Goal: Information Seeking & Learning: Check status

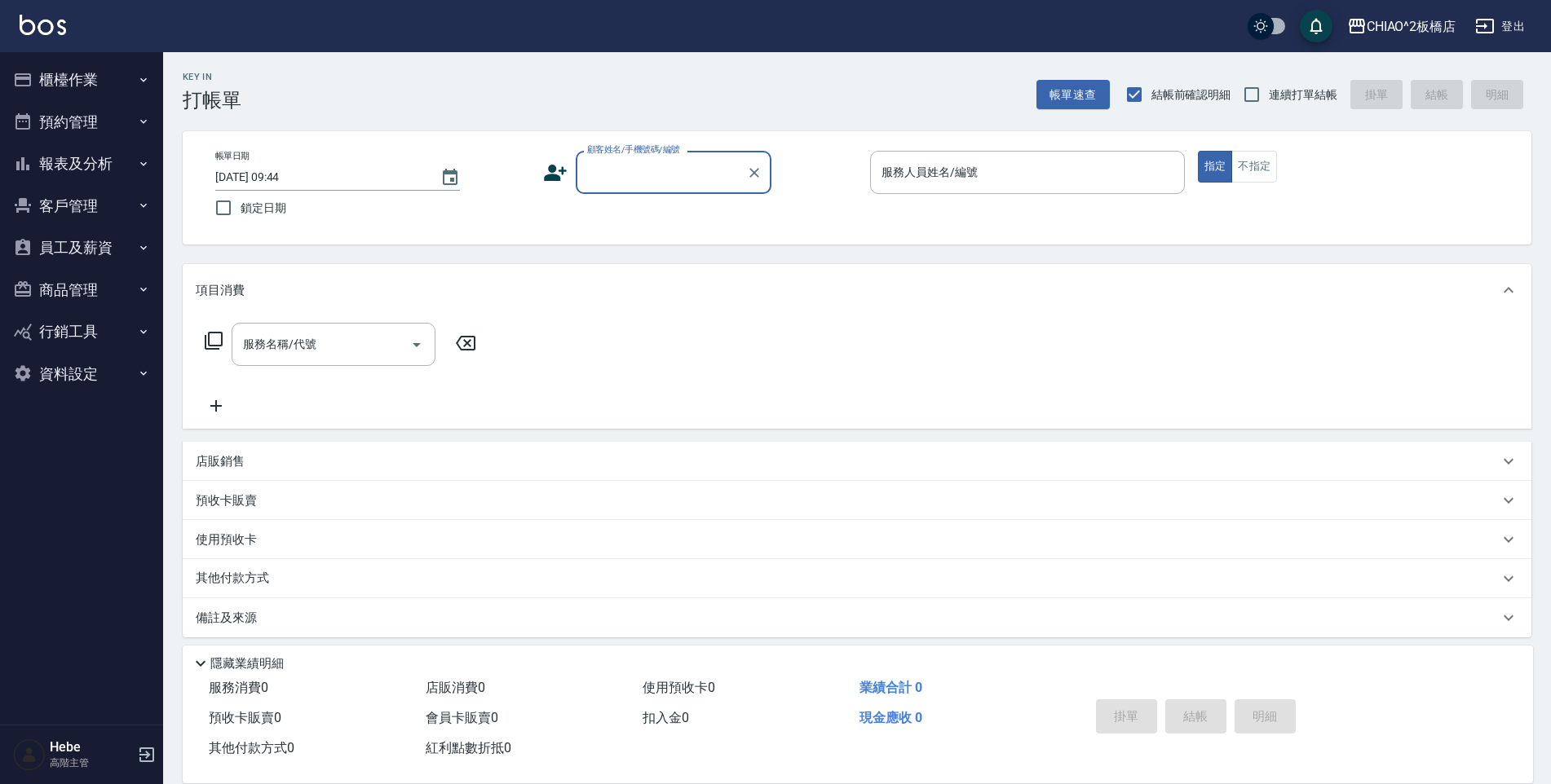
click at [81, 72] on button "櫃檯作業" at bounding box center [81, 80] width 150 height 42
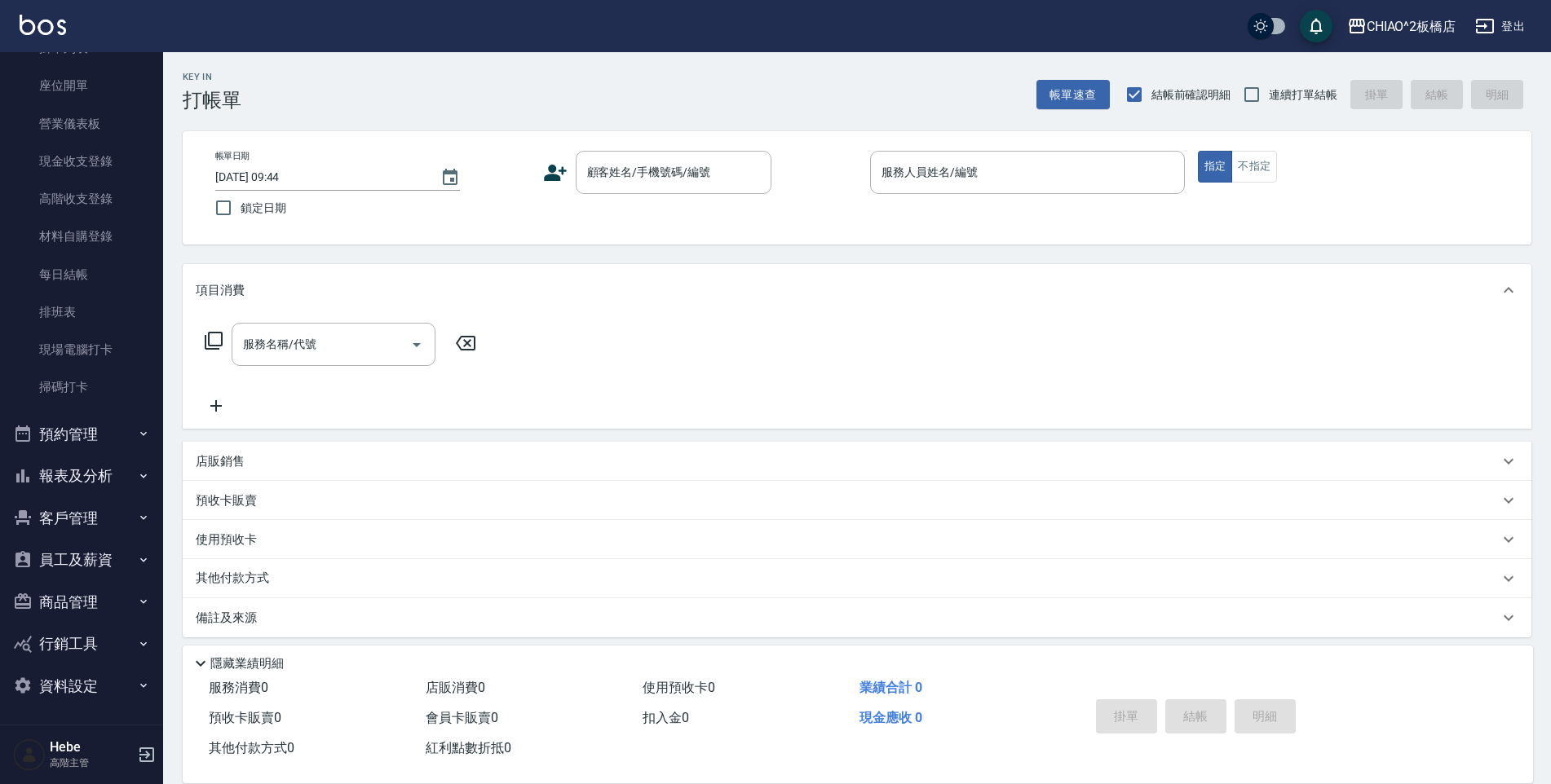
scroll to position [155, 0]
click at [73, 553] on button "員工及薪資" at bounding box center [81, 558] width 150 height 42
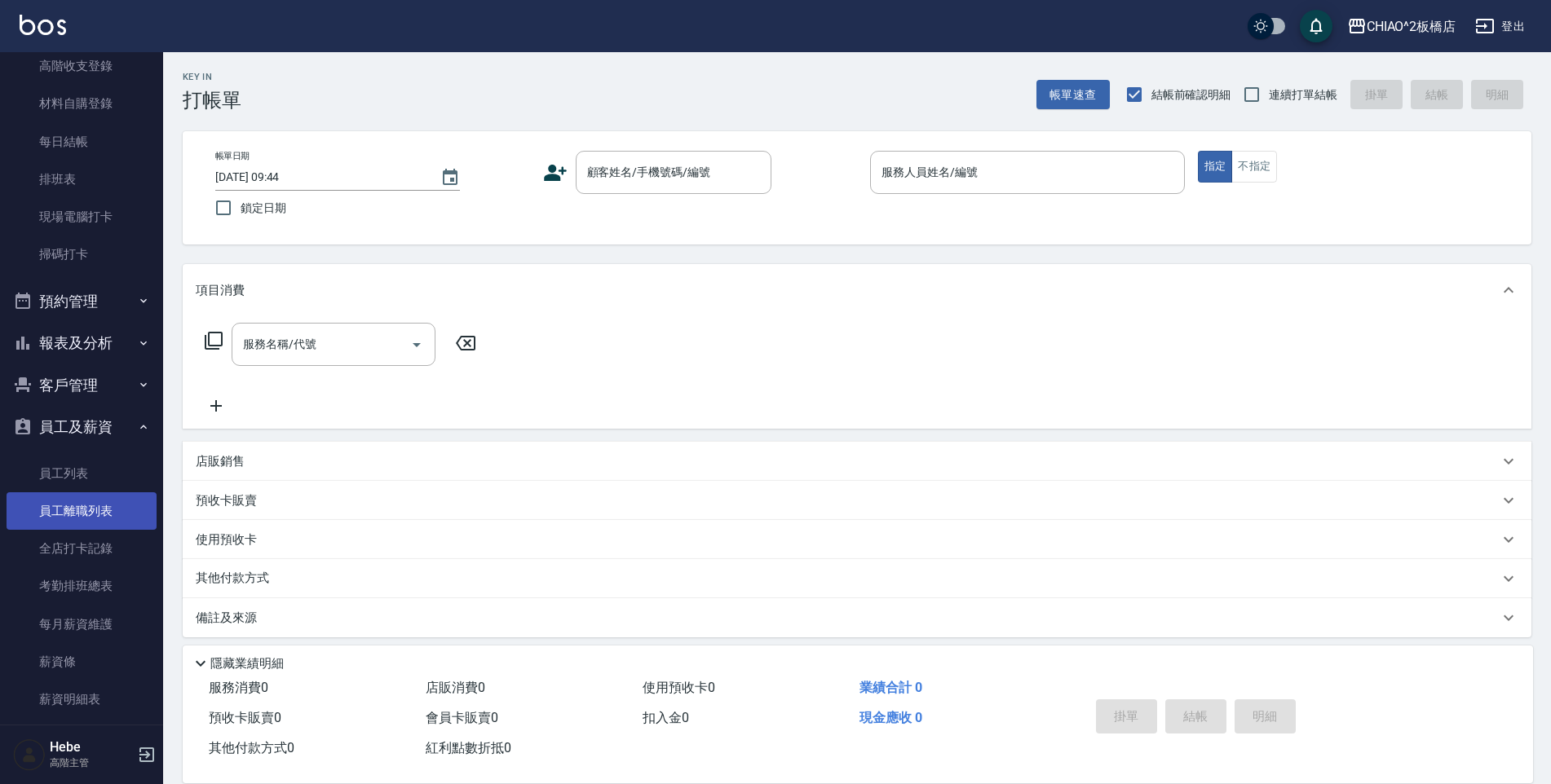
scroll to position [399, 0]
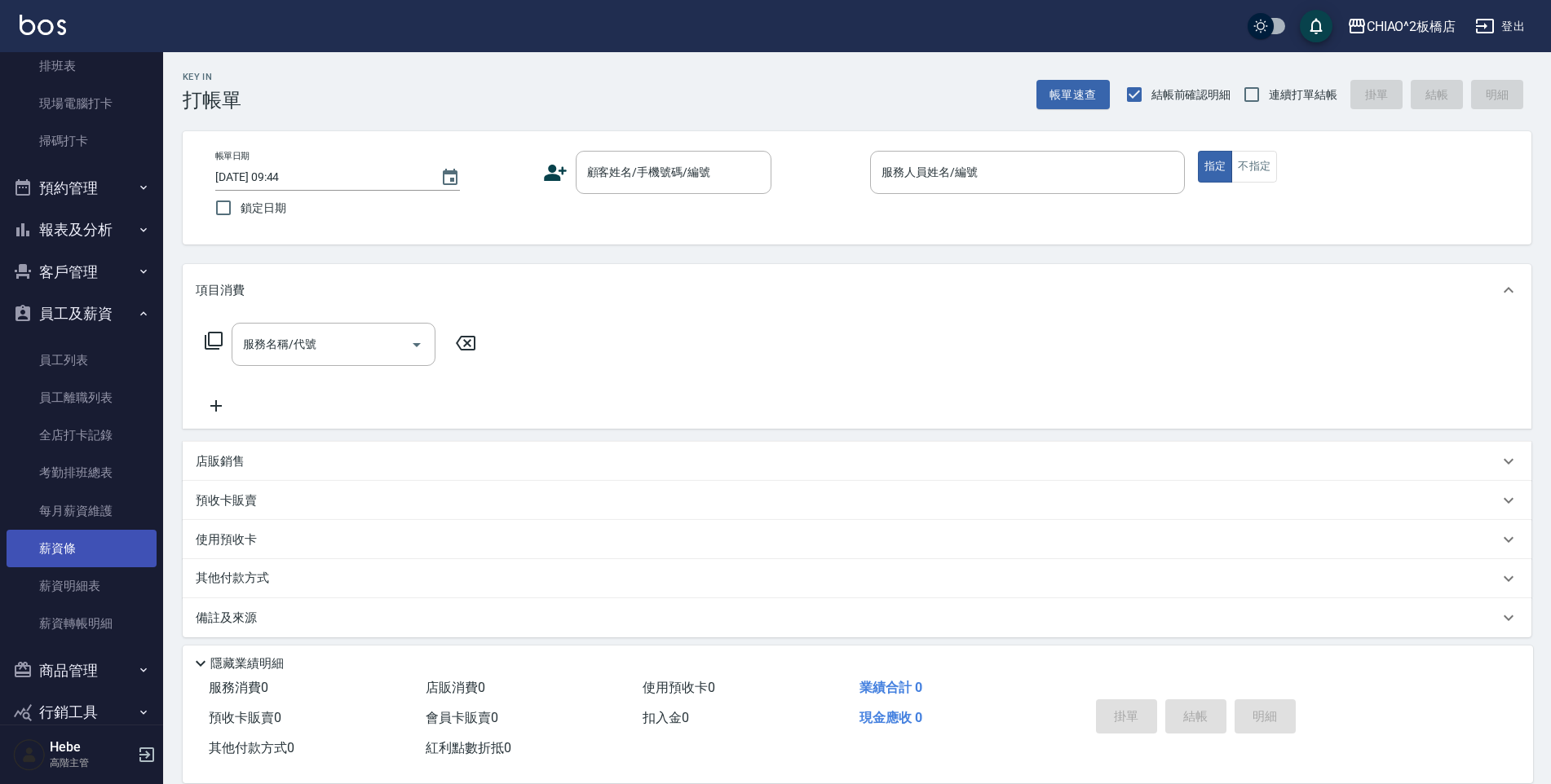
click at [74, 549] on link "薪資條" at bounding box center [81, 548] width 150 height 38
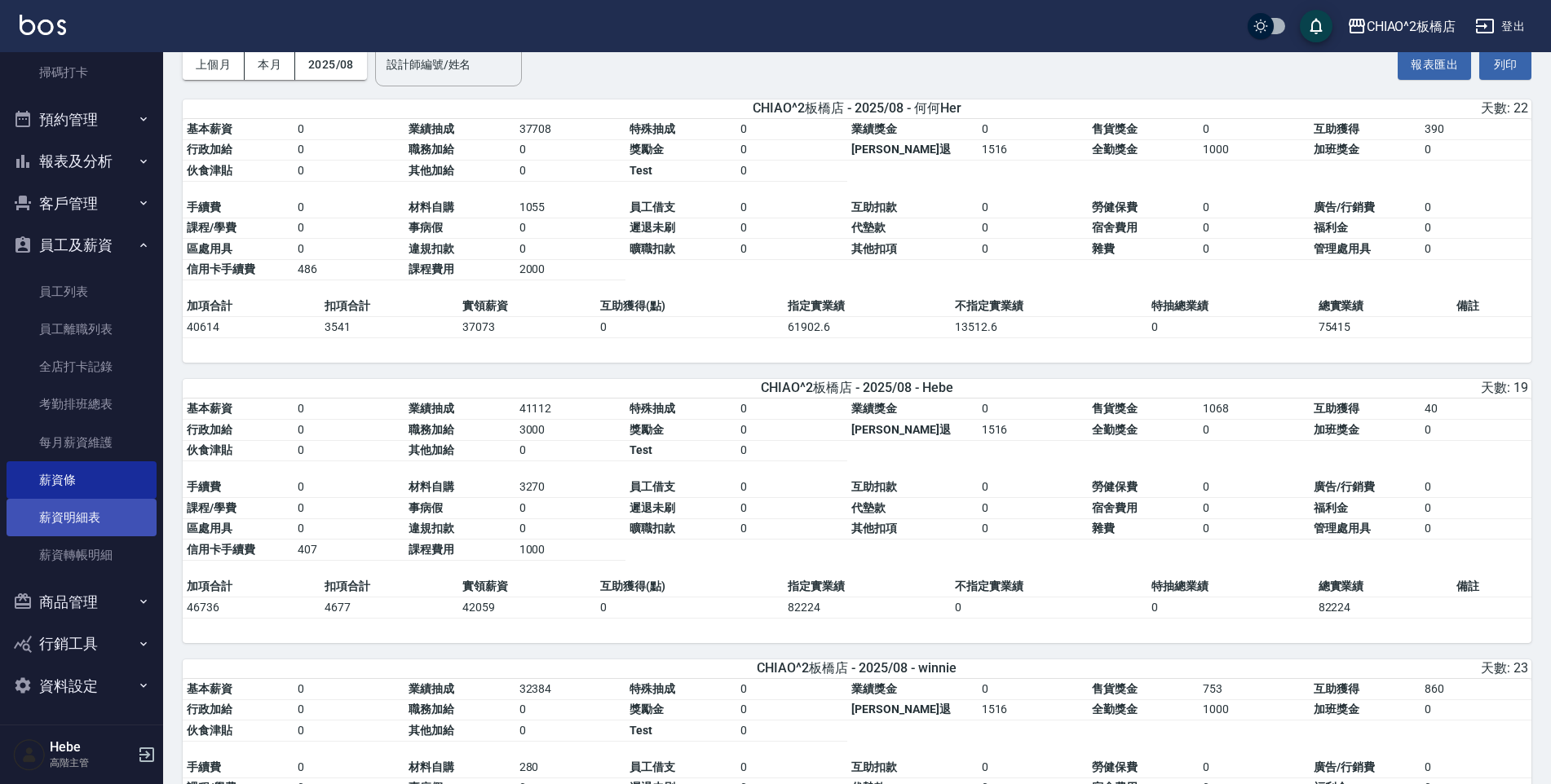
scroll to position [469, 0]
click at [81, 599] on button "商品管理" at bounding box center [81, 600] width 150 height 42
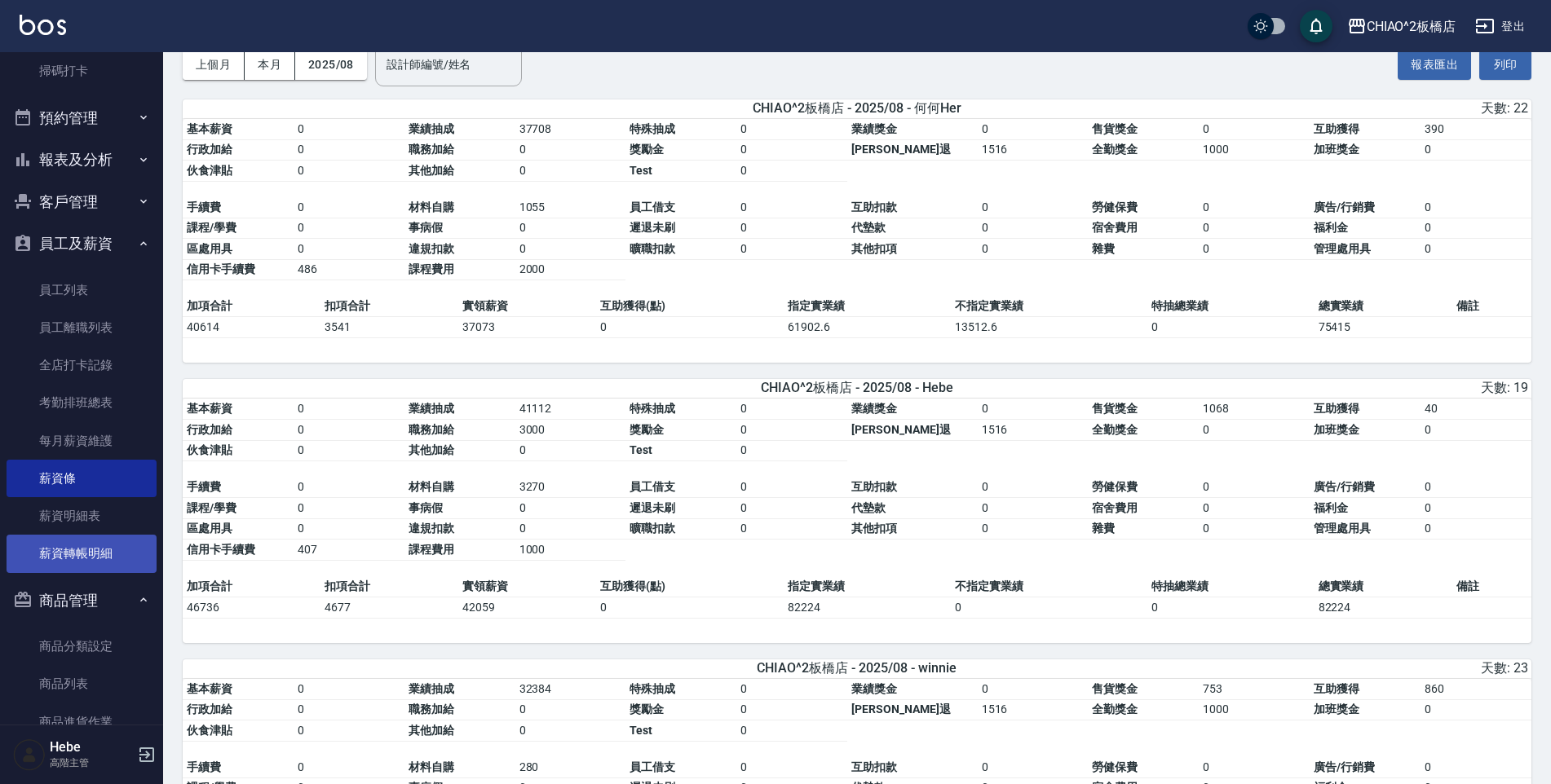
scroll to position [671, 0]
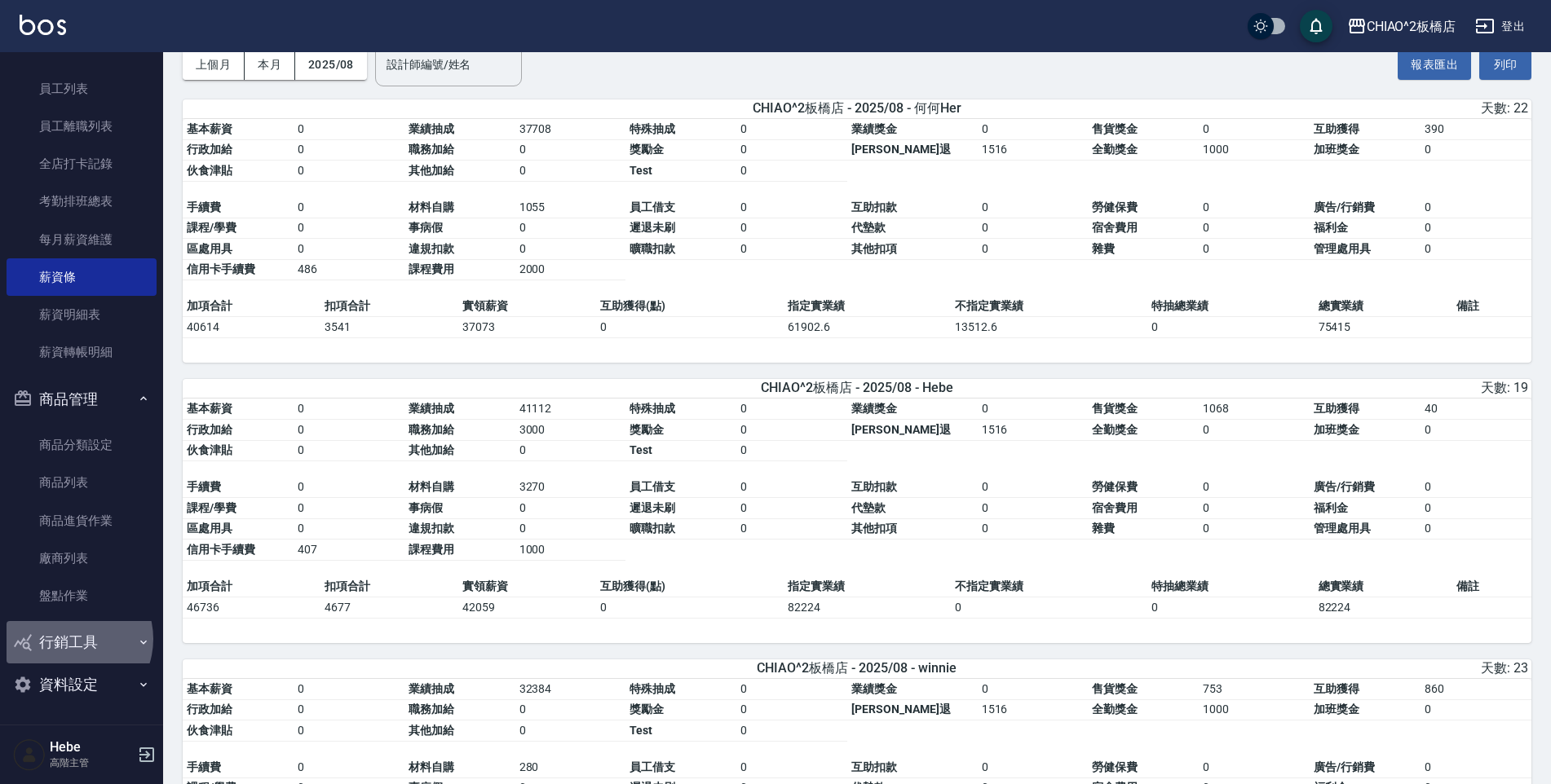
click at [71, 636] on button "行銷工具" at bounding box center [81, 642] width 150 height 42
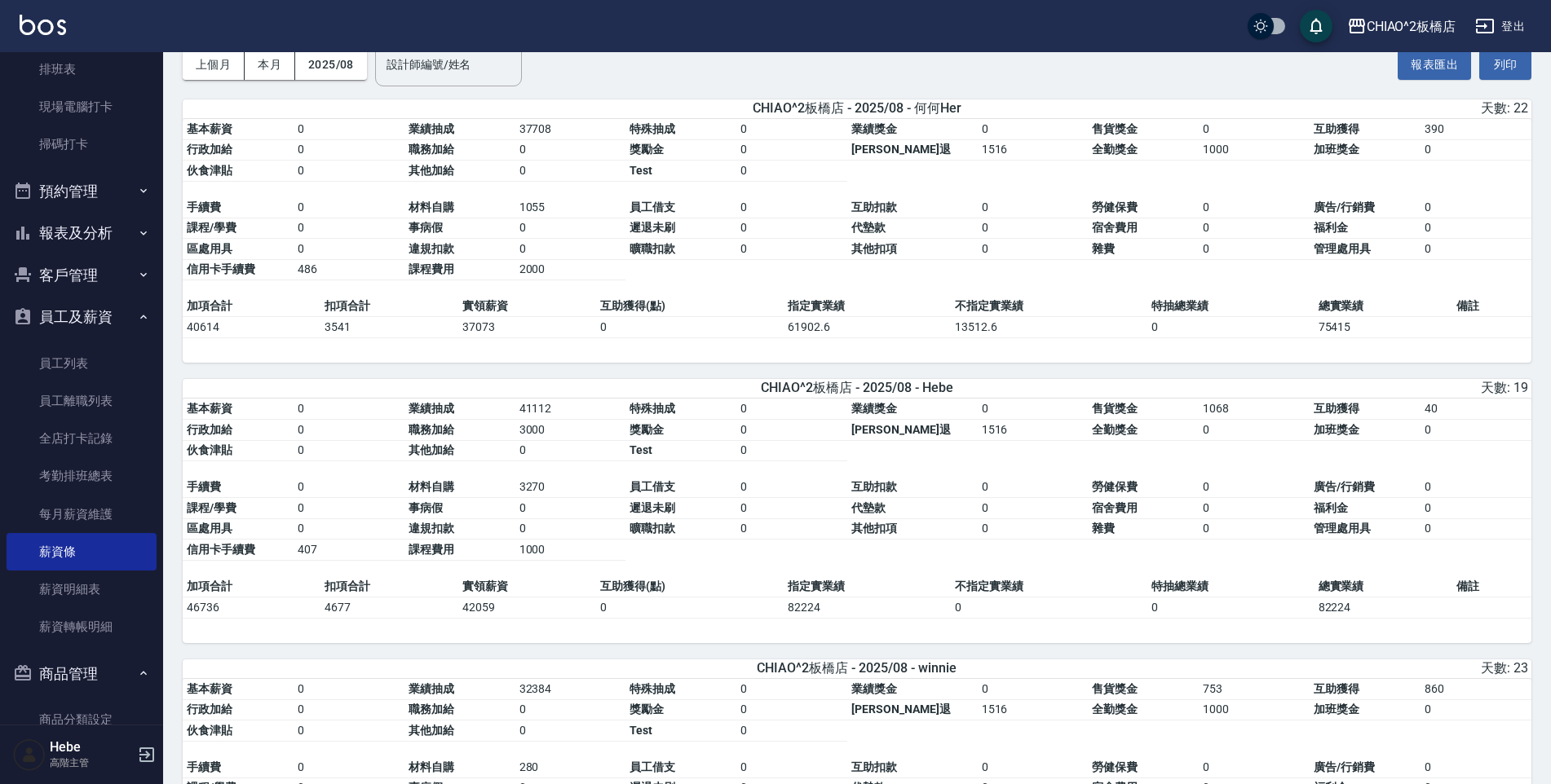
scroll to position [308, 0]
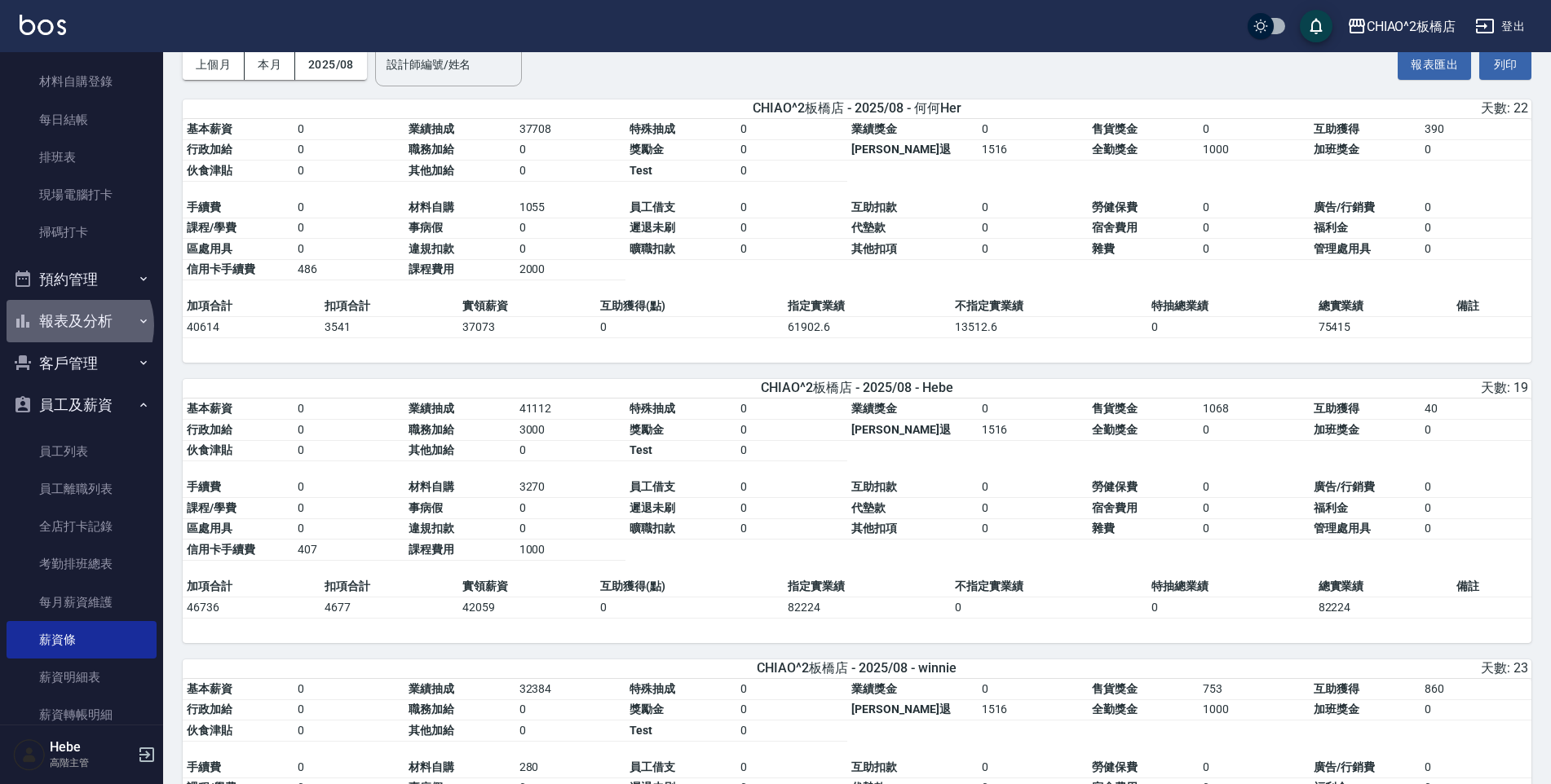
click at [76, 325] on button "報表及分析" at bounding box center [81, 321] width 150 height 42
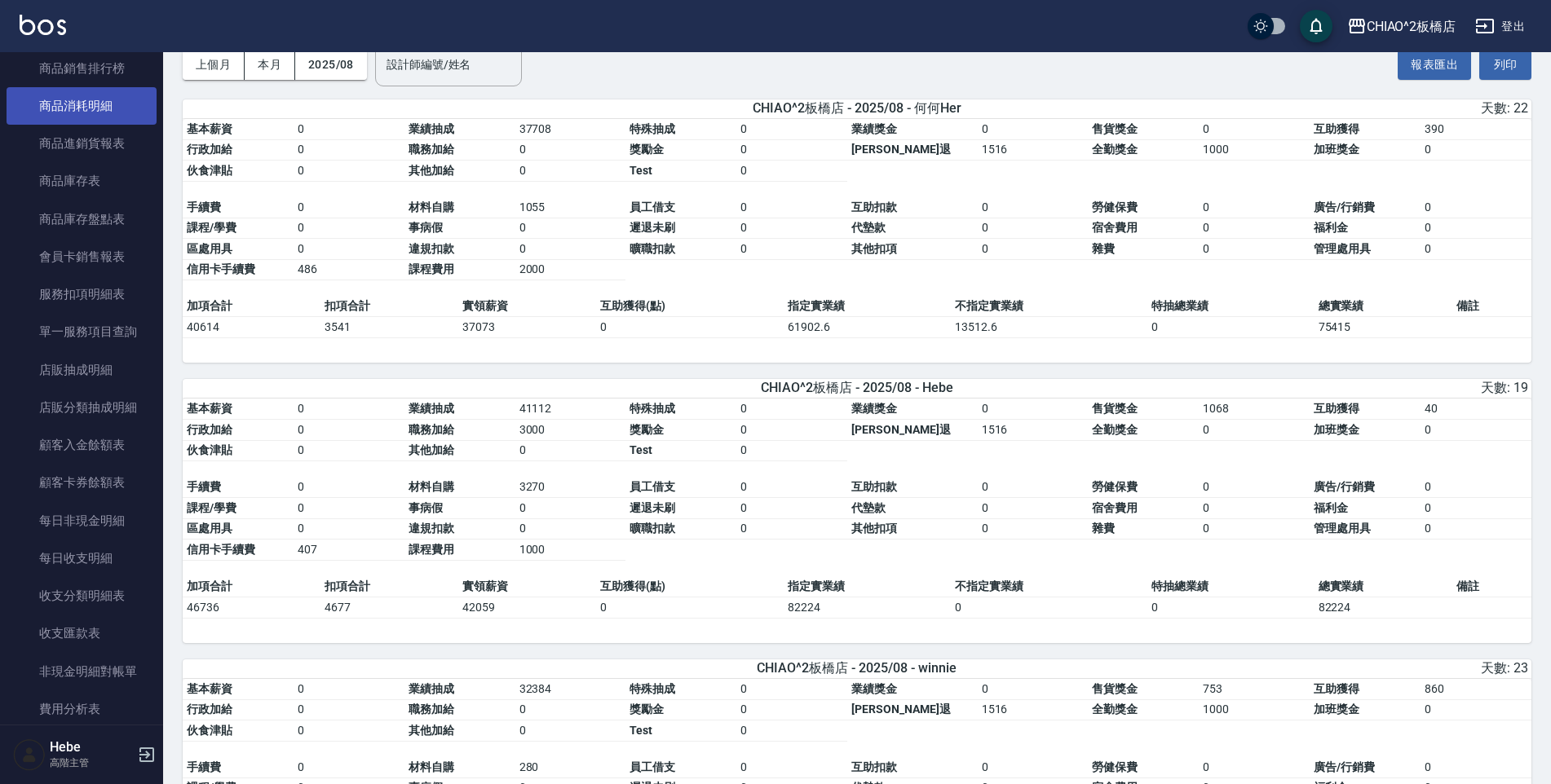
scroll to position [1368, 0]
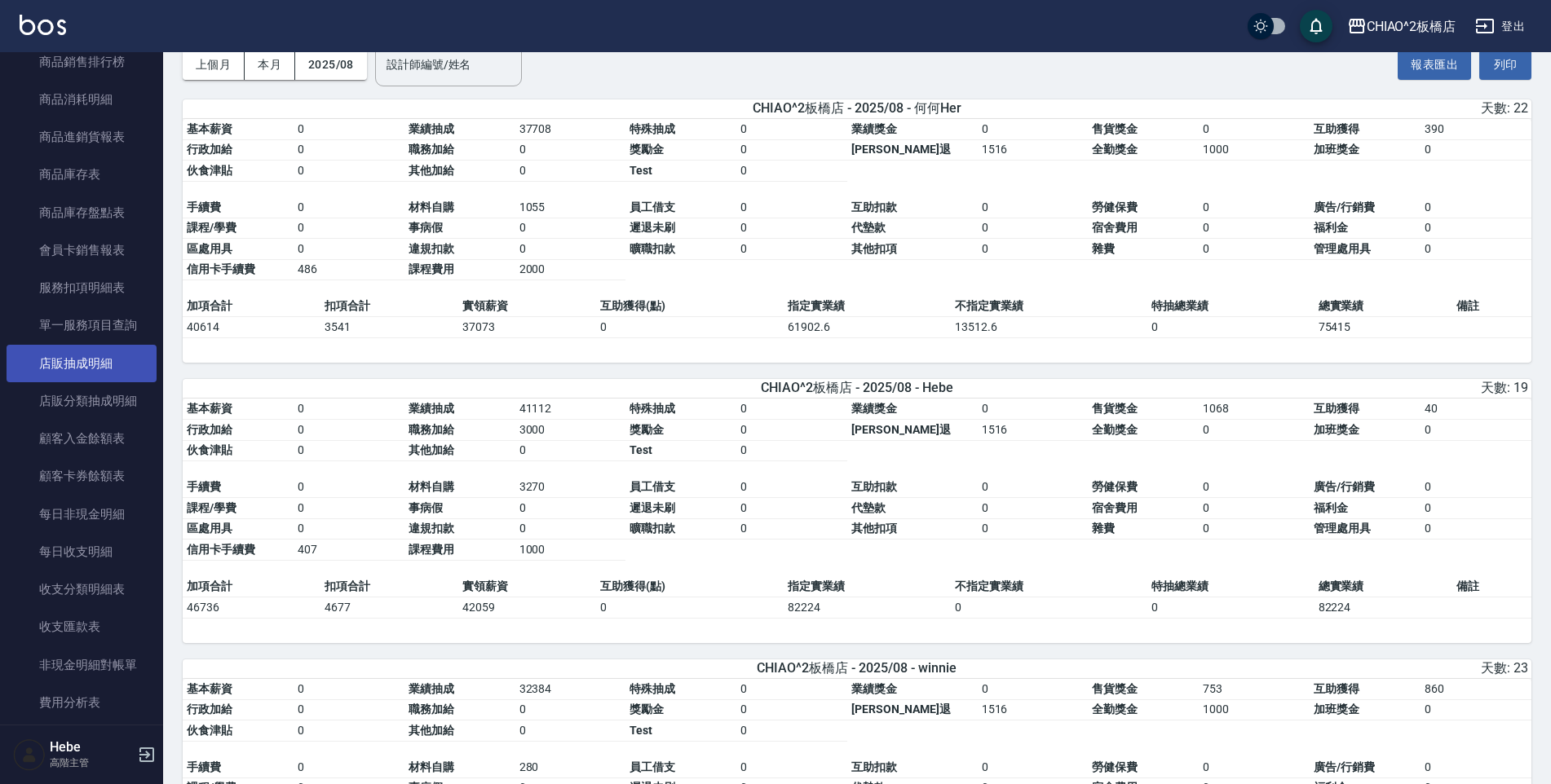
click at [62, 363] on link "店販抽成明細" at bounding box center [81, 363] width 150 height 38
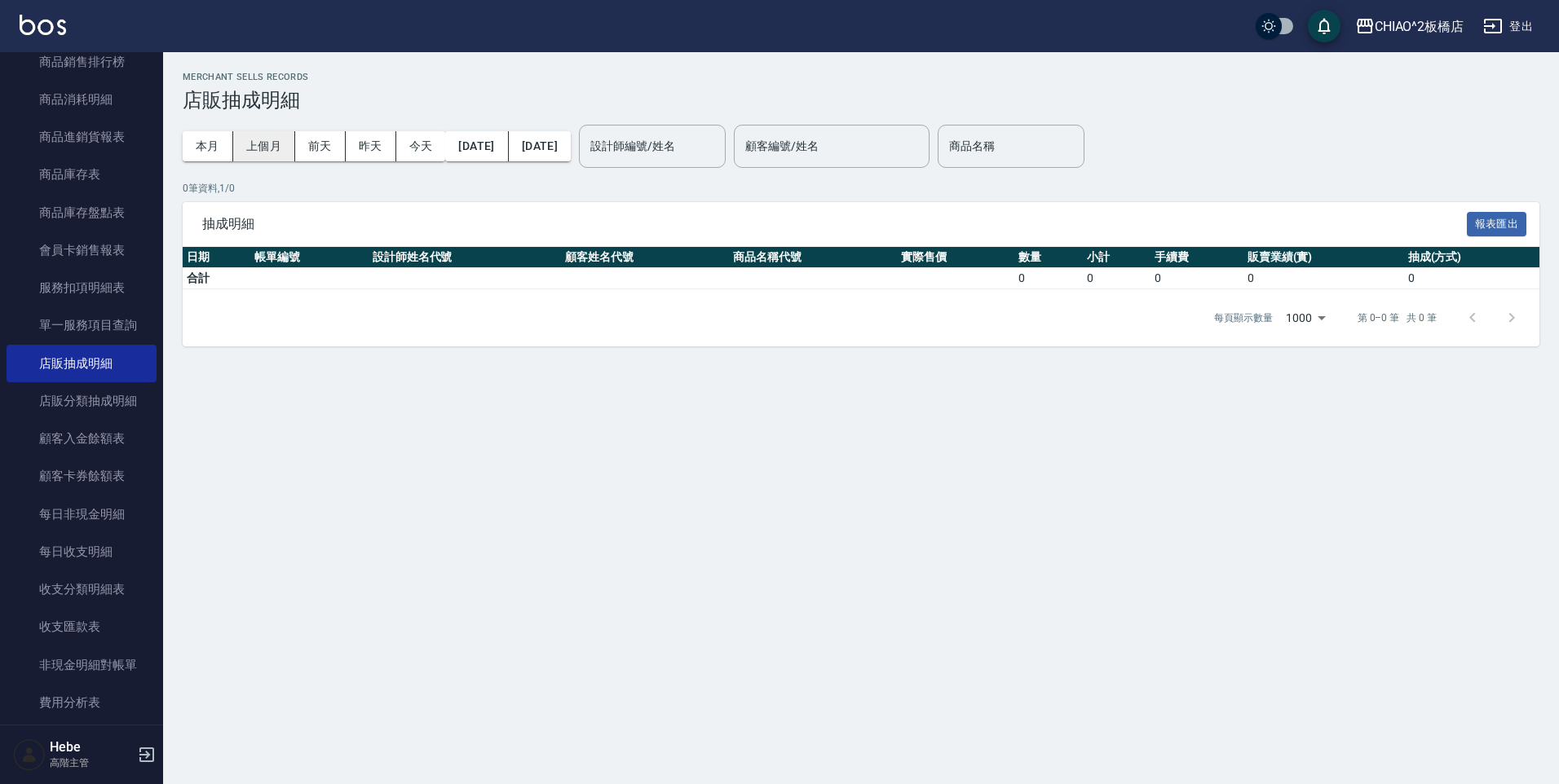
click at [252, 147] on button "上個月" at bounding box center [264, 146] width 62 height 30
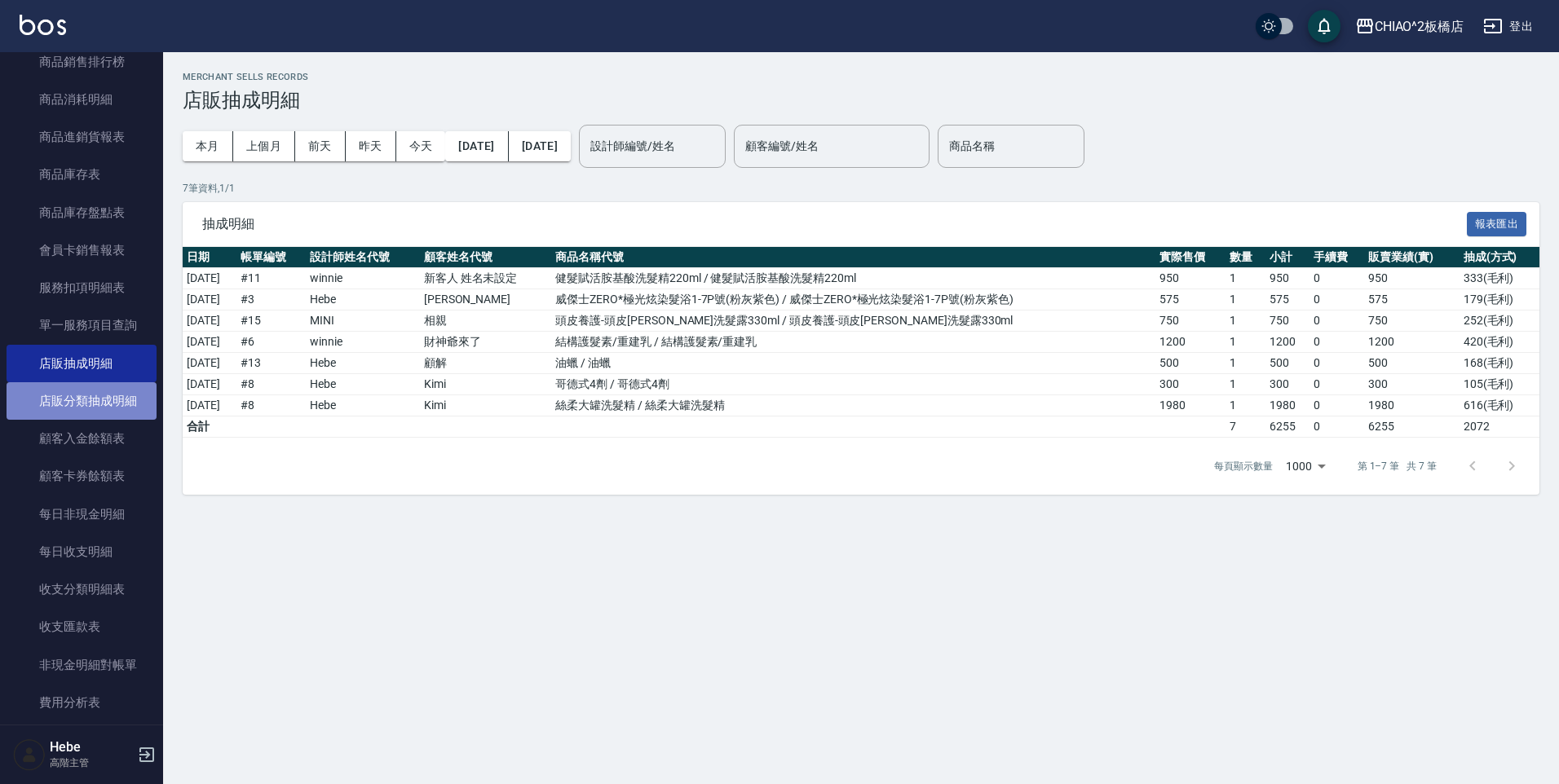
click at [104, 390] on link "店販分類抽成明細" at bounding box center [81, 401] width 150 height 38
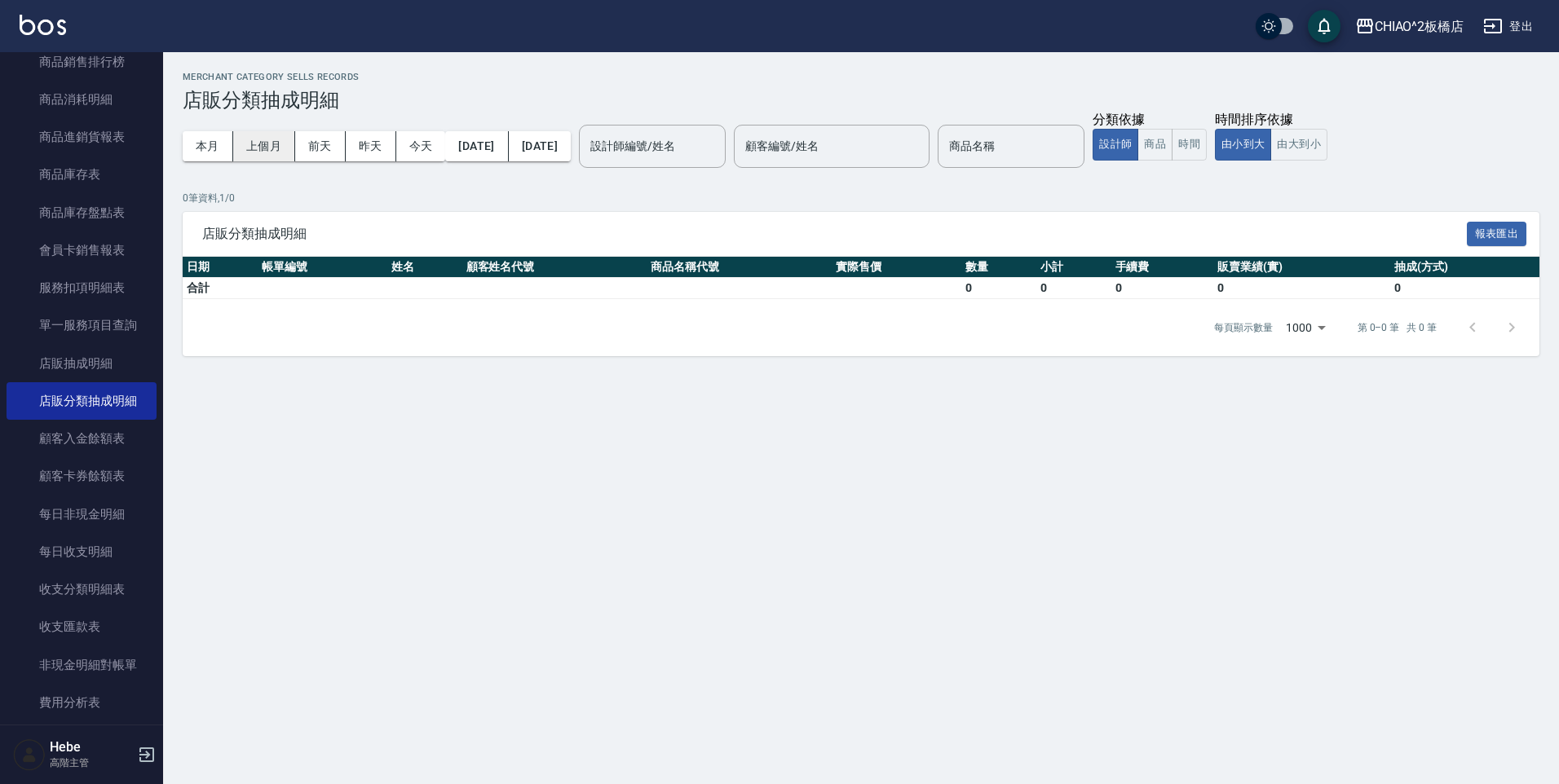
click at [257, 149] on button "上個月" at bounding box center [264, 146] width 62 height 30
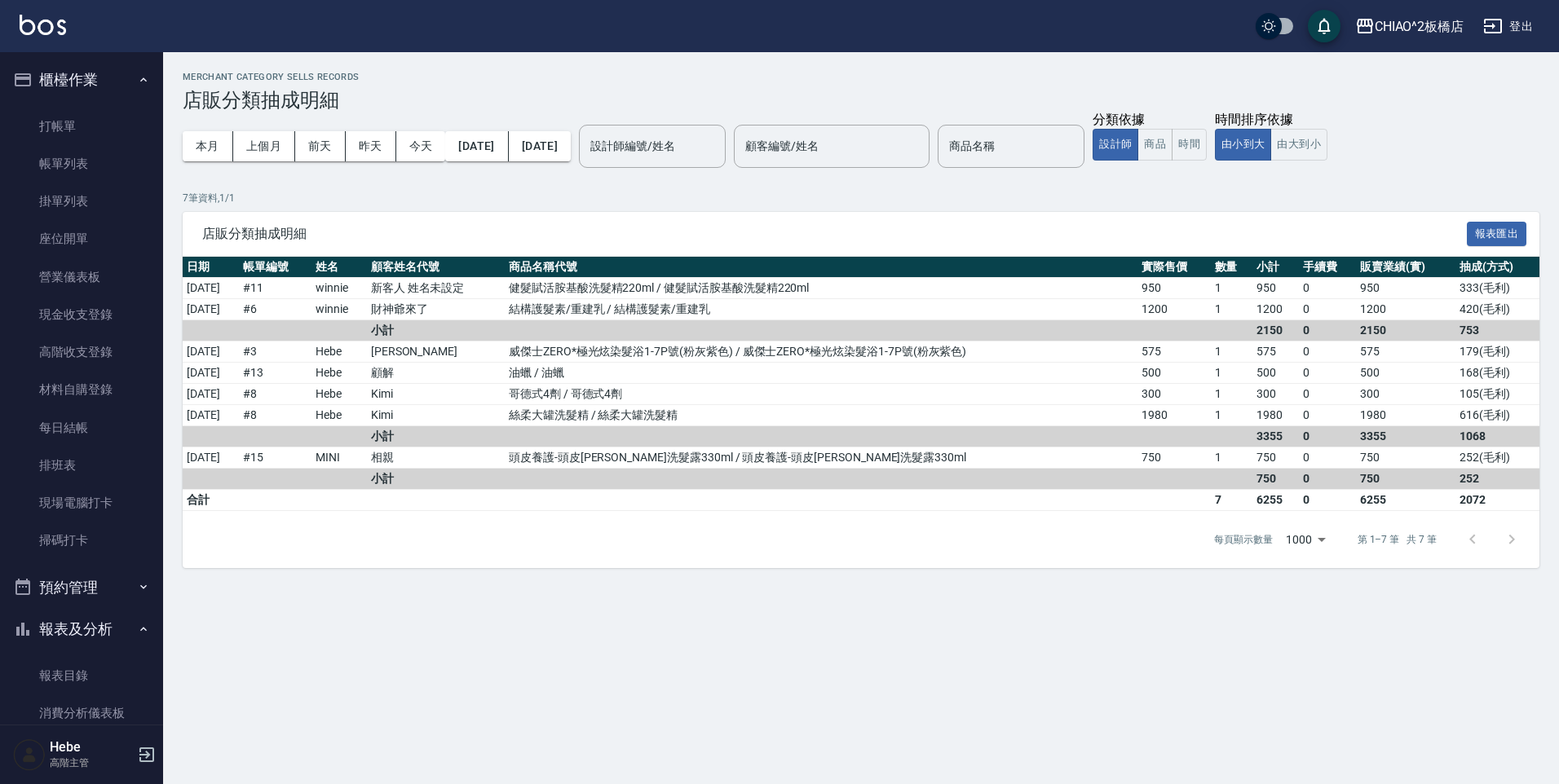
click at [76, 80] on button "櫃檯作業" at bounding box center [81, 80] width 150 height 42
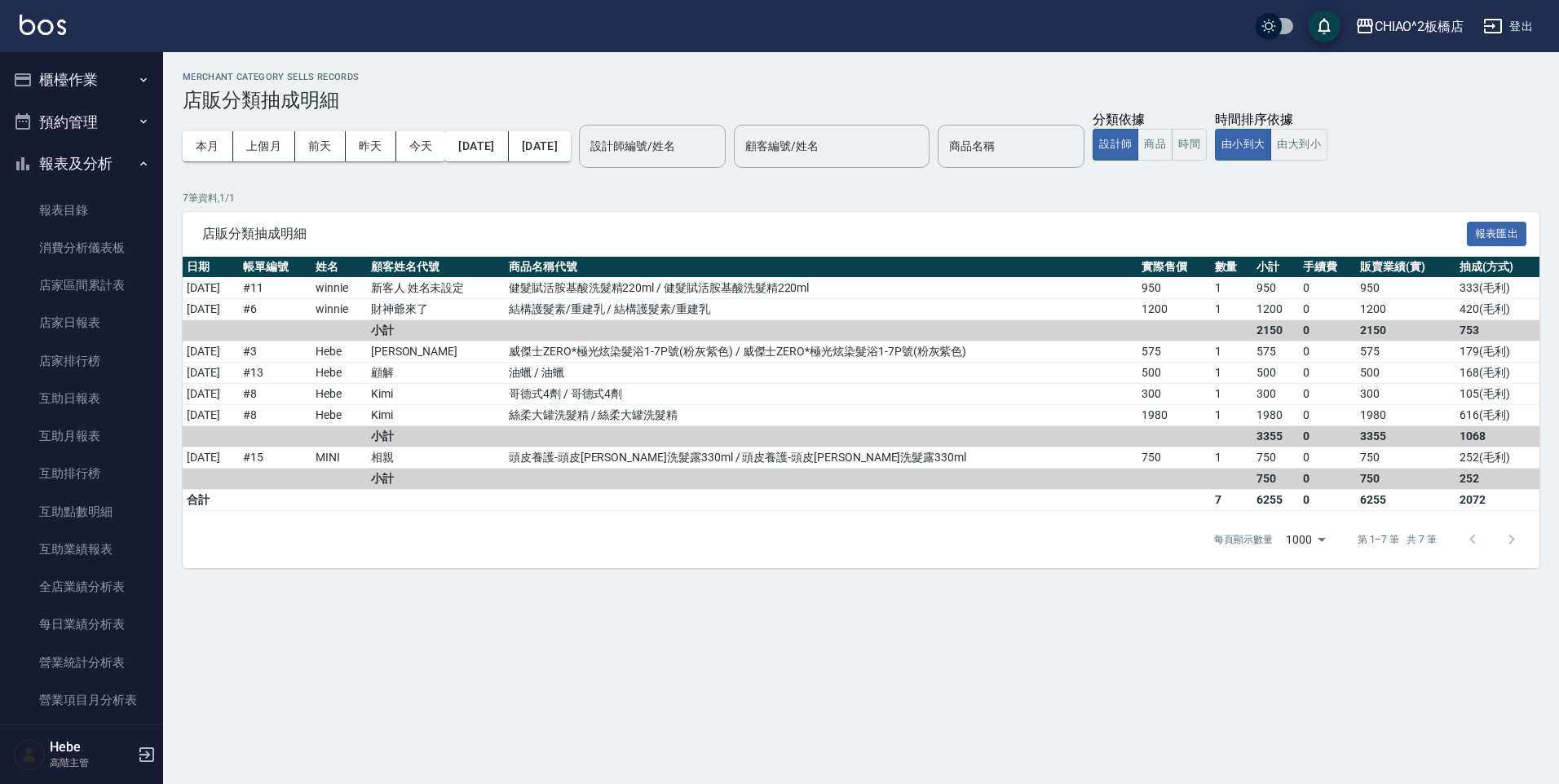
click at [76, 80] on button "櫃檯作業" at bounding box center [81, 80] width 150 height 42
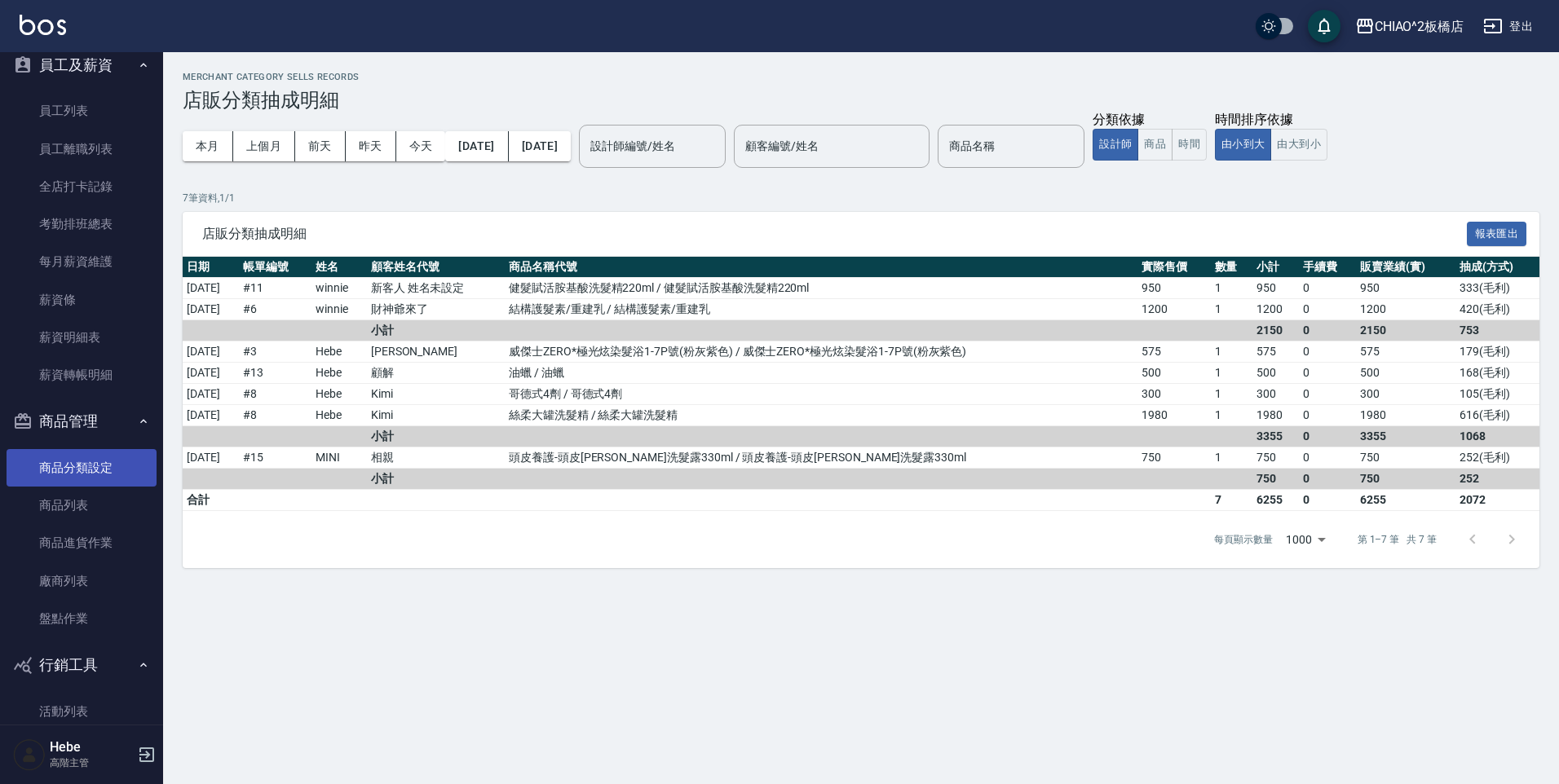
scroll to position [2431, 0]
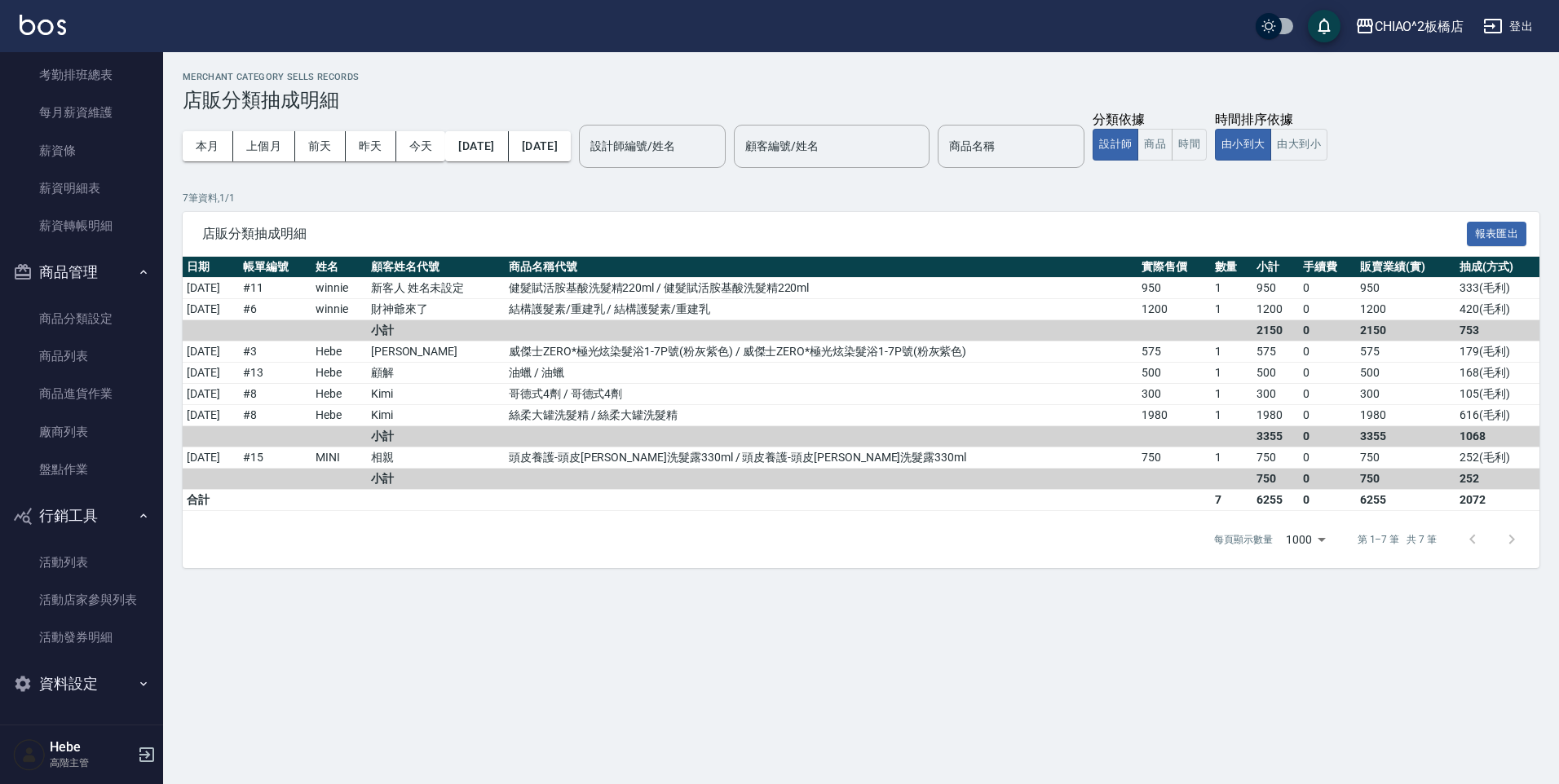
click at [98, 691] on button "資料設定" at bounding box center [81, 684] width 150 height 42
click at [137, 687] on icon "button" at bounding box center [143, 683] width 13 height 13
click at [95, 679] on button "資料設定" at bounding box center [81, 684] width 150 height 42
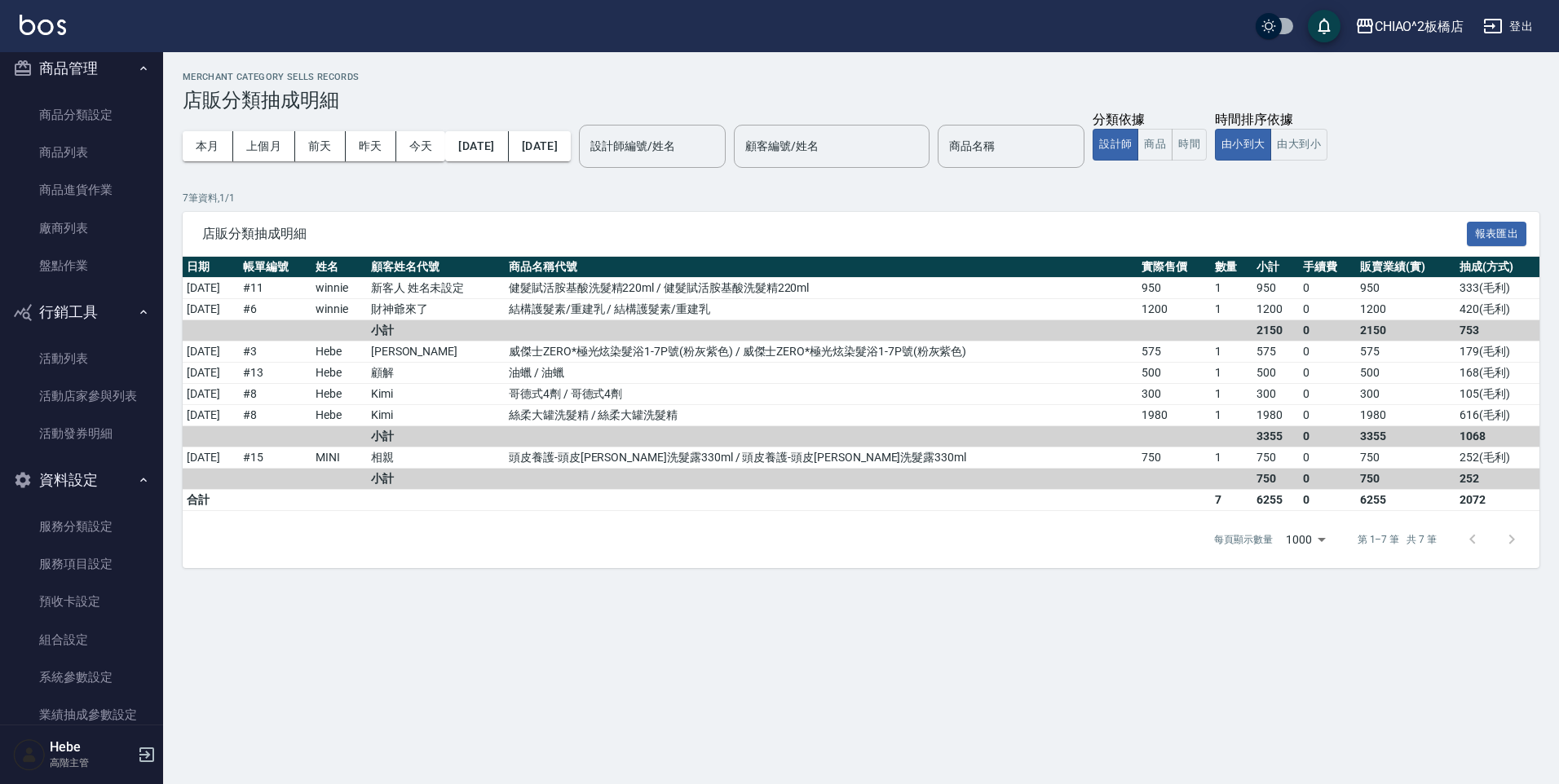
scroll to position [2757, 0]
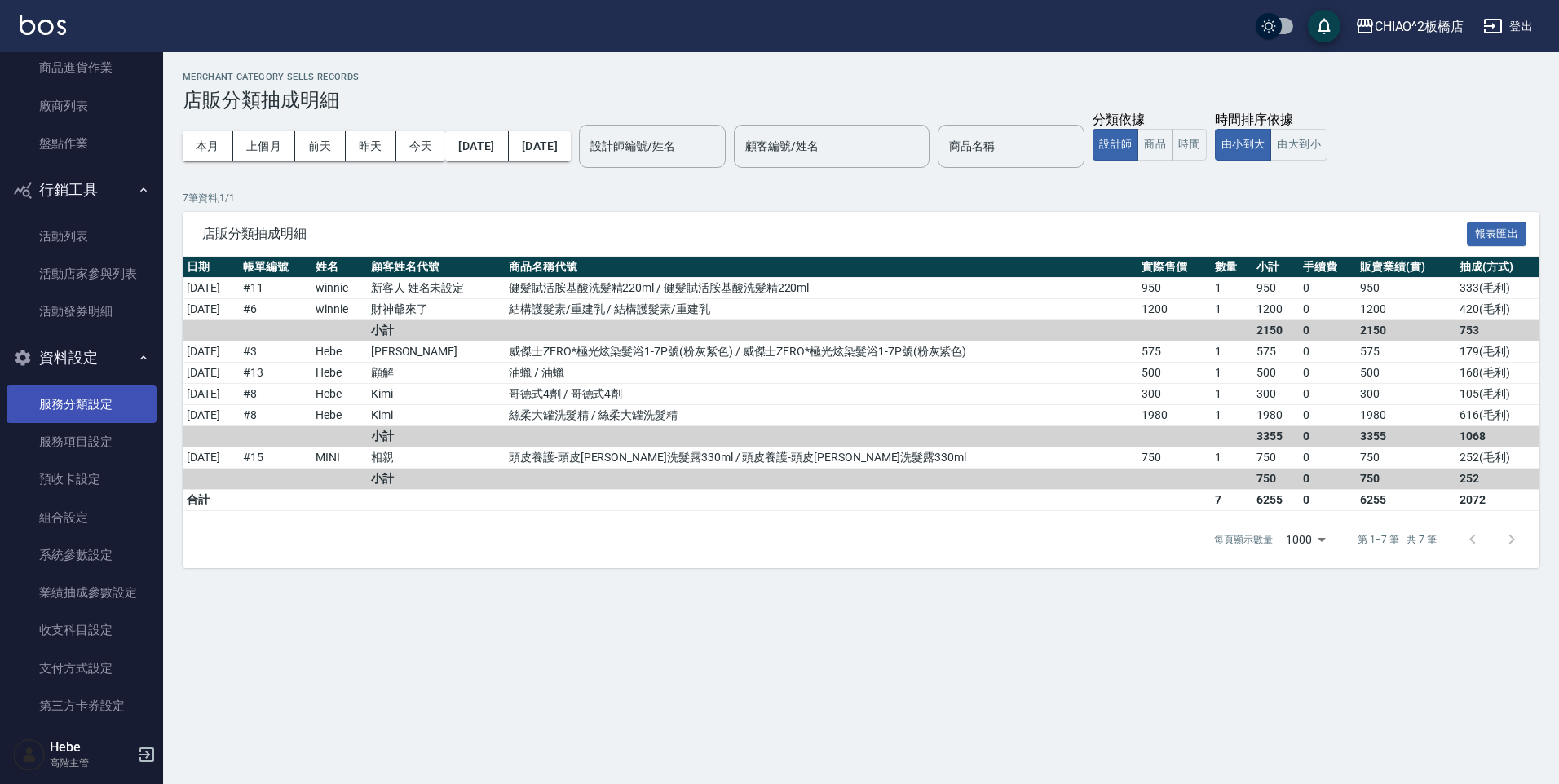
click at [77, 413] on link "服務分類設定" at bounding box center [81, 404] width 150 height 38
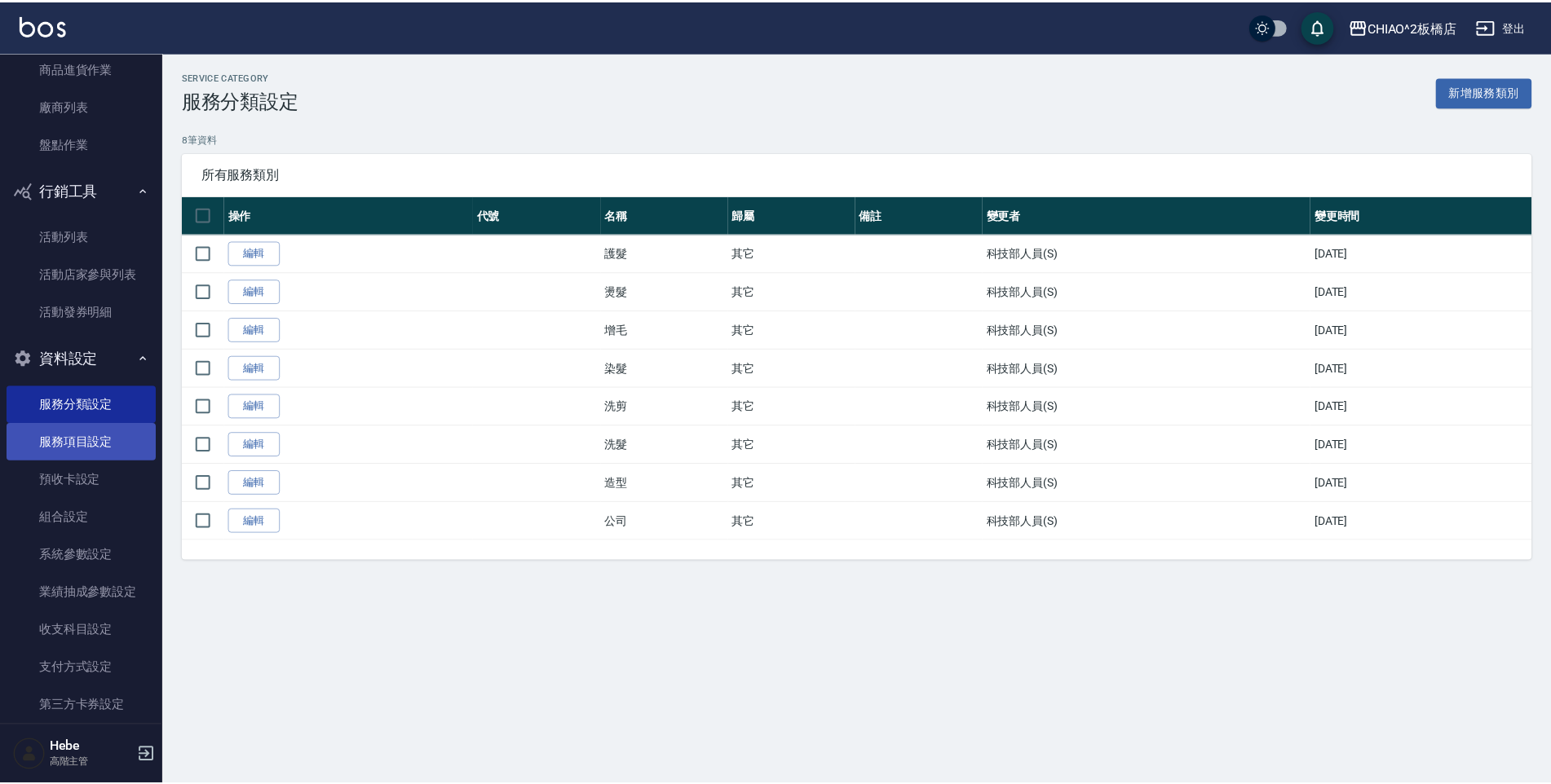
scroll to position [2820, 0]
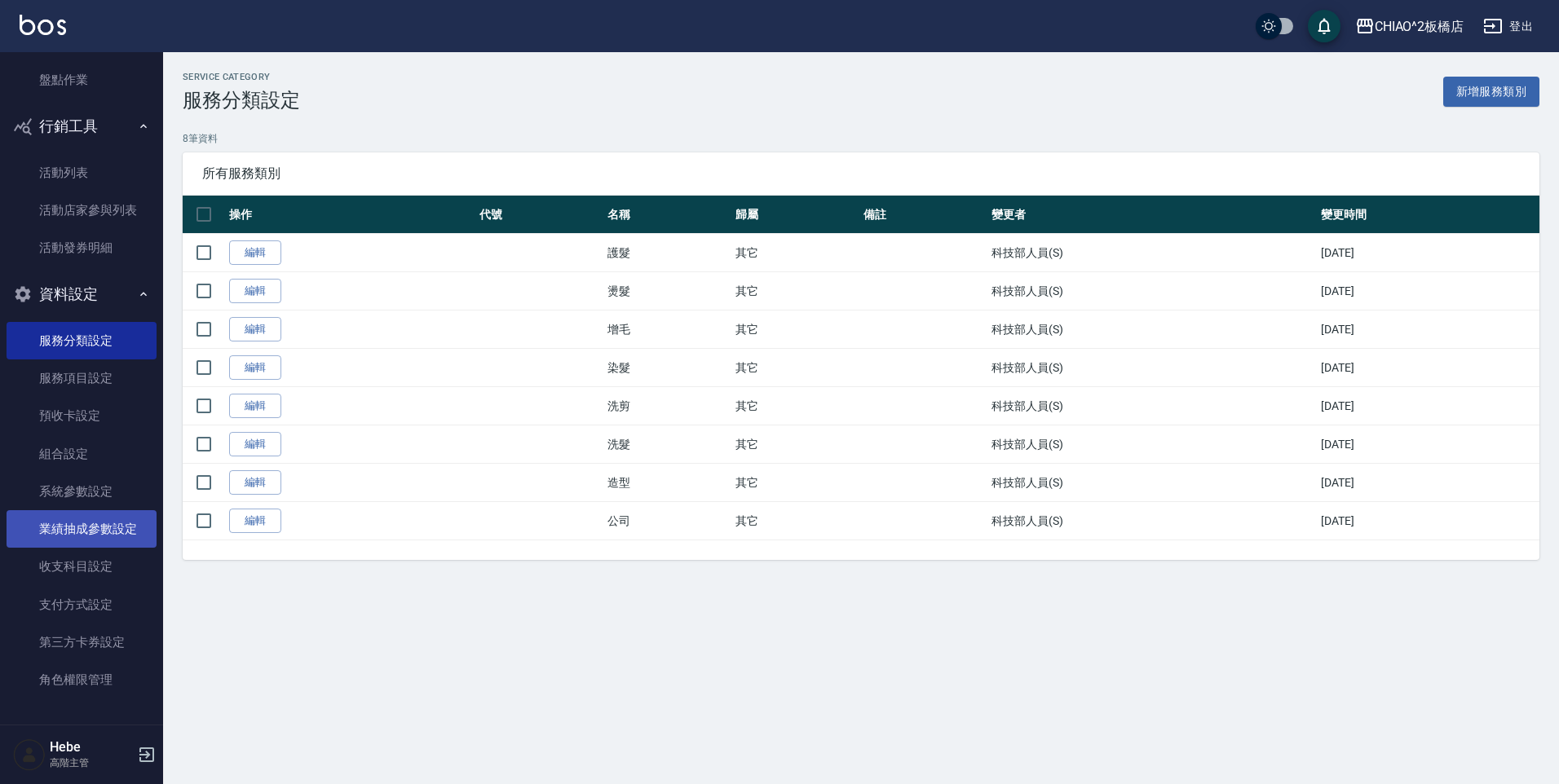
click at [87, 528] on link "業績抽成參數設定" at bounding box center [81, 528] width 150 height 38
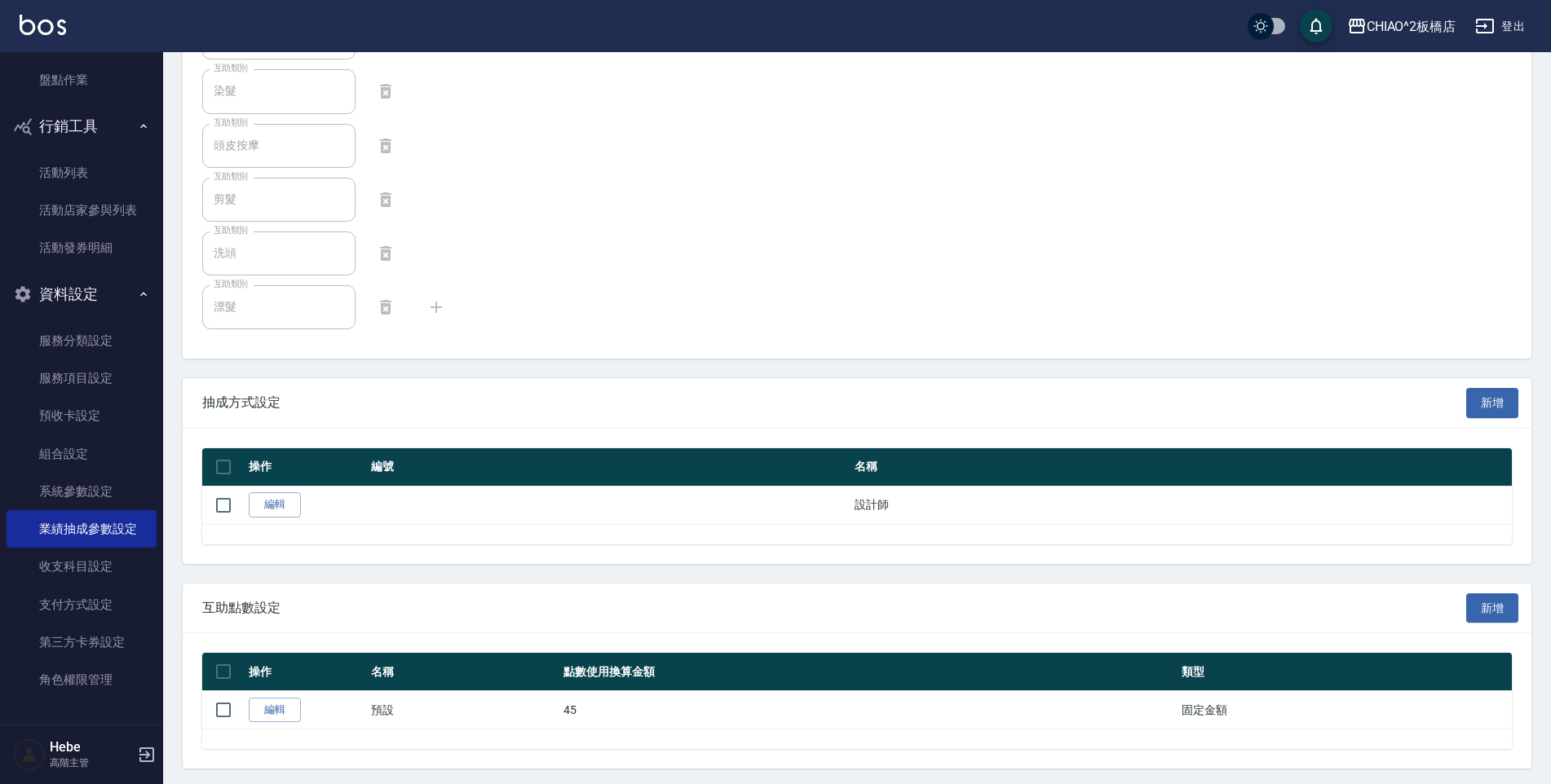
scroll to position [750, 0]
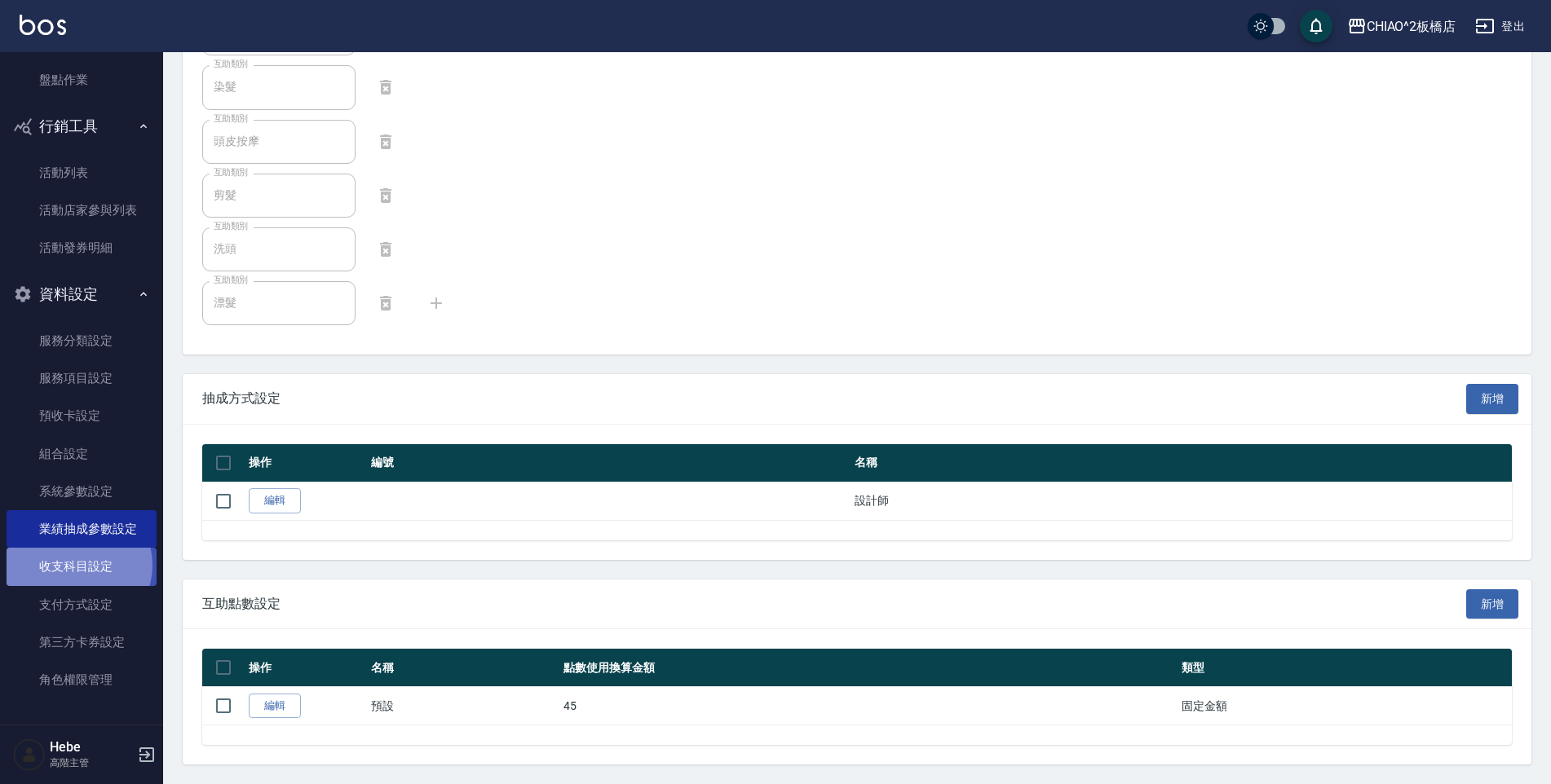
click at [76, 565] on link "收支科目設定" at bounding box center [81, 566] width 150 height 38
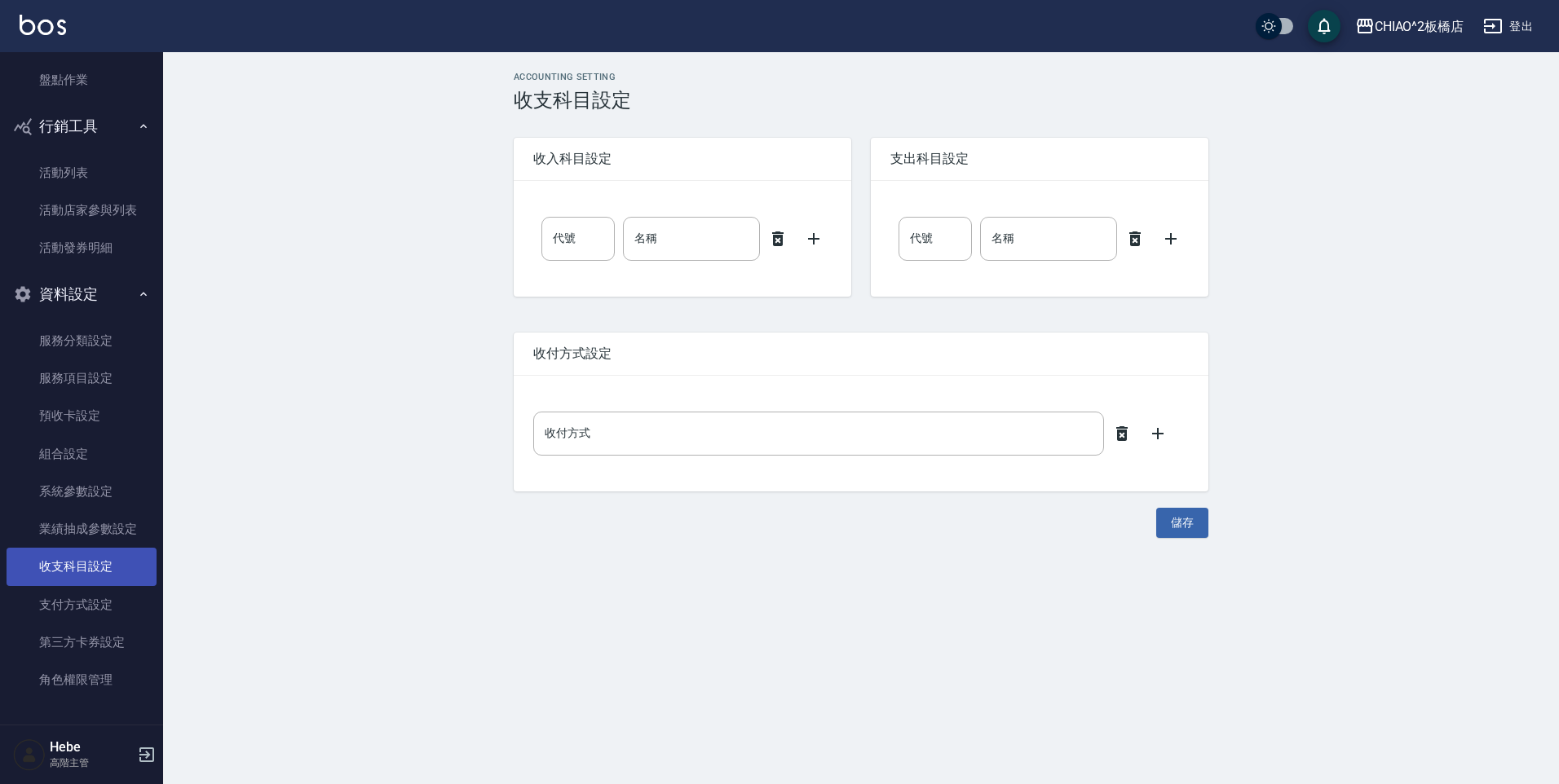
type input "0"
type input "售貨費用"
type input "0"
type input "售貨費用"
type input "零用金"
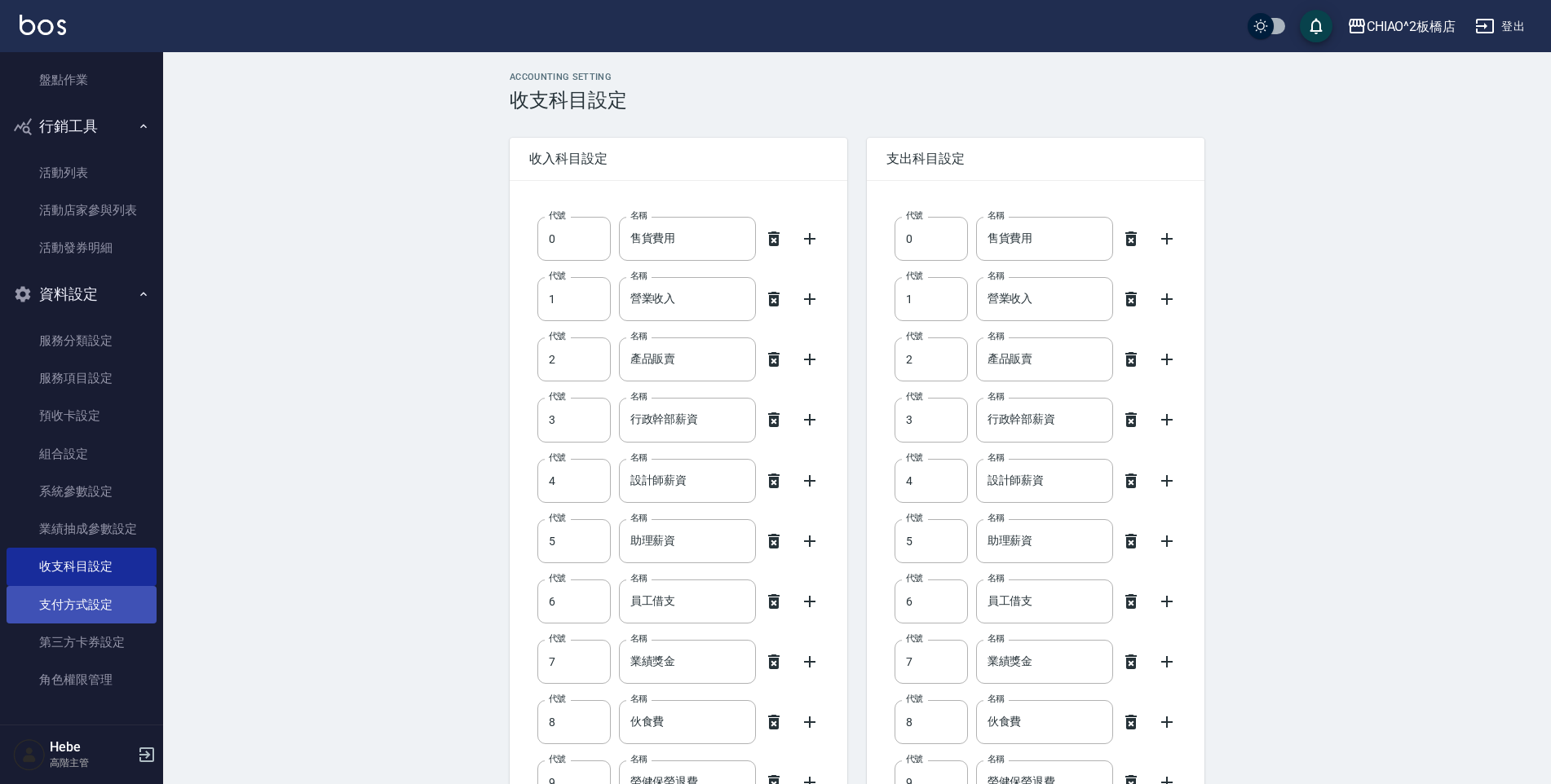
click at [65, 613] on link "支付方式設定" at bounding box center [81, 605] width 150 height 38
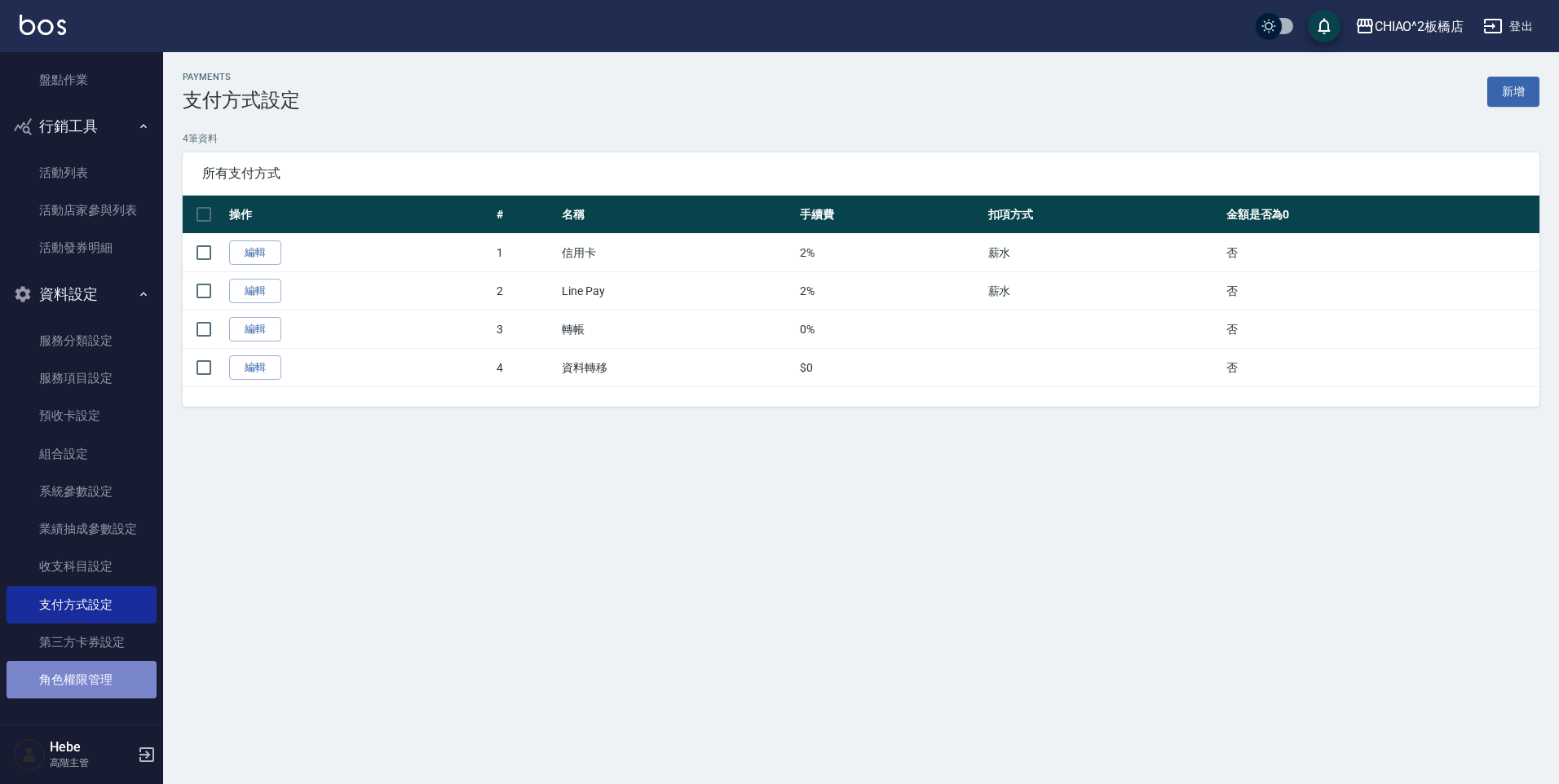
click at [82, 687] on link "角色權限管理" at bounding box center [81, 679] width 150 height 38
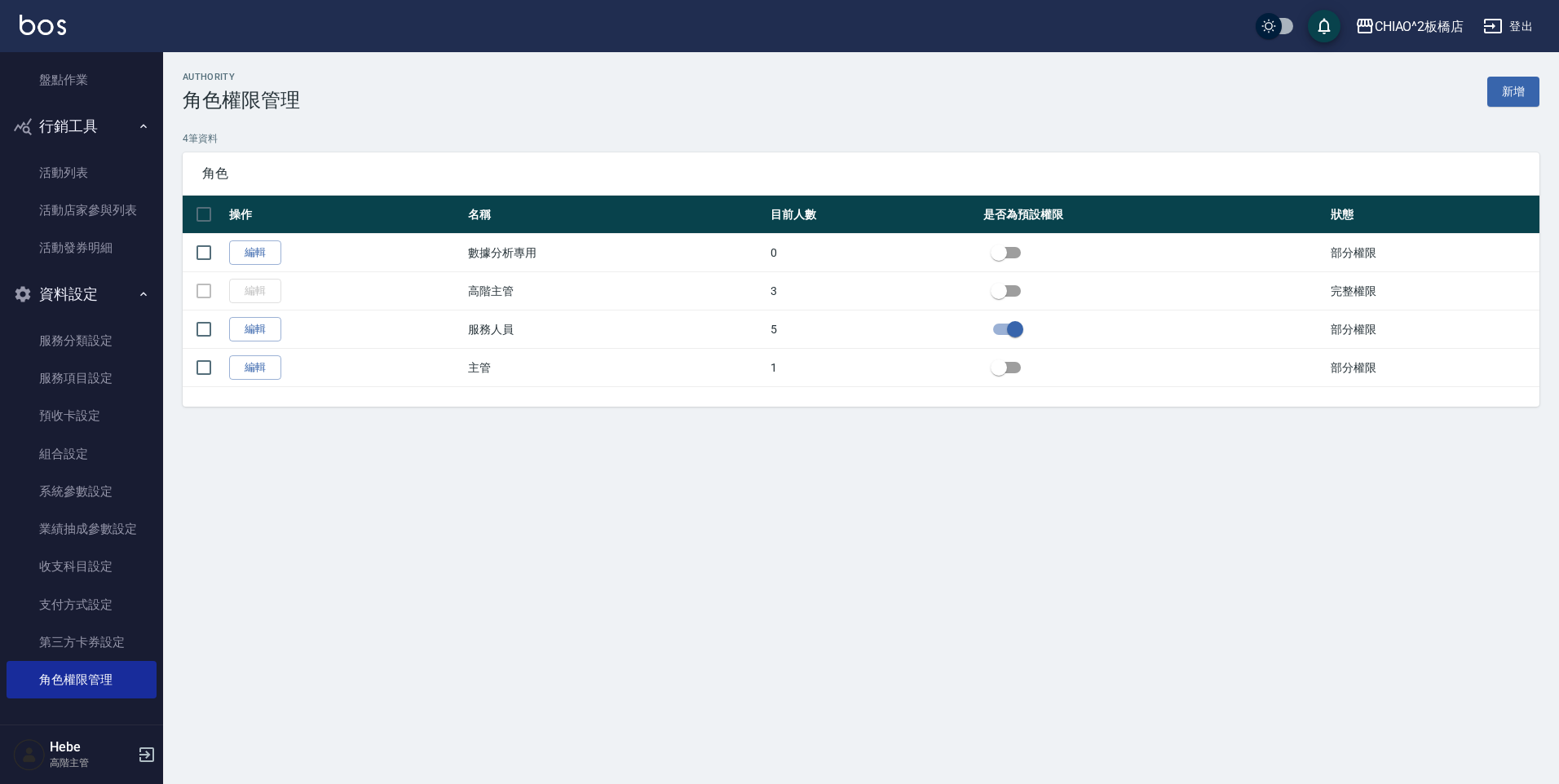
click at [69, 762] on p "高階主管" at bounding box center [91, 763] width 84 height 15
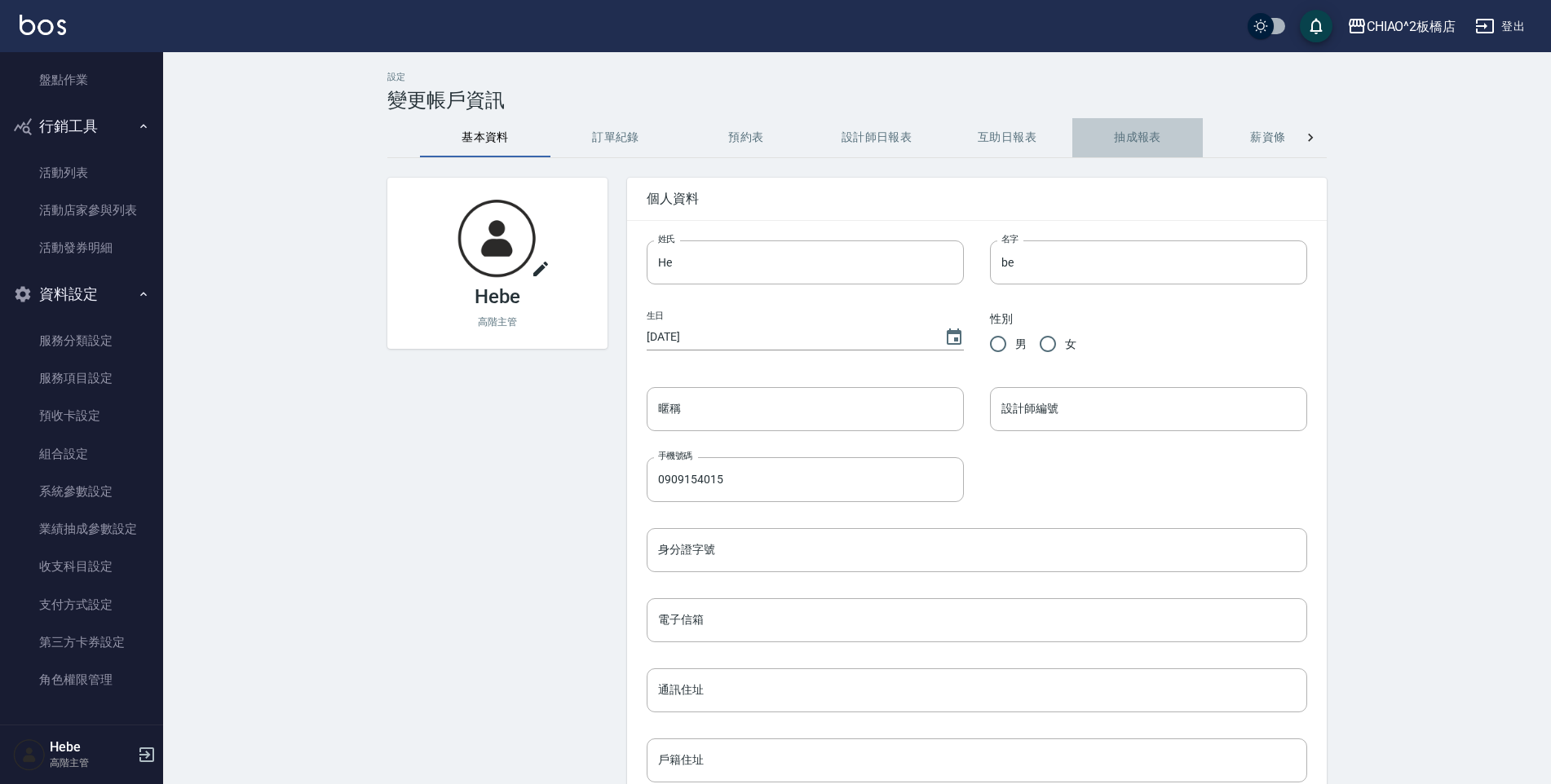
click at [1128, 134] on button "抽成報表" at bounding box center [1137, 137] width 130 height 40
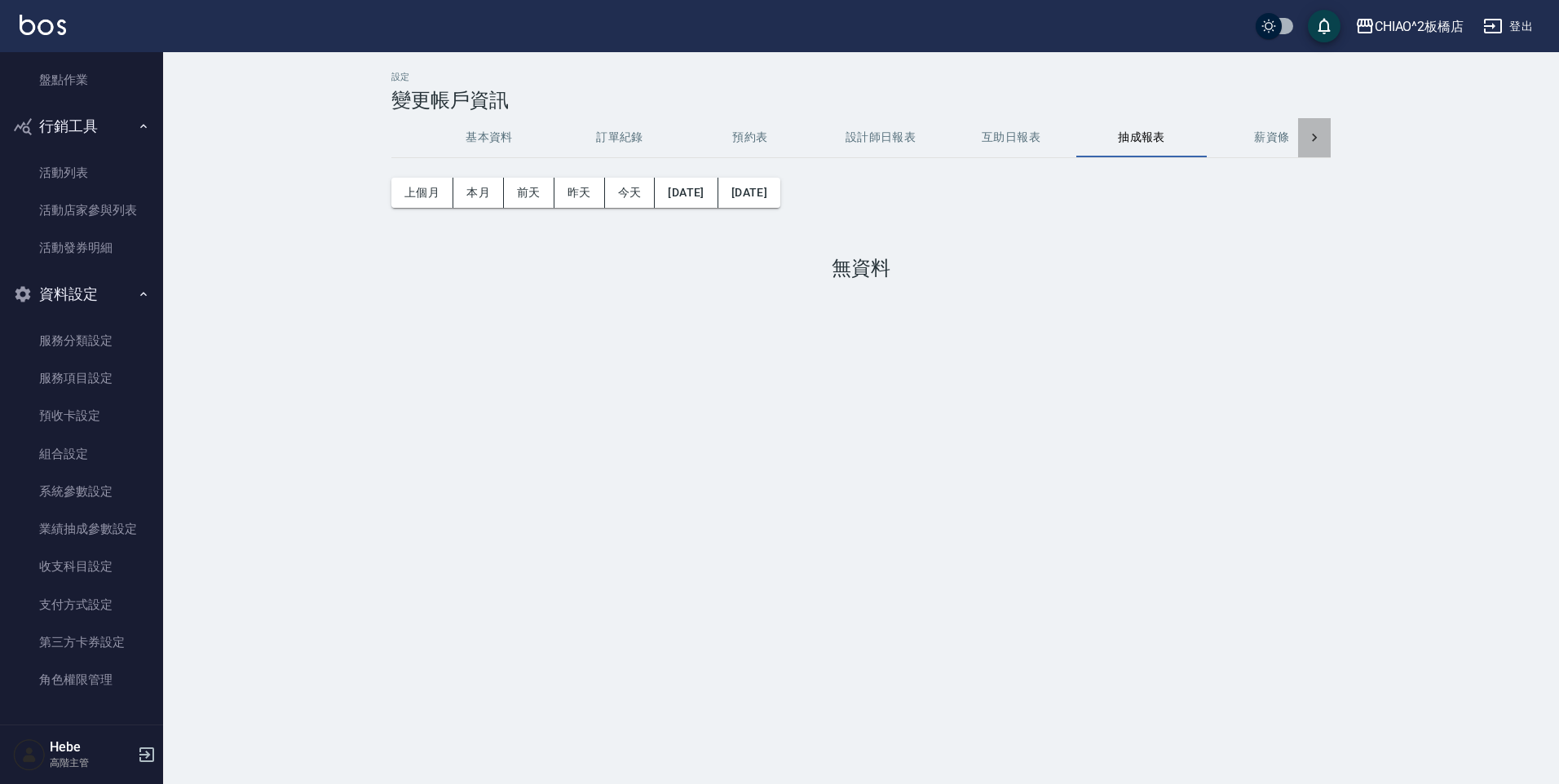
click at [1311, 140] on icon at bounding box center [1314, 137] width 17 height 17
click at [1311, 140] on div "基本資料 訂單紀錄 預約表 設計師日報表 互助日報表 抽成報表 薪資條 密碼設定 打卡紀錄 功能釘選" at bounding box center [861, 137] width 939 height 40
click at [401, 137] on icon at bounding box center [407, 137] width 17 height 17
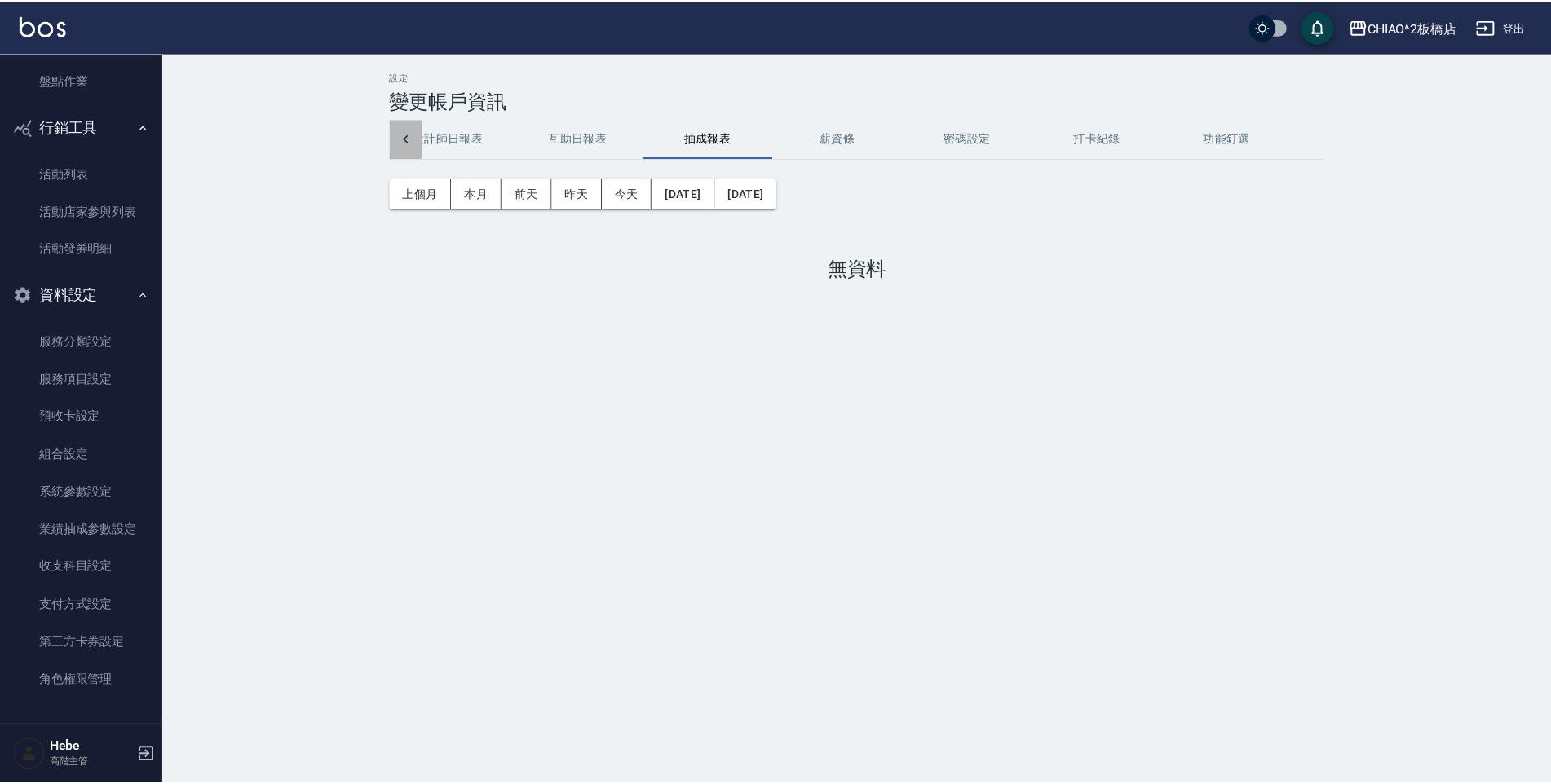
scroll to position [0, 0]
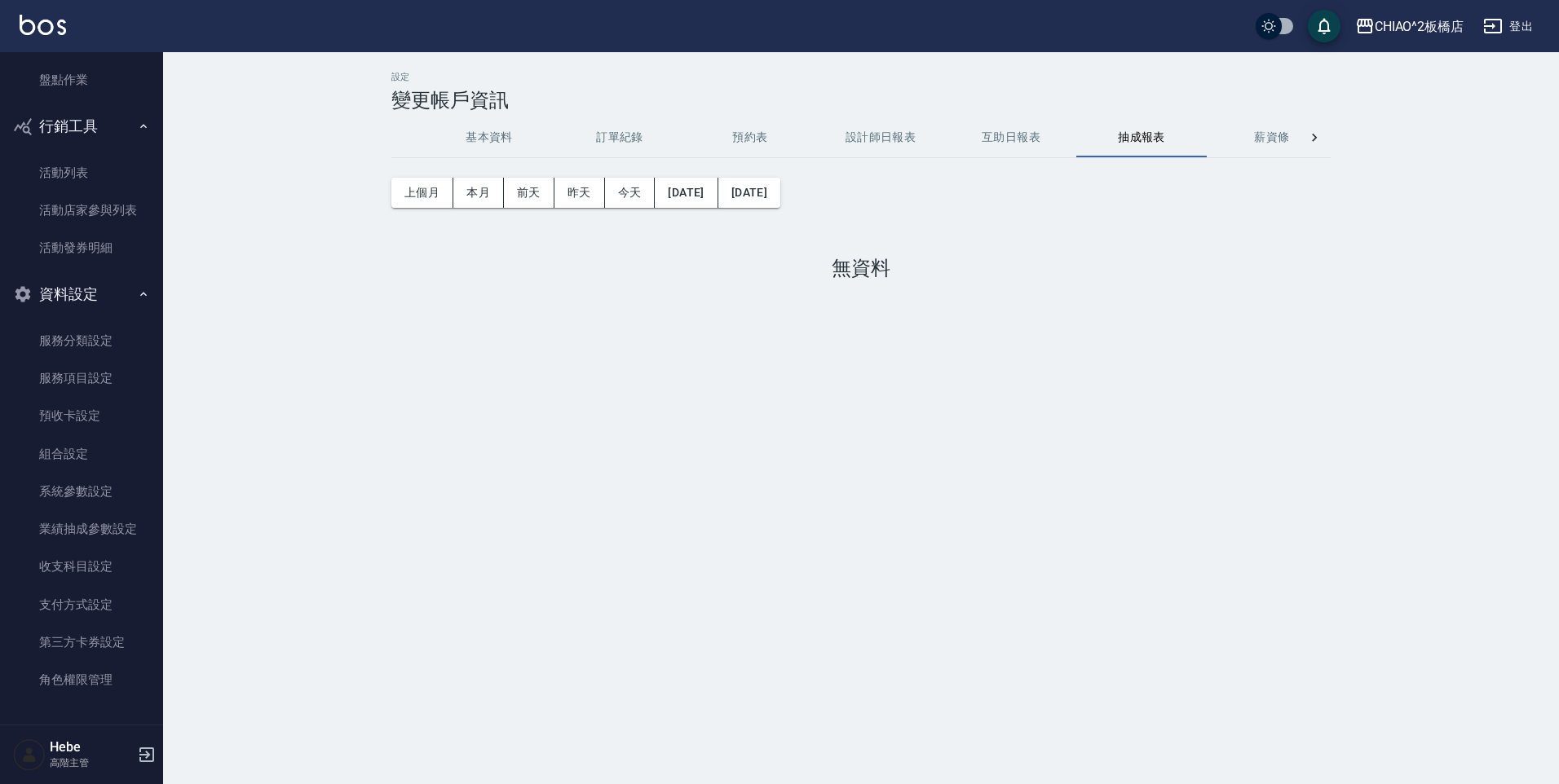
click at [401, 137] on div "基本資料 訂單紀錄 預約表 設計師日報表 互助日報表 抽成報表 薪資條 密碼設定 打卡紀錄 功能釘選" at bounding box center [861, 137] width 939 height 40
click at [499, 132] on button "基本資料" at bounding box center [489, 137] width 130 height 40
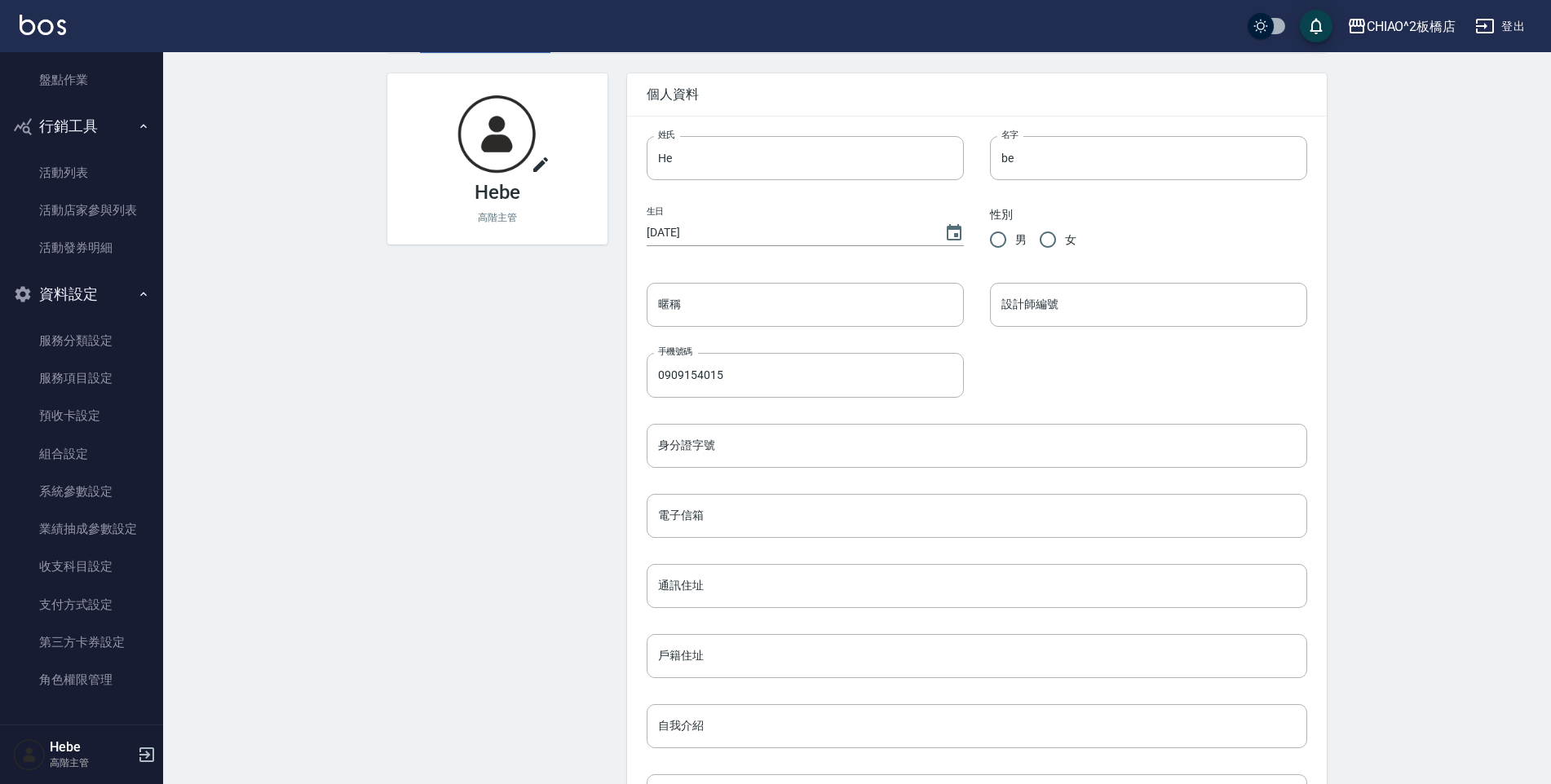
scroll to position [236, 0]
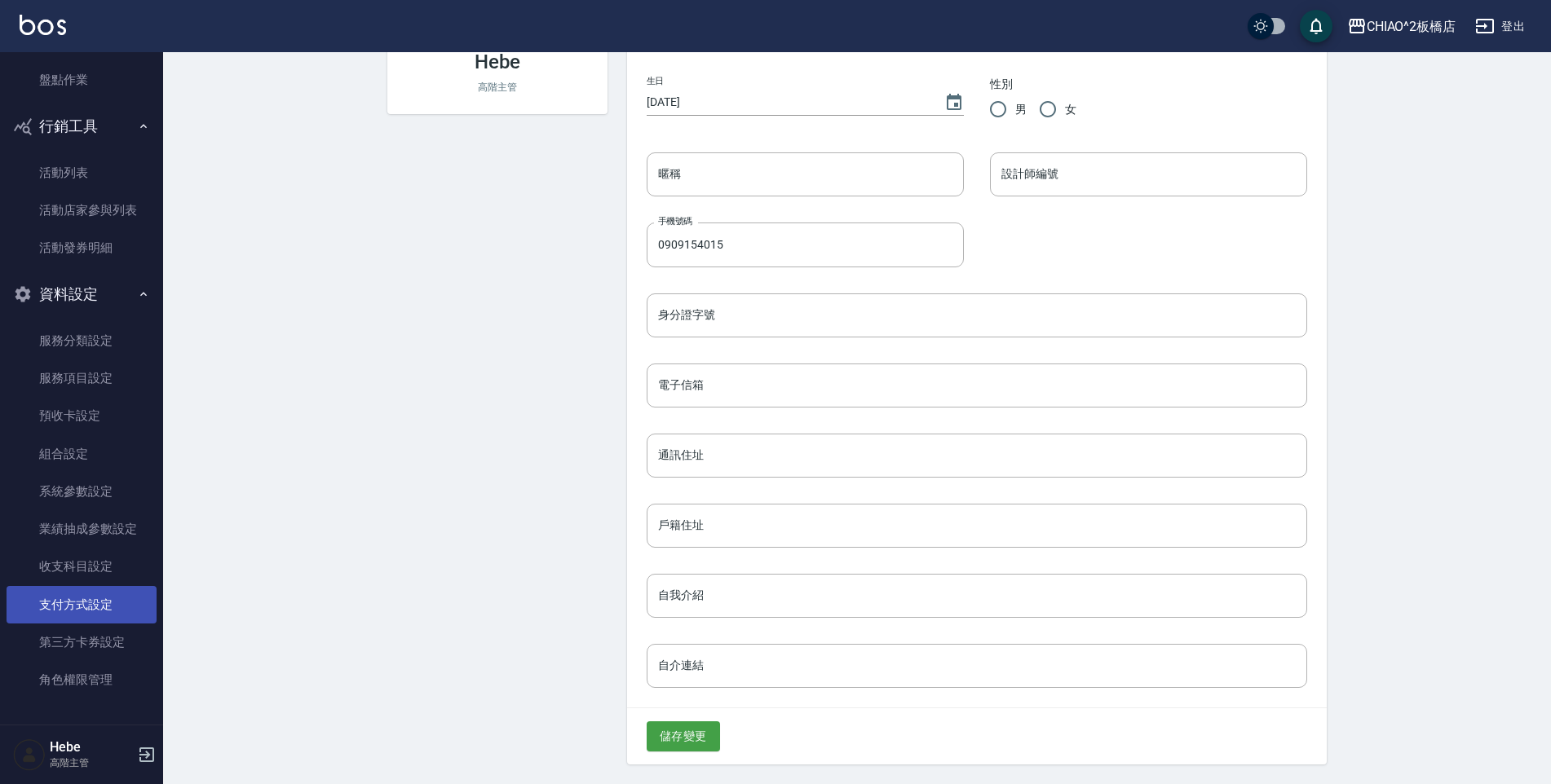
click at [74, 606] on link "支付方式設定" at bounding box center [81, 605] width 150 height 38
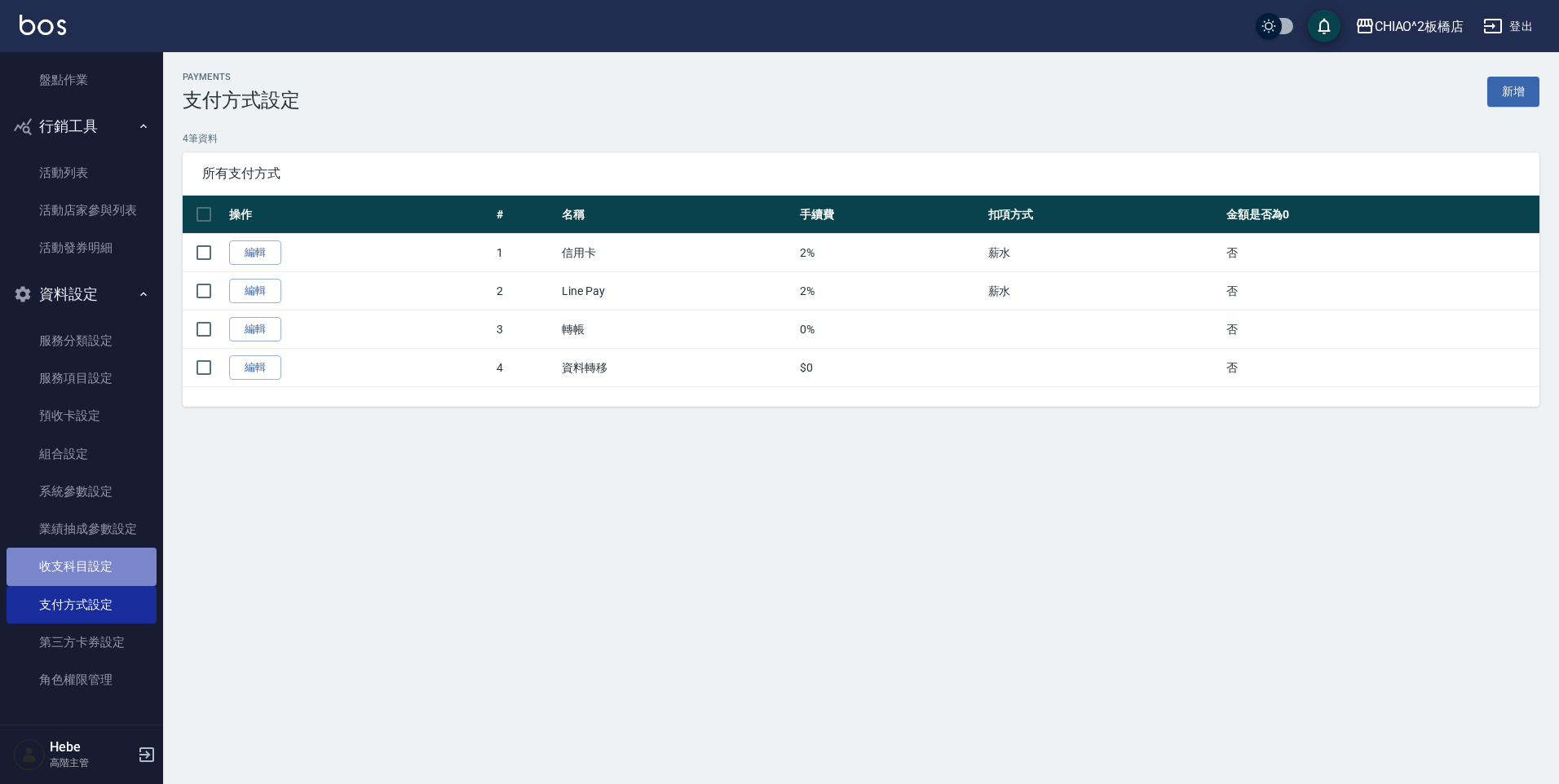
click at [83, 576] on link "收支科目設定" at bounding box center [81, 566] width 150 height 38
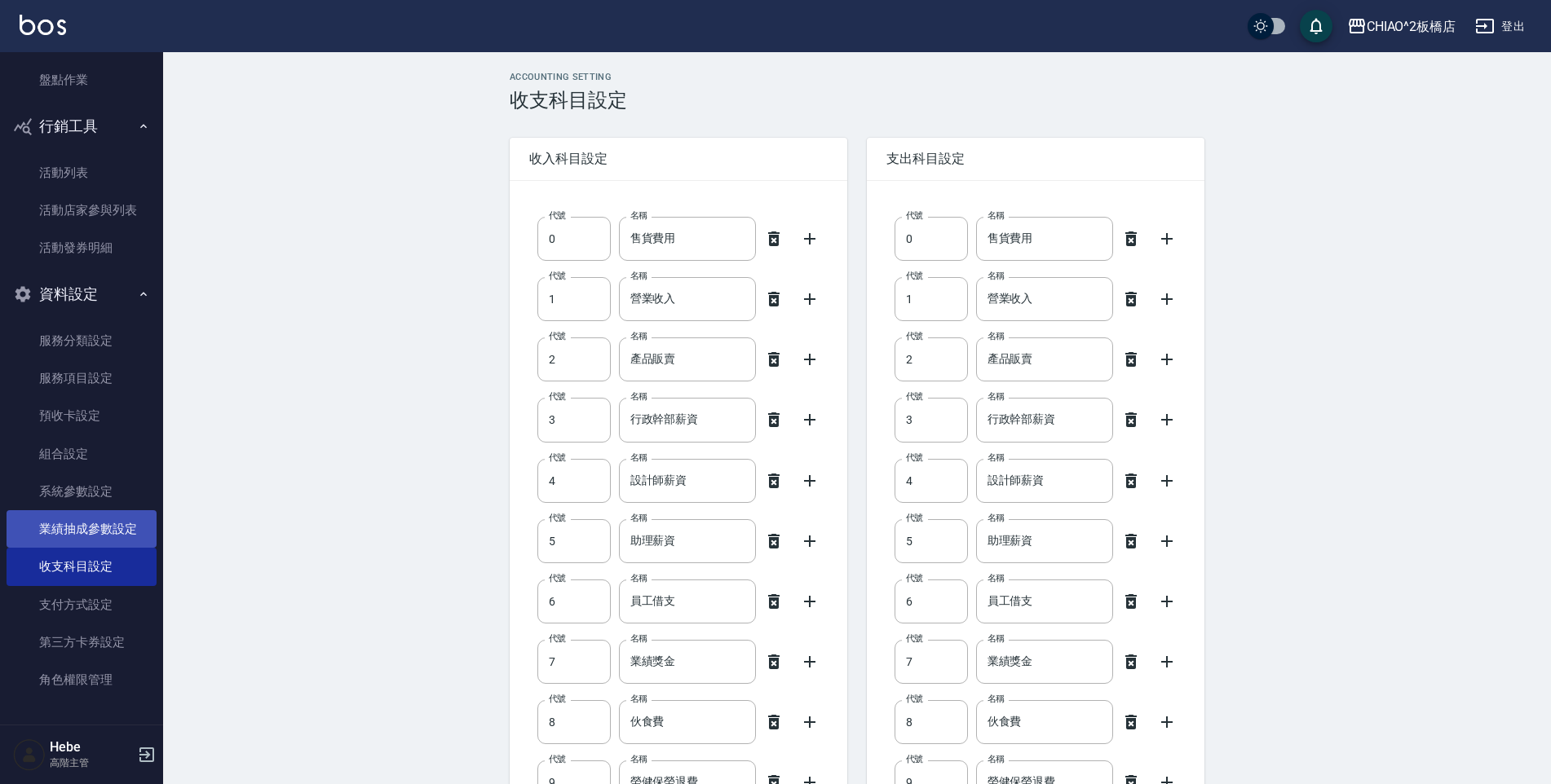
click at [90, 511] on link "業績抽成參數設定" at bounding box center [81, 528] width 150 height 38
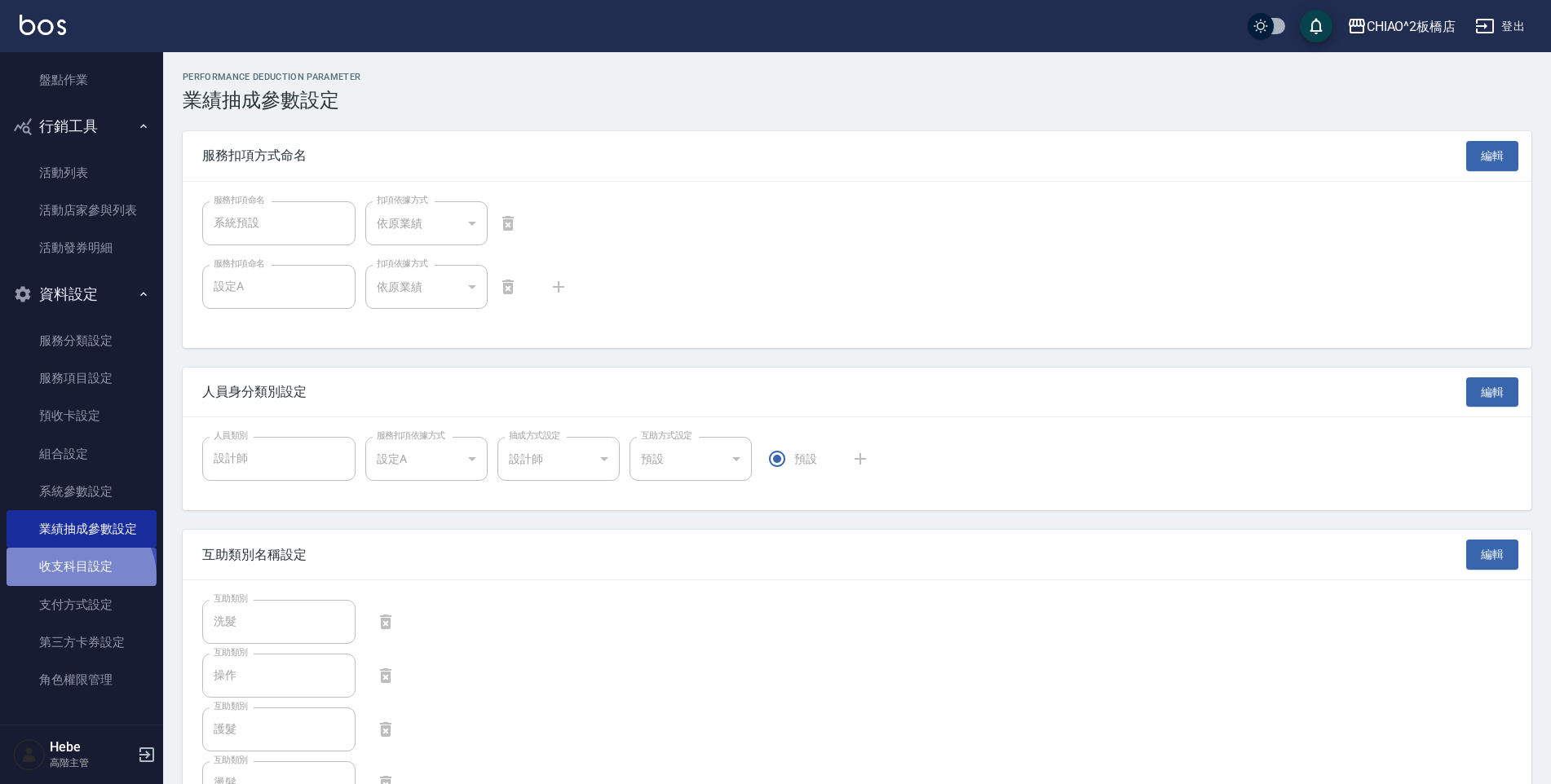
click at [78, 577] on link "收支科目設定" at bounding box center [81, 566] width 150 height 38
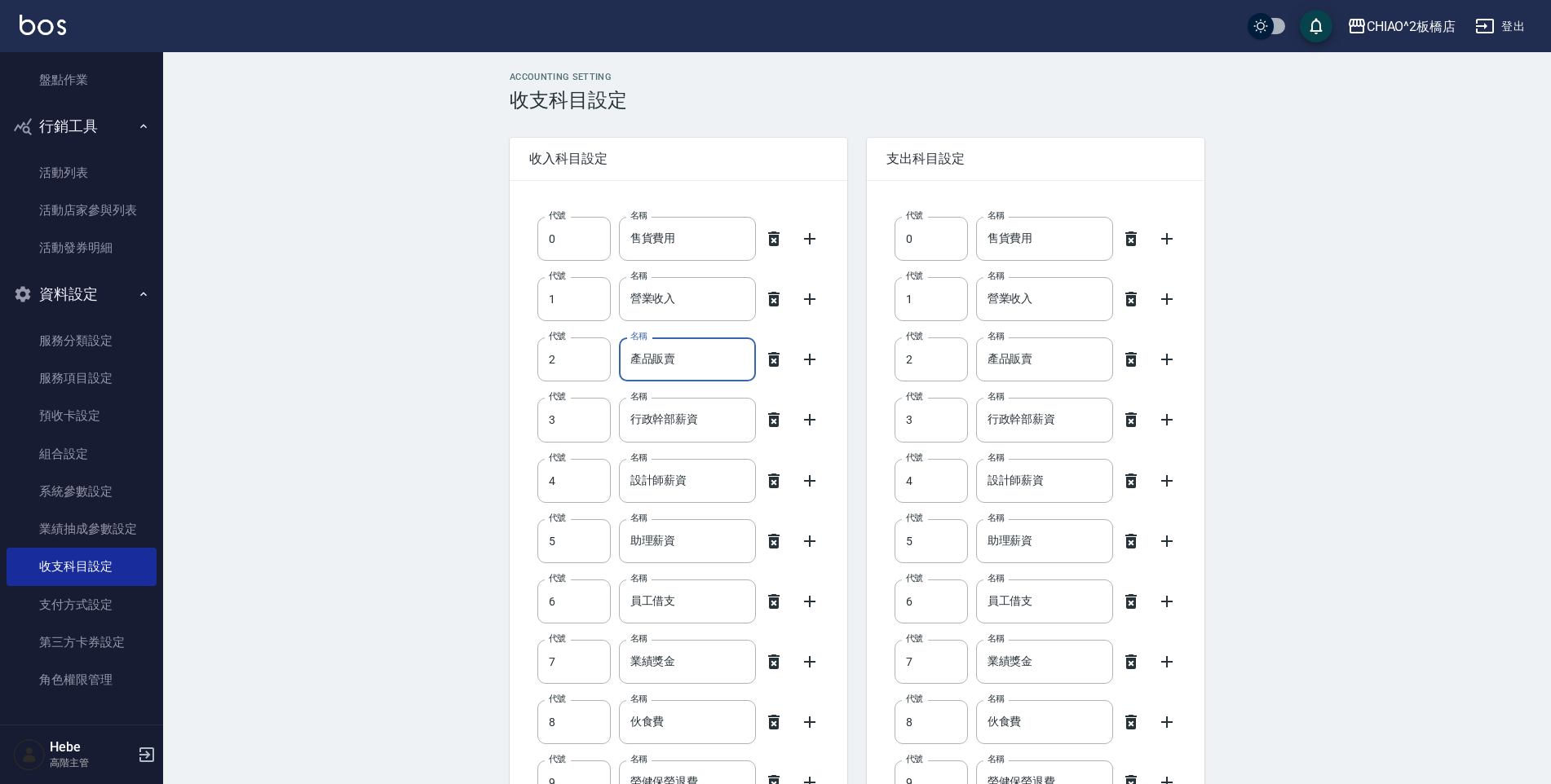
click at [695, 368] on input "產品販賣" at bounding box center [688, 359] width 137 height 44
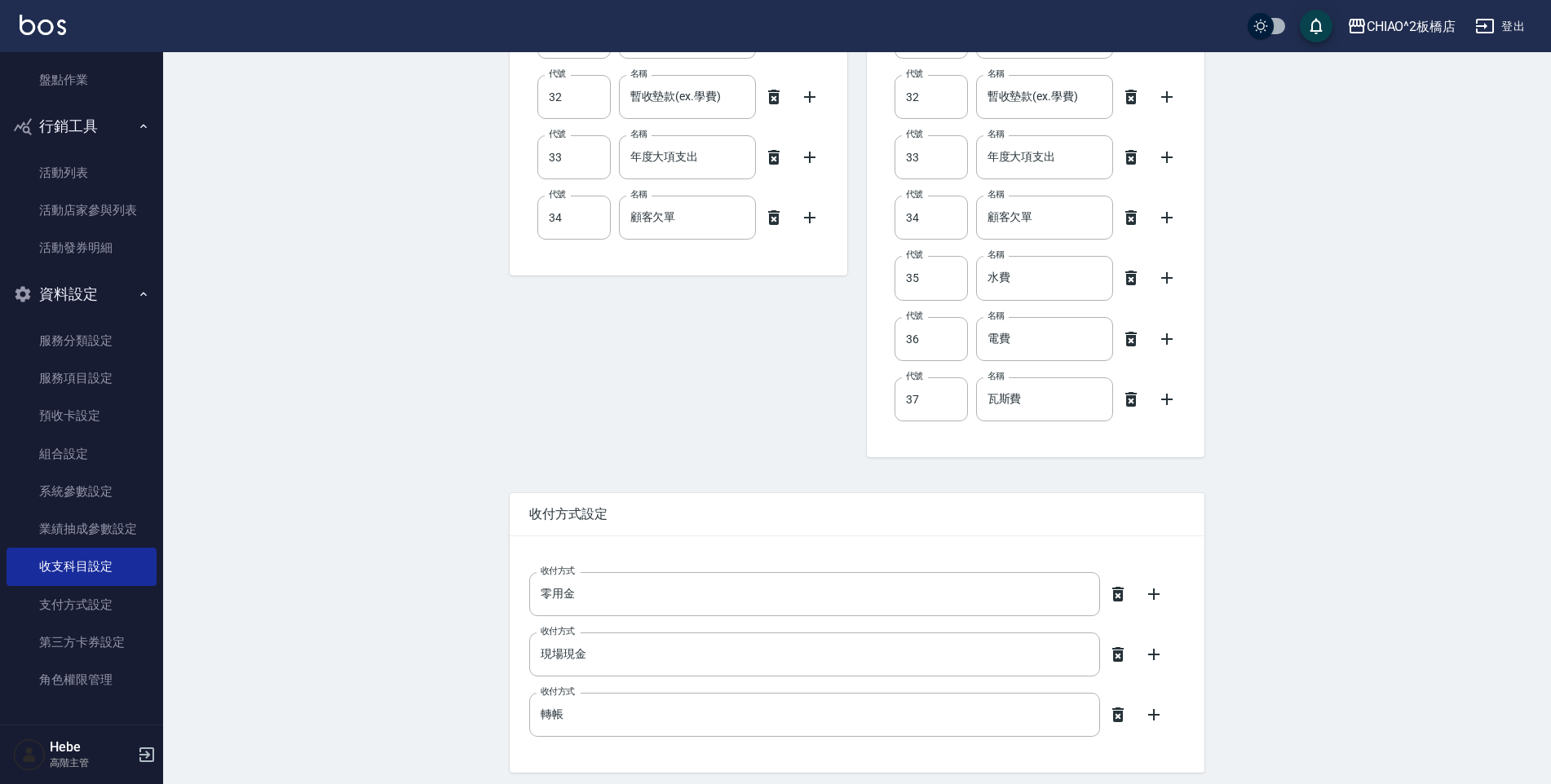
scroll to position [2130, 0]
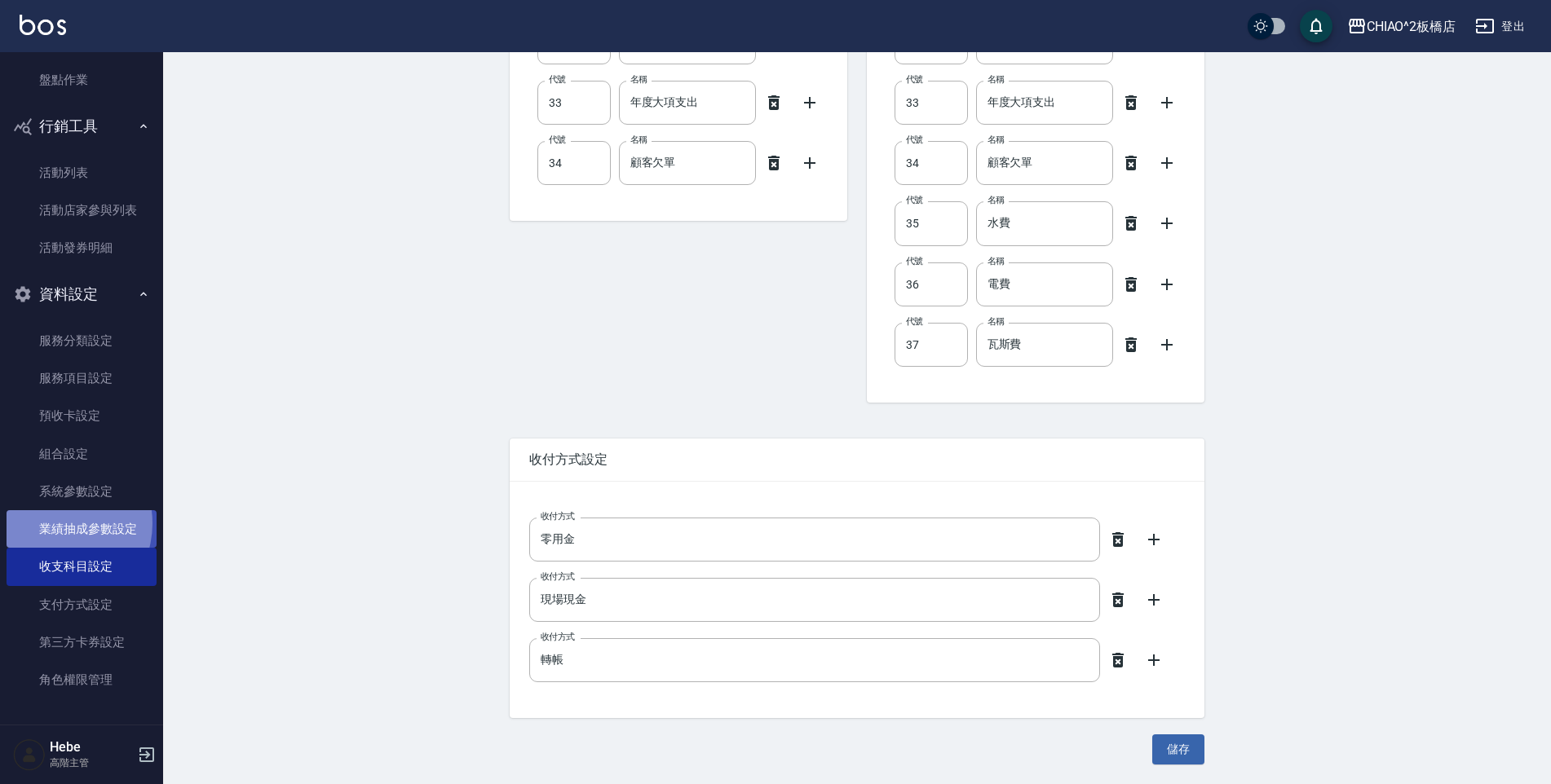
click at [52, 523] on link "業績抽成參數設定" at bounding box center [81, 528] width 150 height 38
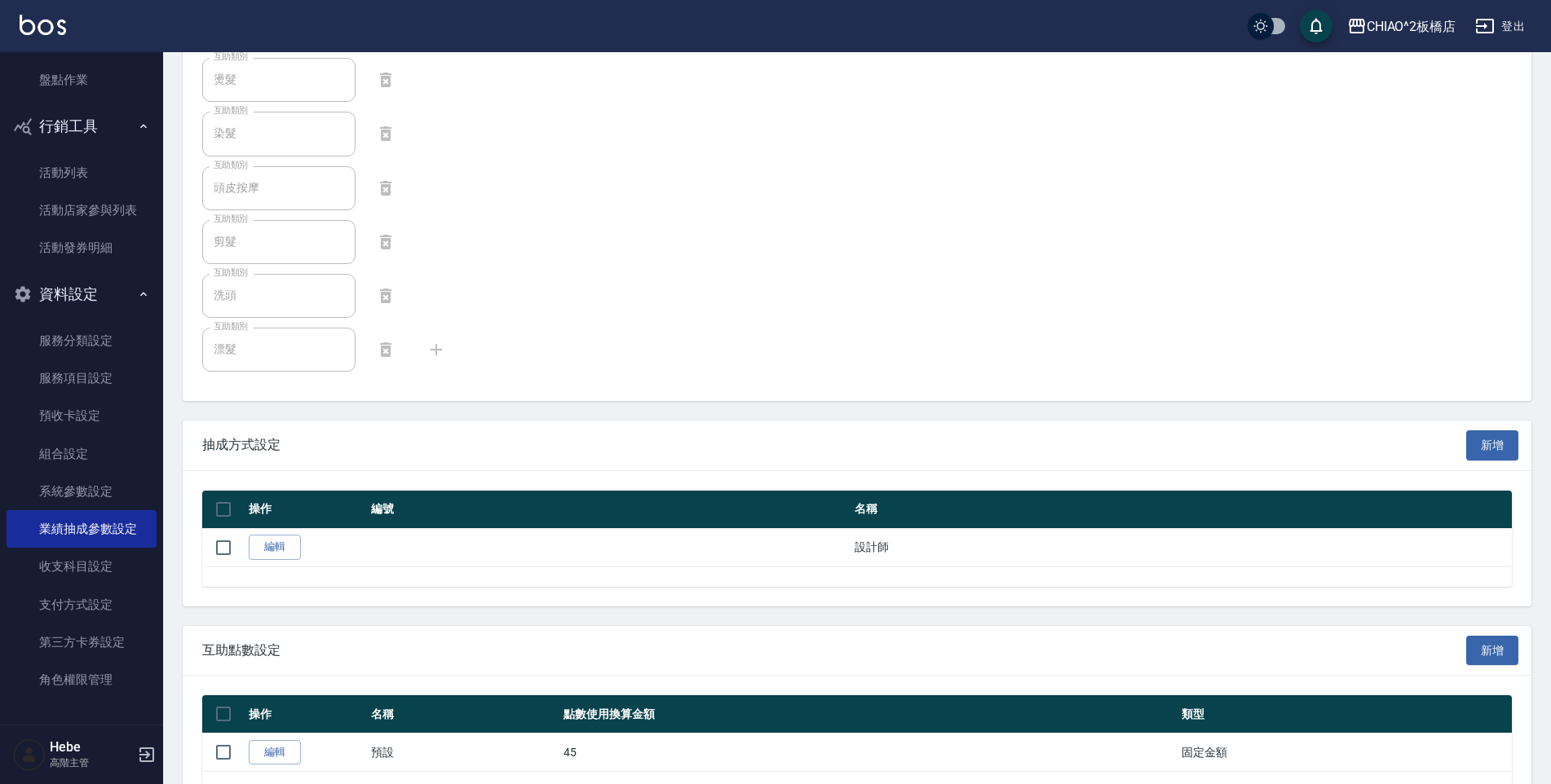
scroll to position [750, 0]
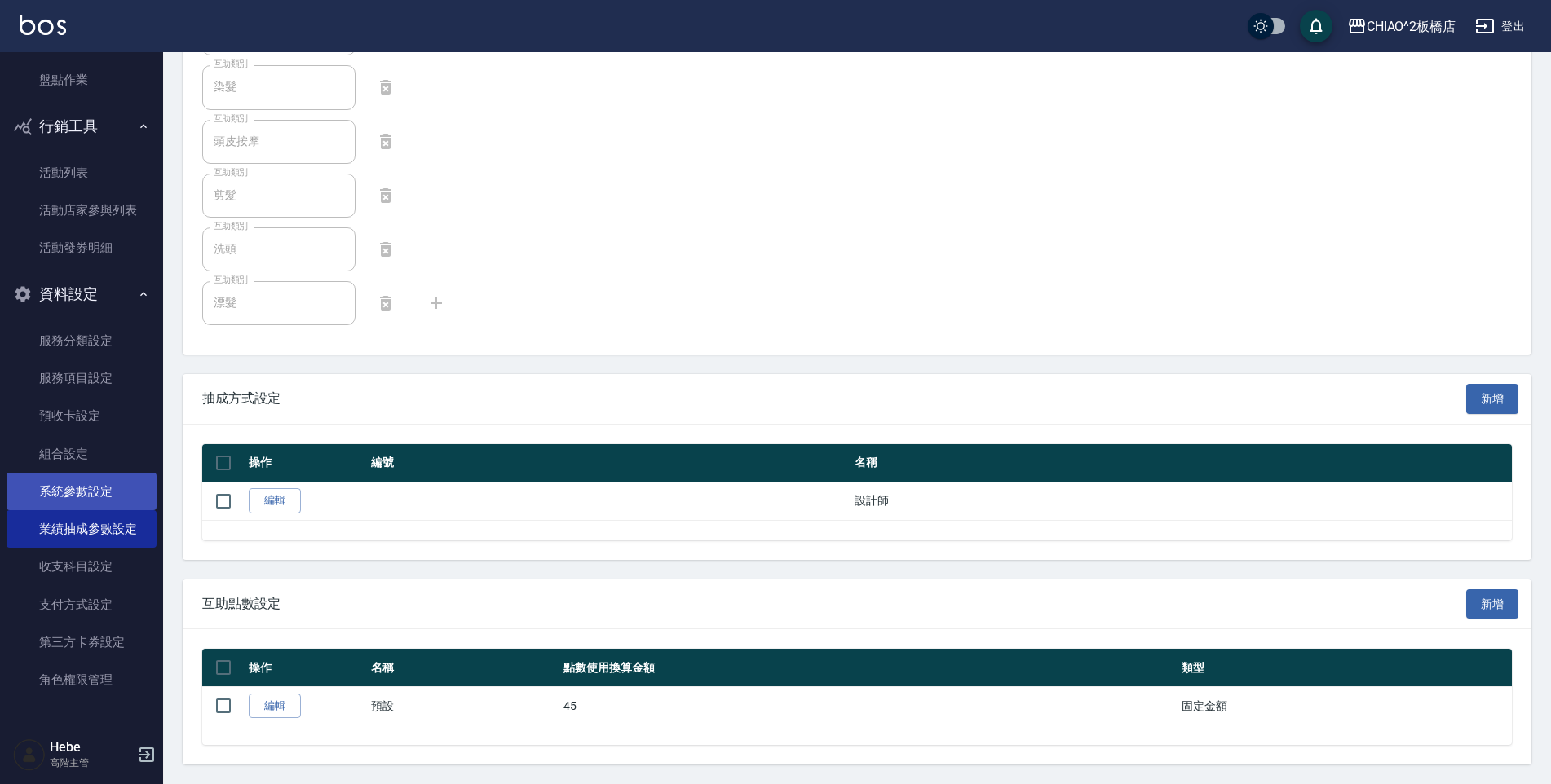
click at [86, 485] on link "系統參數設定" at bounding box center [81, 491] width 150 height 38
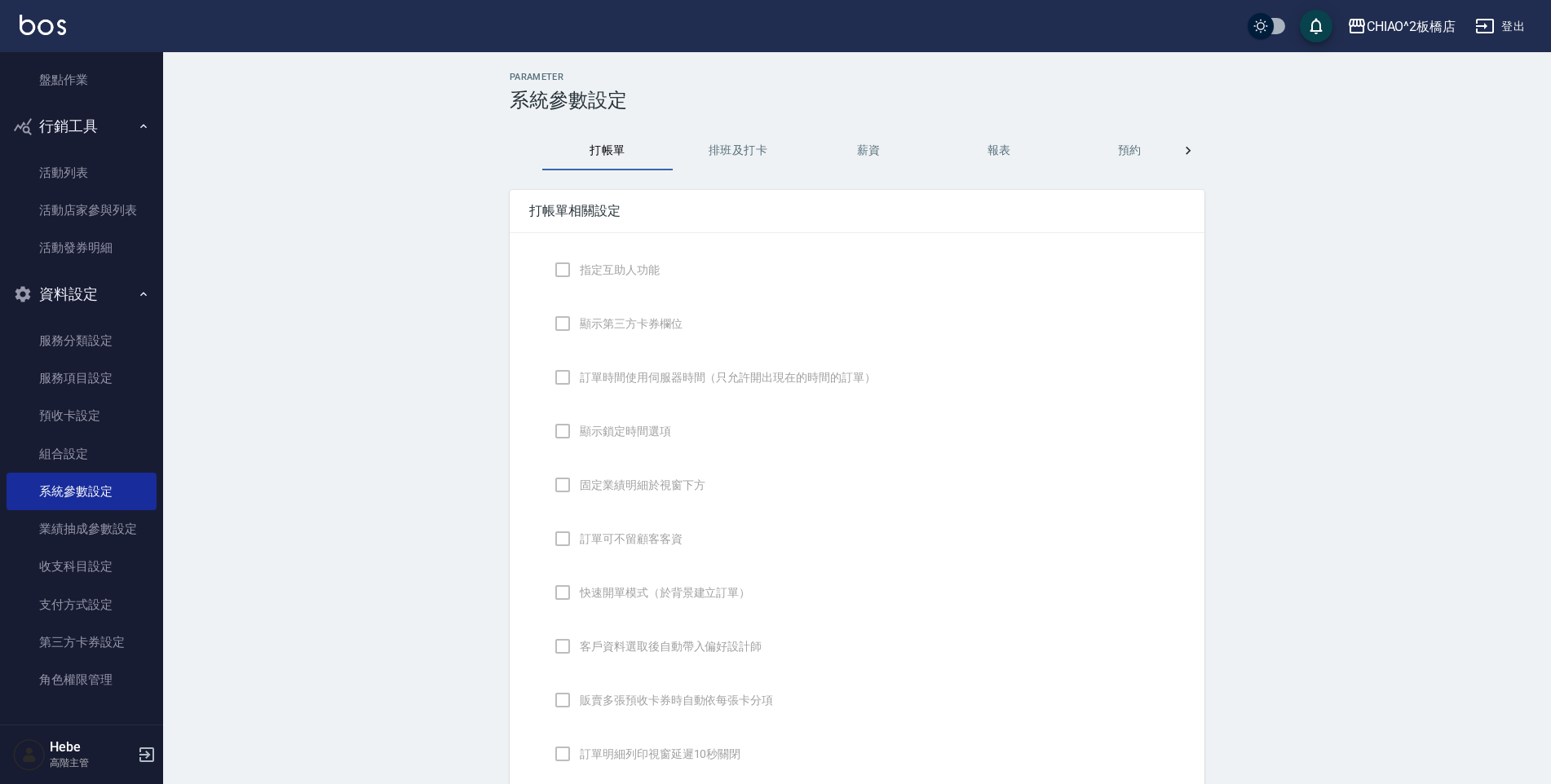
checkbox input "true"
checkbox input "false"
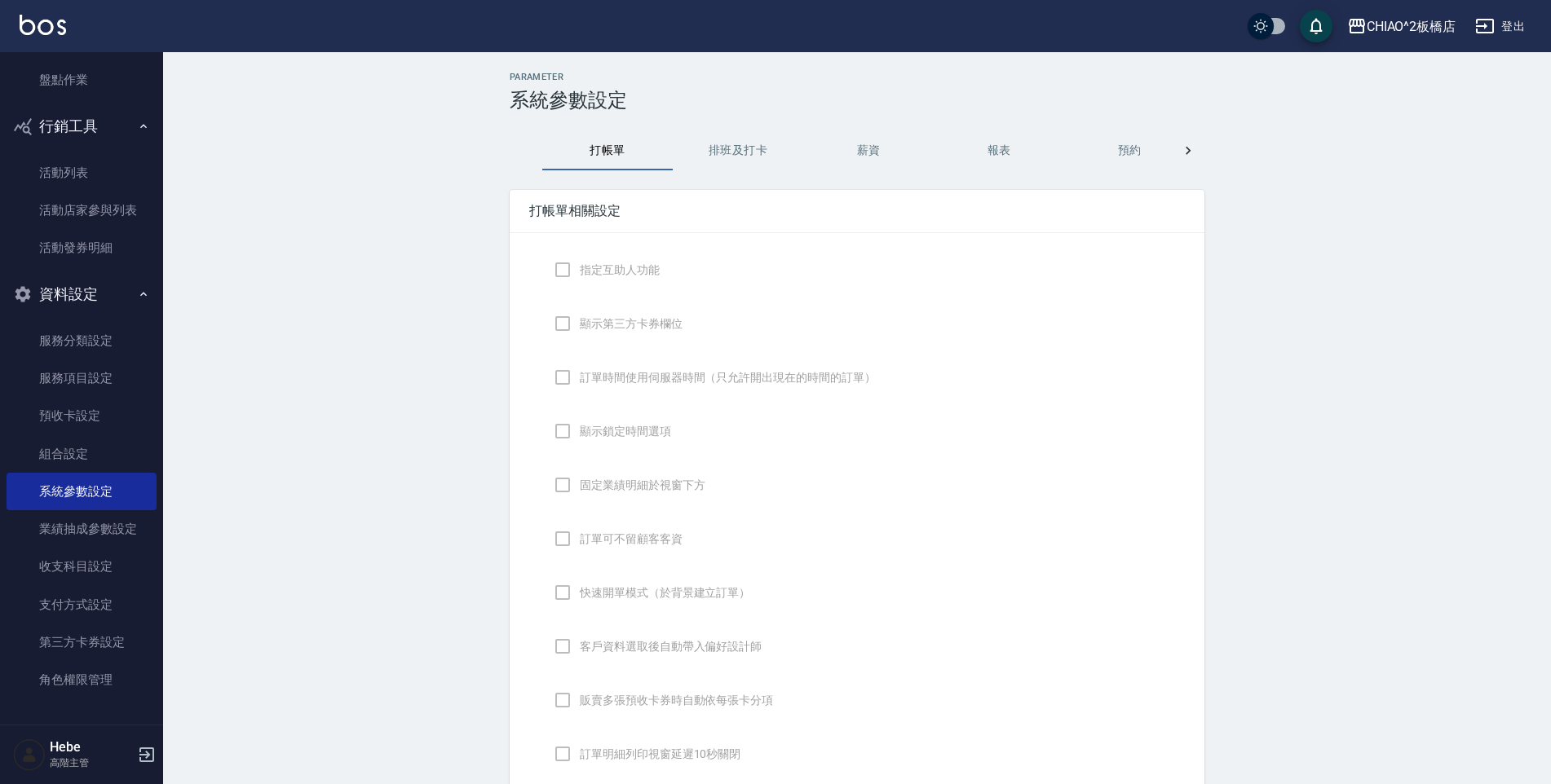
type input "NICKNAME"
type input "LASTORDER"
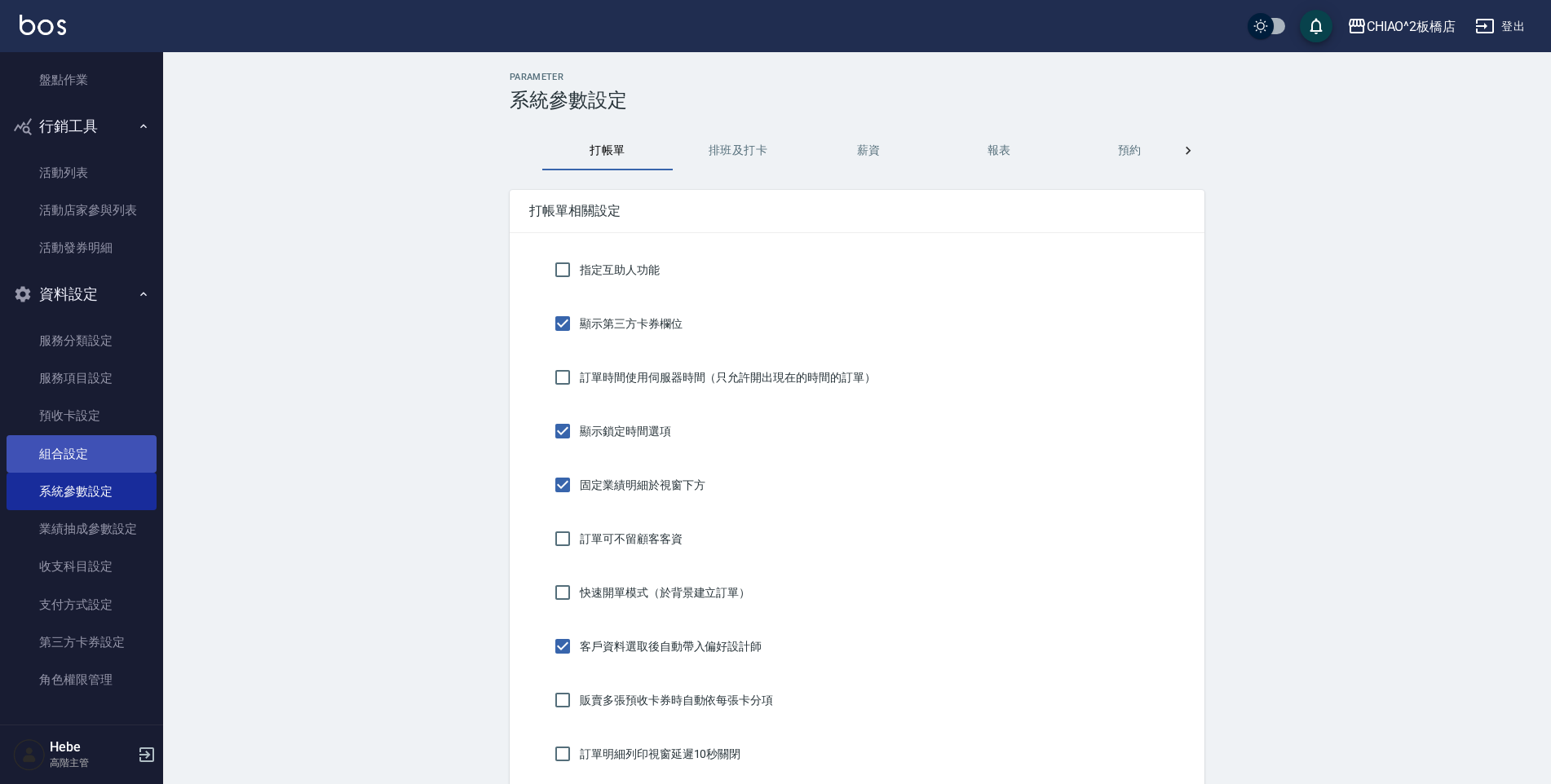
click at [91, 440] on link "組合設定" at bounding box center [81, 454] width 150 height 38
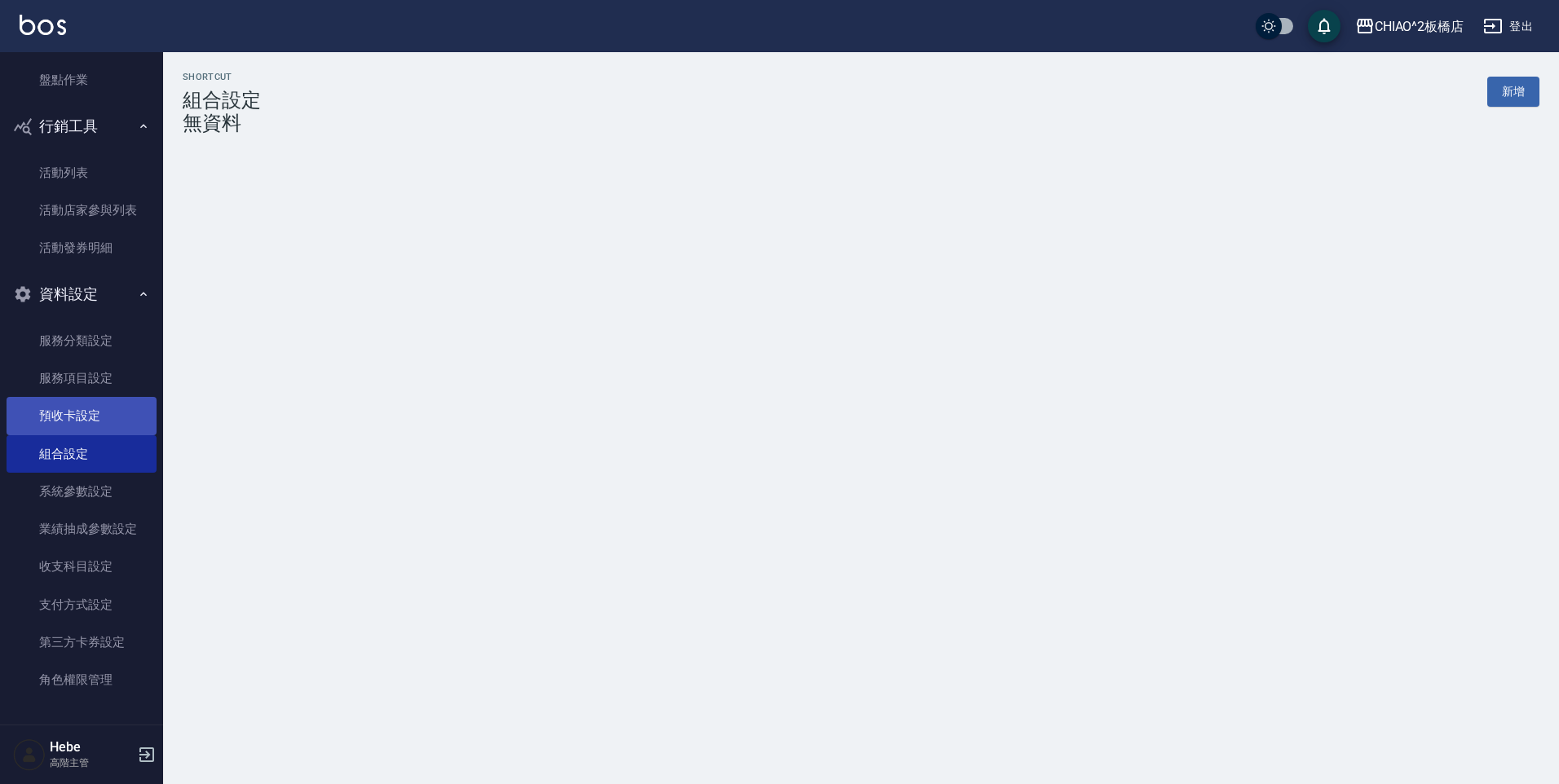
click at [91, 407] on link "預收卡設定" at bounding box center [81, 416] width 150 height 38
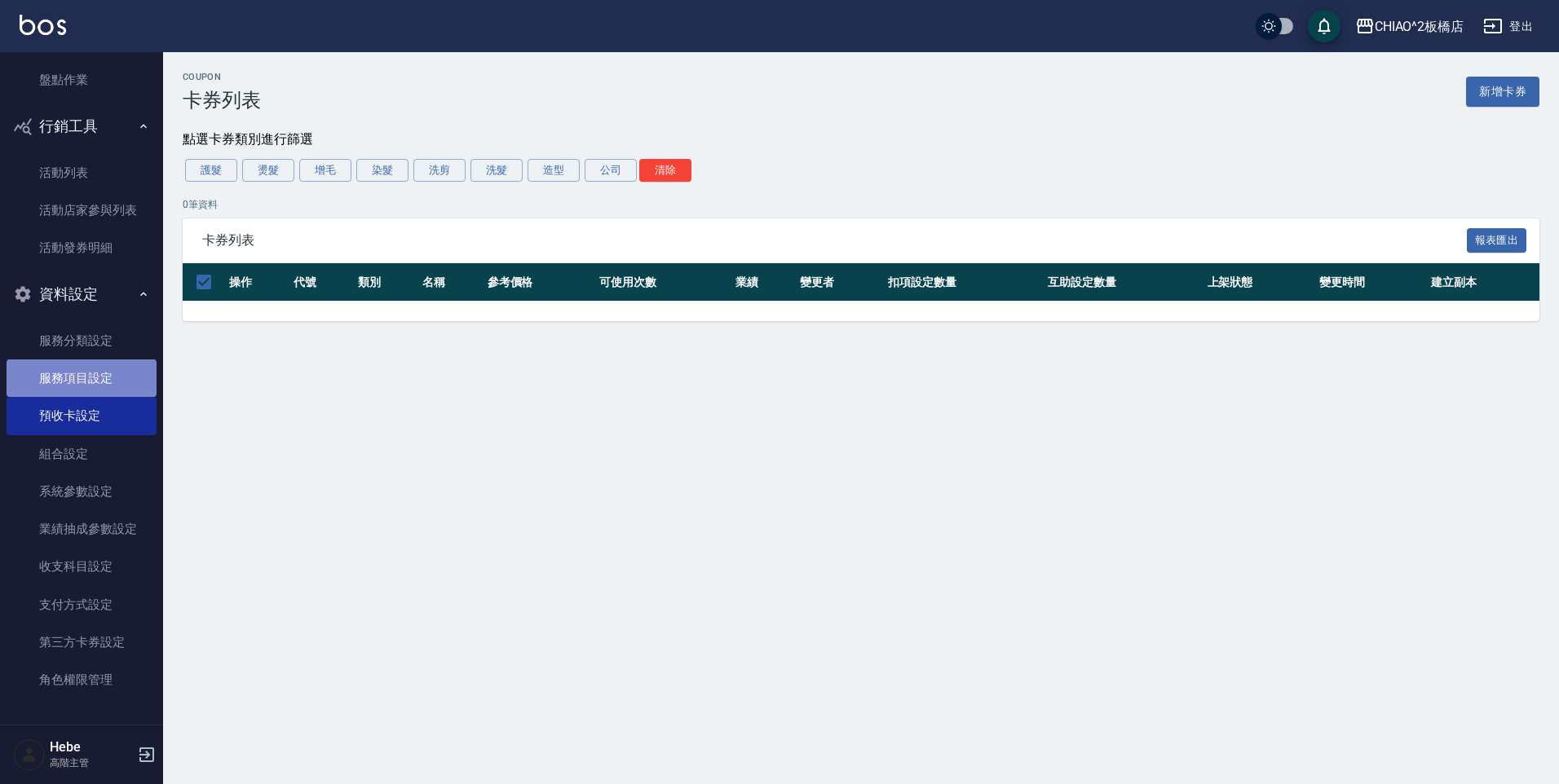
click at [91, 396] on link "服務項目設定" at bounding box center [81, 378] width 150 height 38
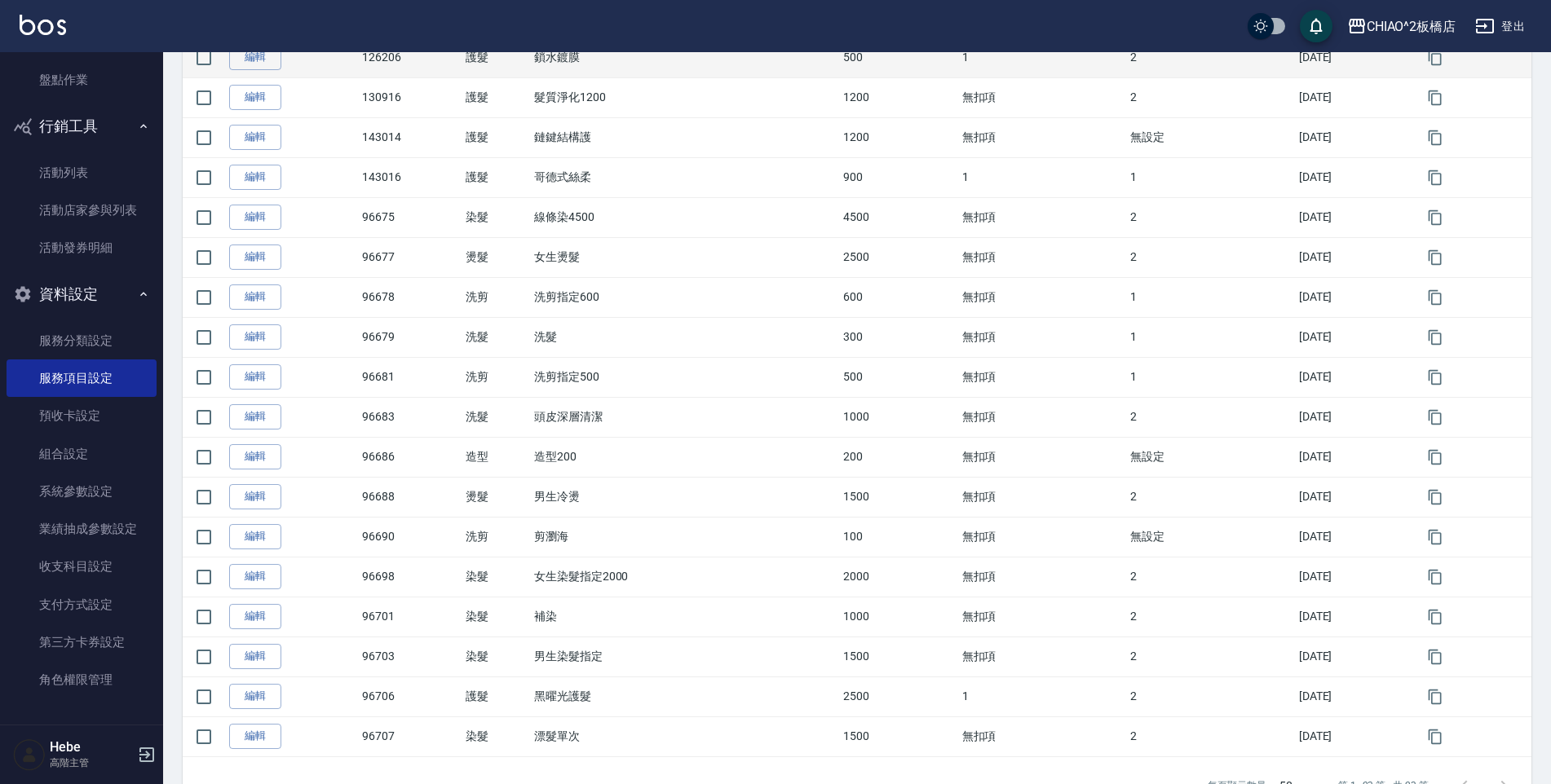
scroll to position [562, 0]
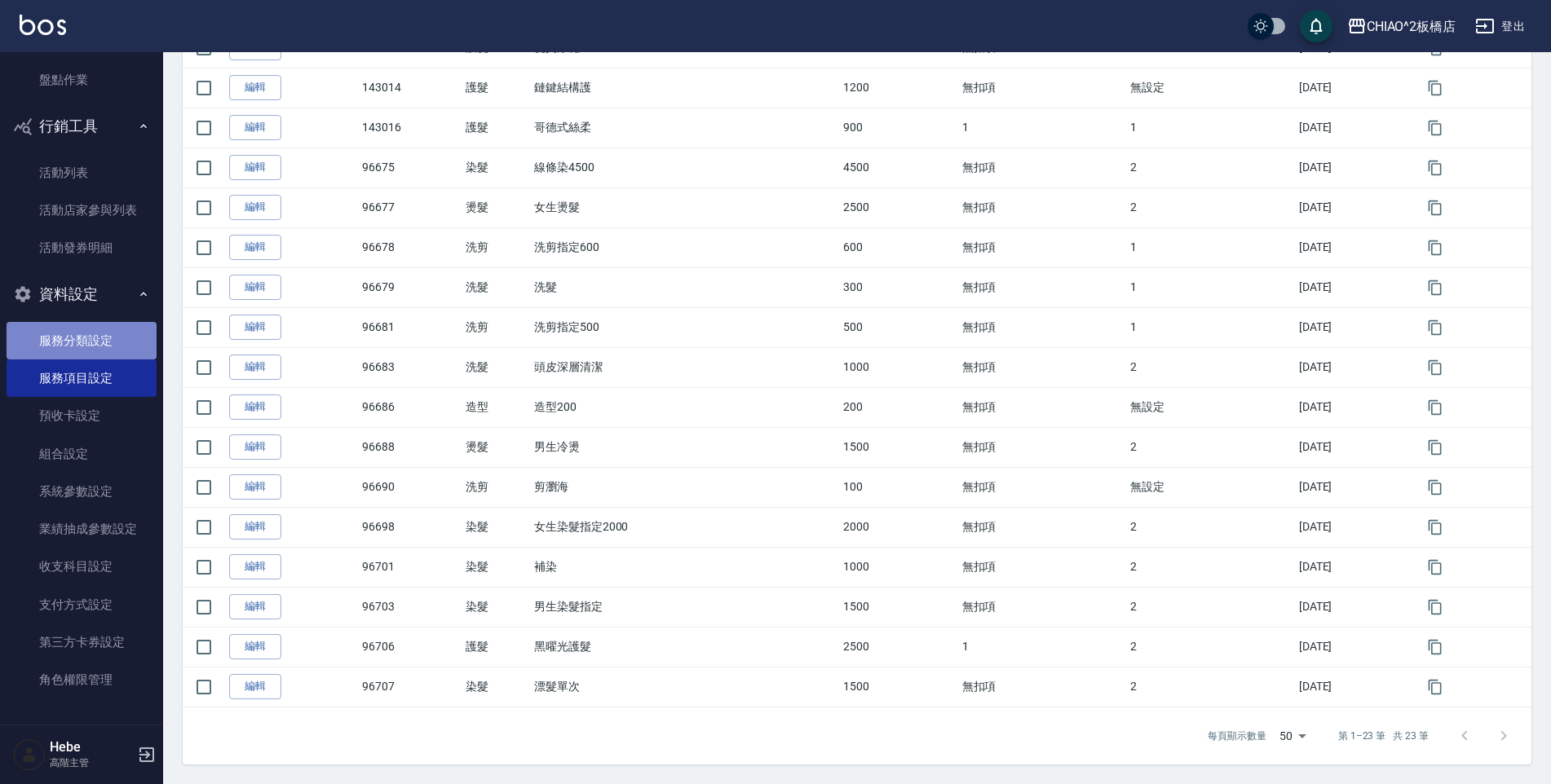
click at [91, 341] on link "服務分類設定" at bounding box center [81, 340] width 150 height 38
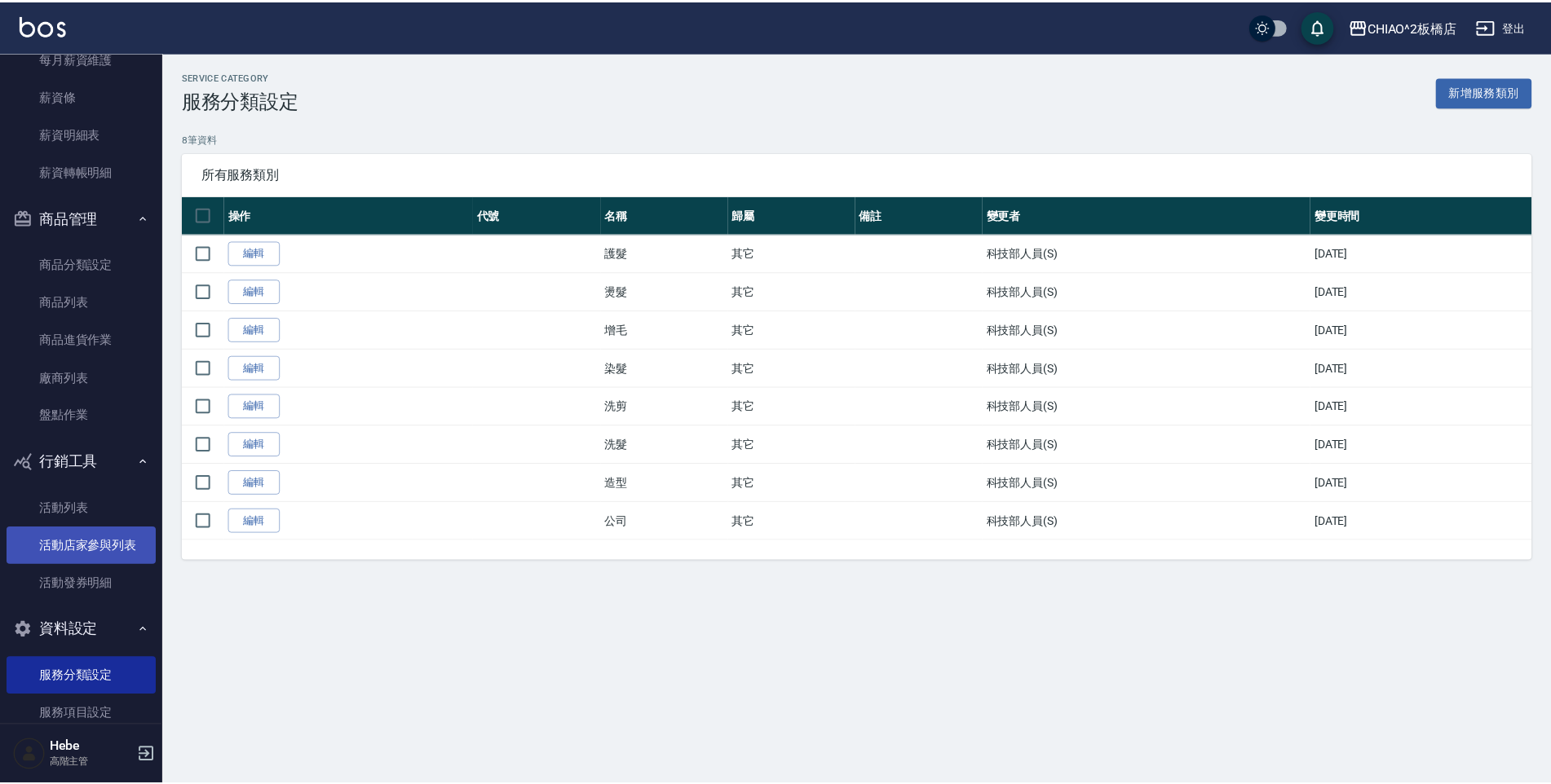
scroll to position [2332, 0]
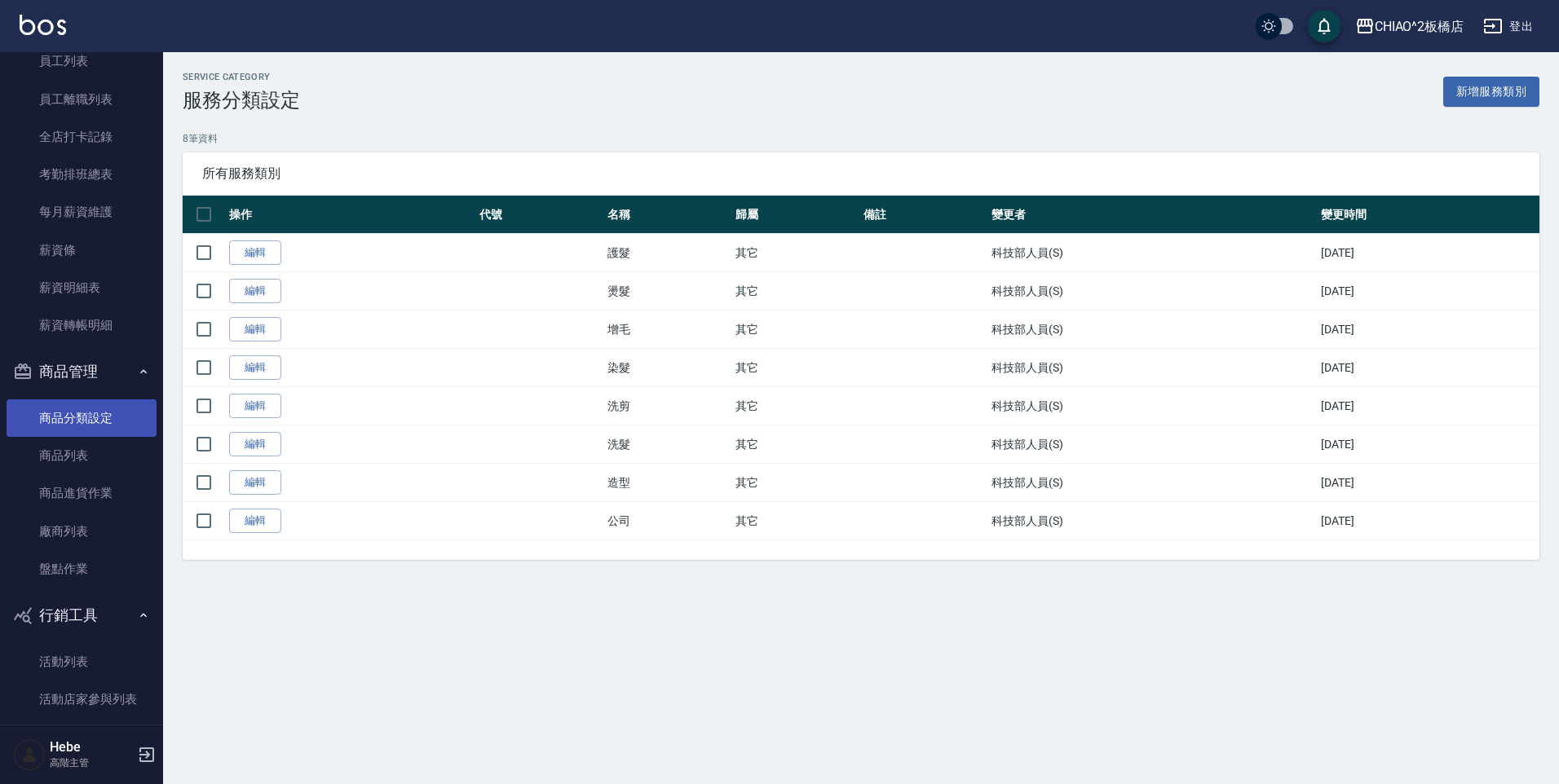
click at [70, 423] on link "商品分類設定" at bounding box center [81, 417] width 150 height 38
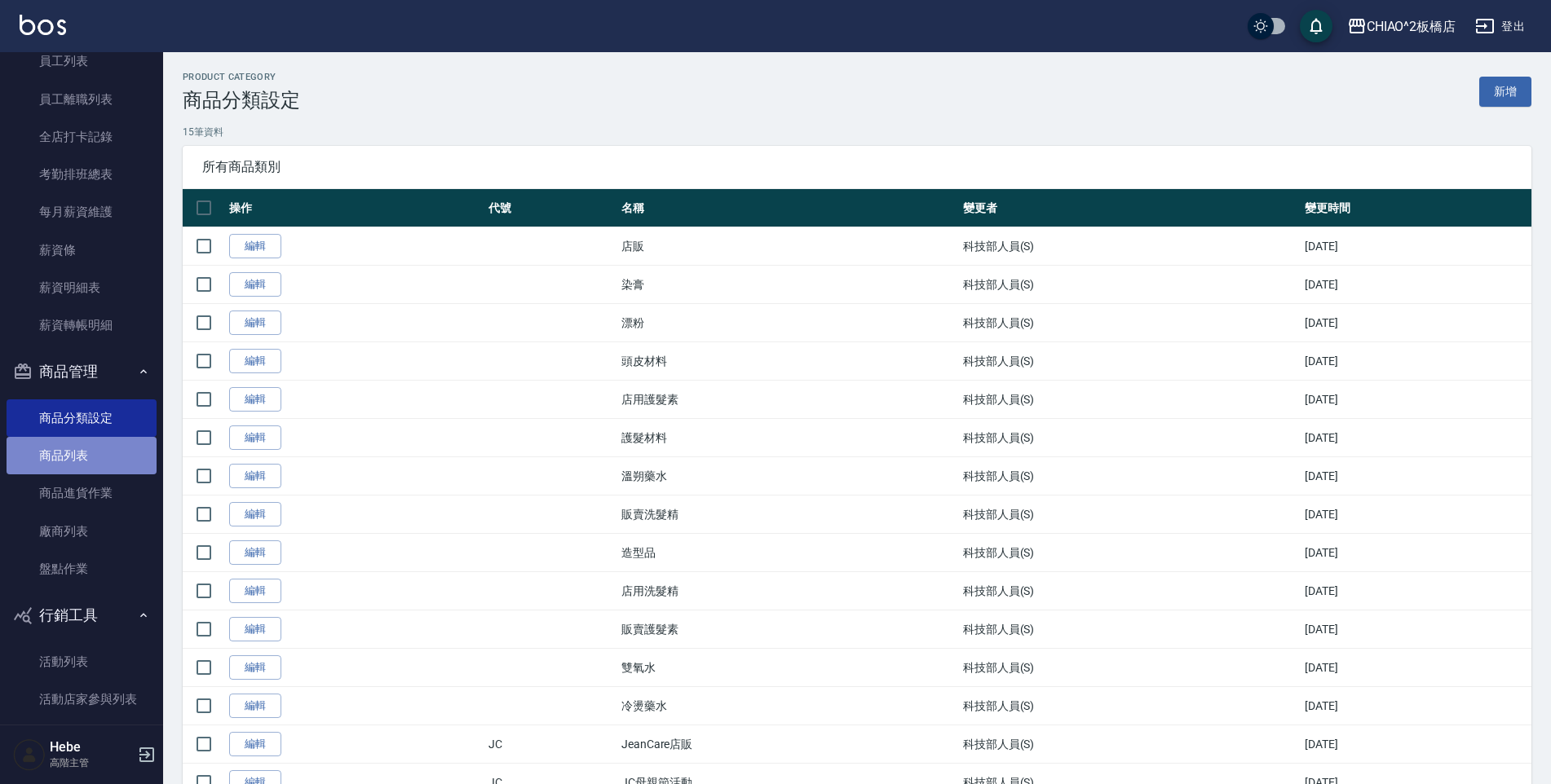
click at [91, 465] on link "商品列表" at bounding box center [81, 455] width 150 height 38
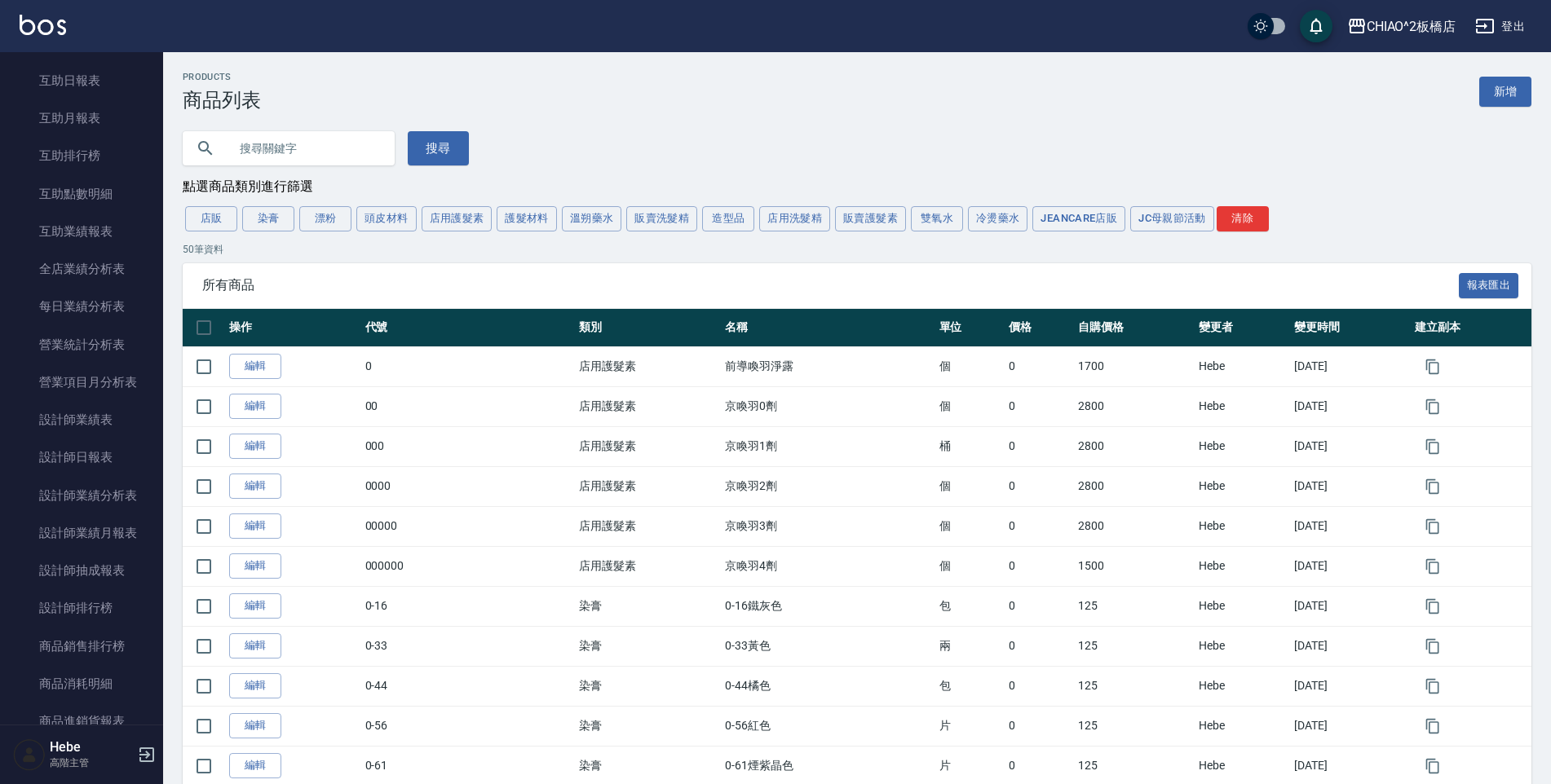
scroll to position [375, 0]
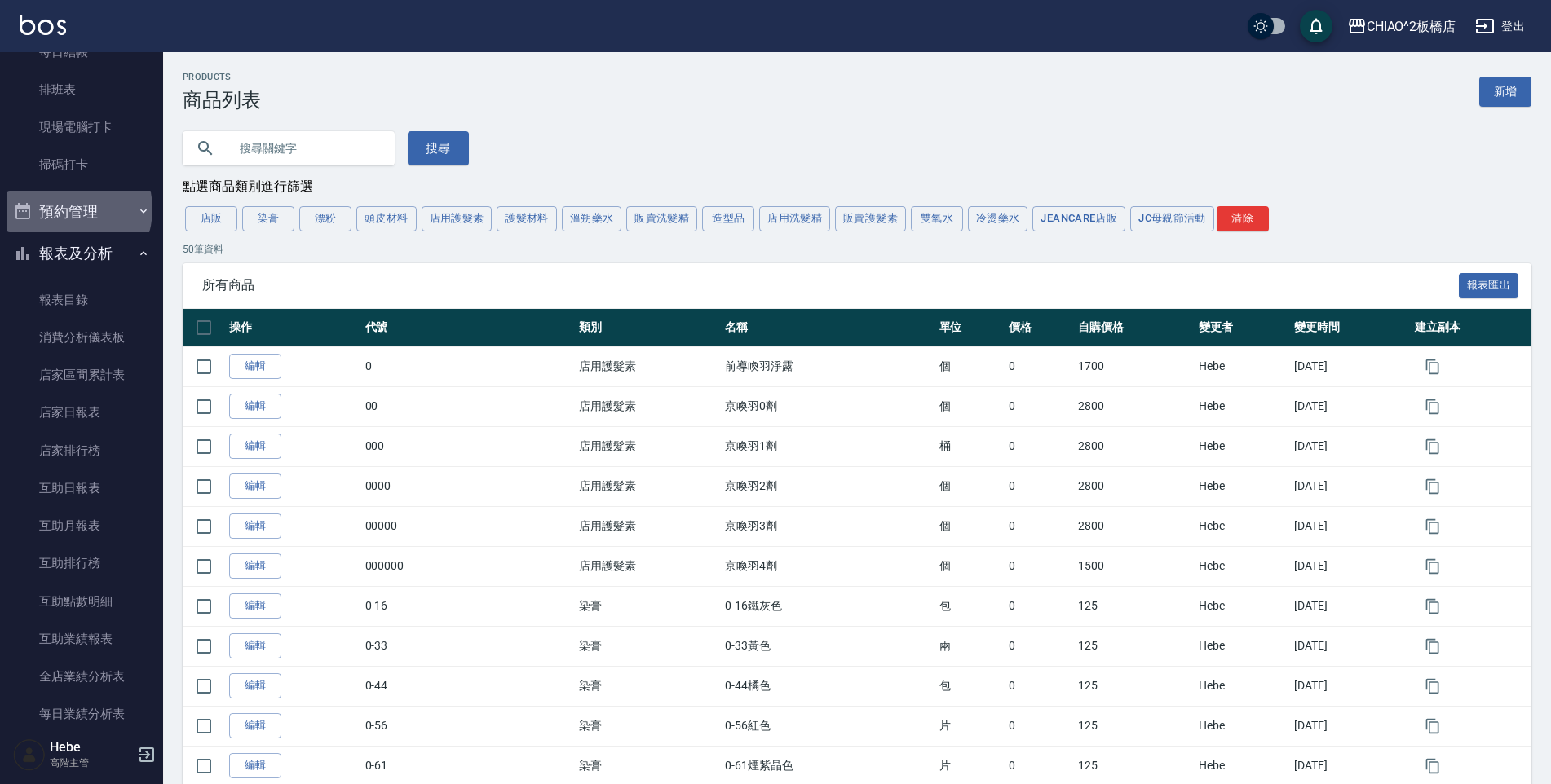
click at [69, 208] on button "預約管理" at bounding box center [81, 212] width 150 height 42
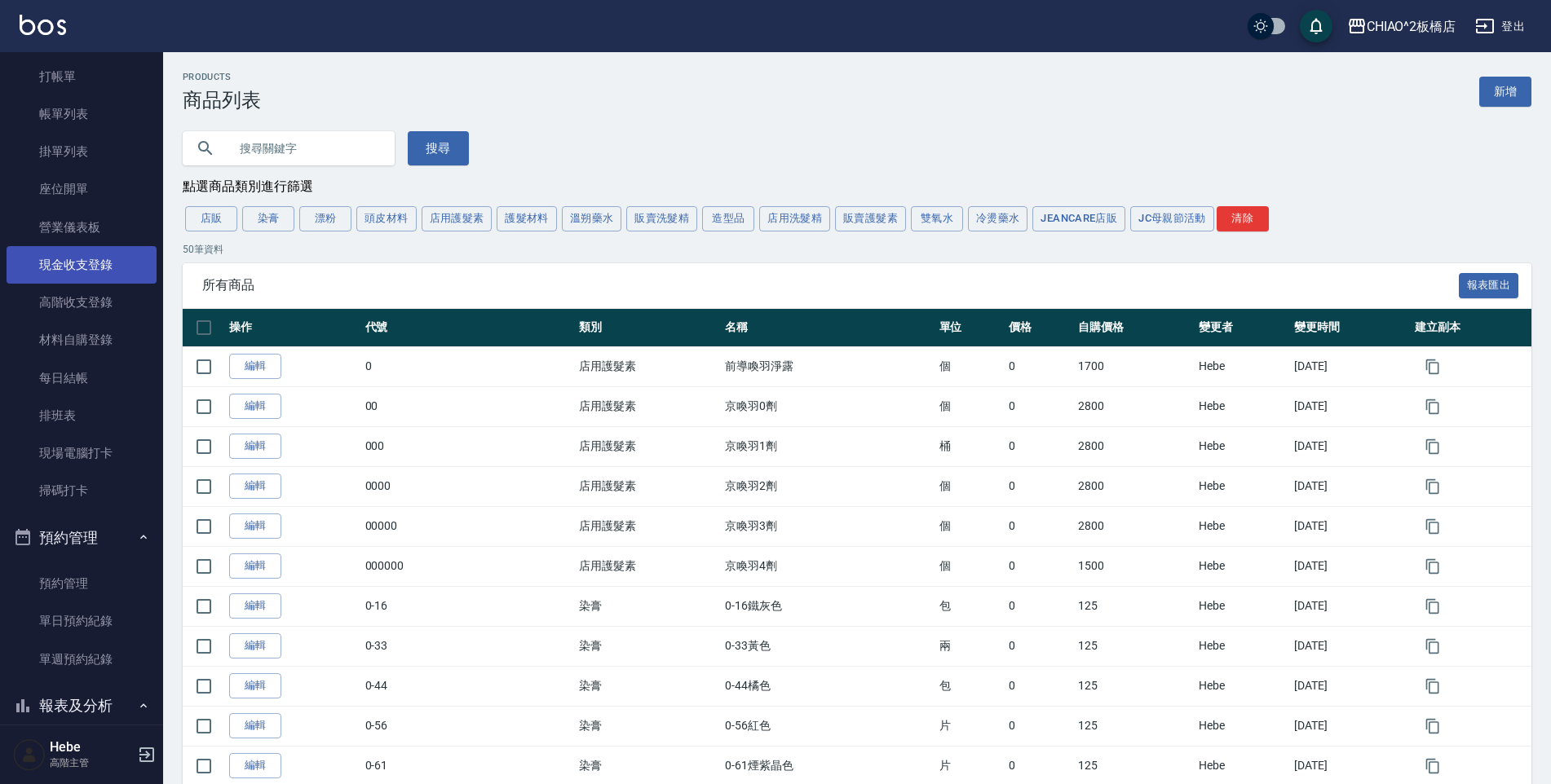
scroll to position [0, 0]
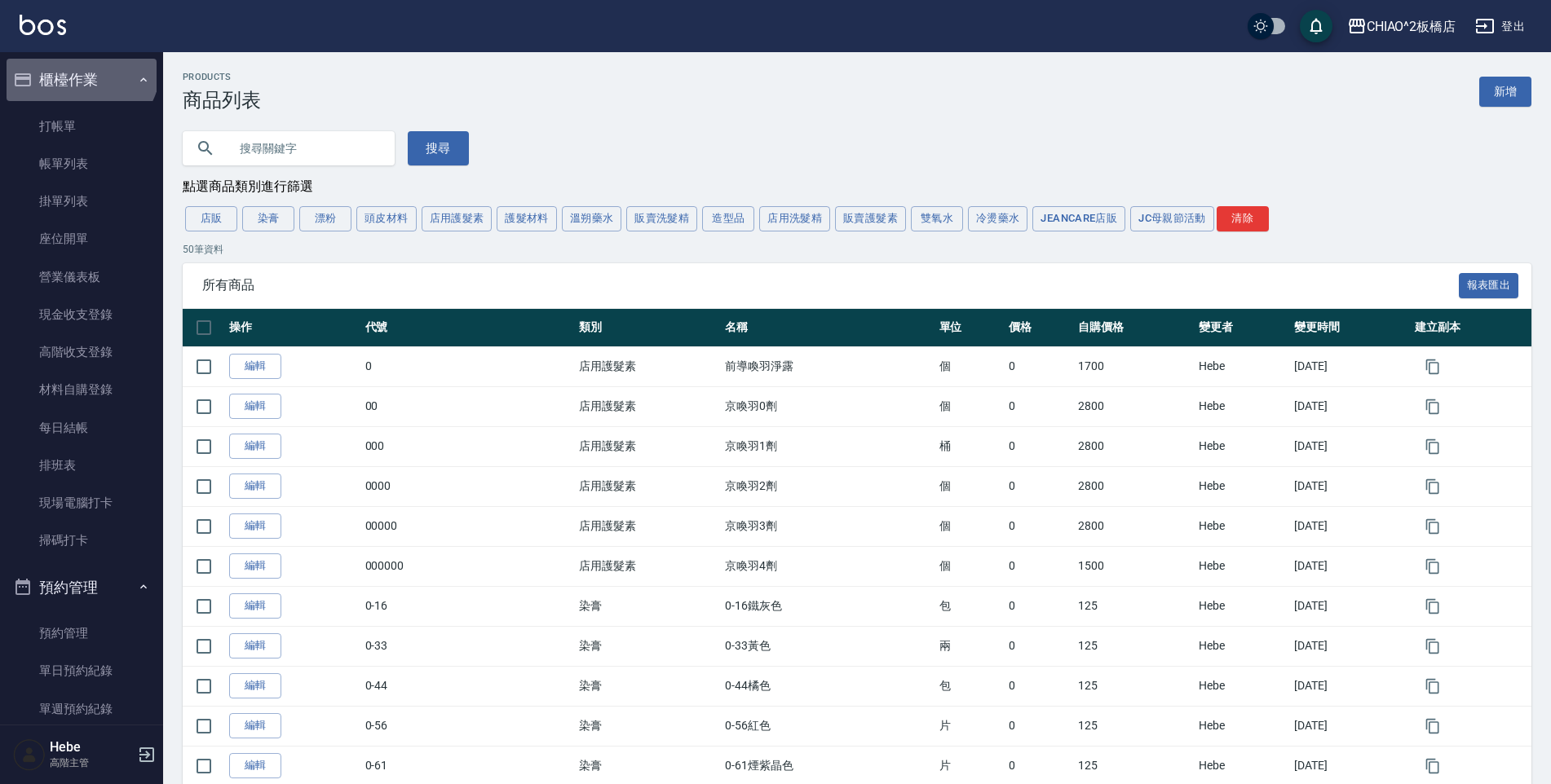
click at [79, 66] on button "櫃檯作業" at bounding box center [81, 80] width 150 height 42
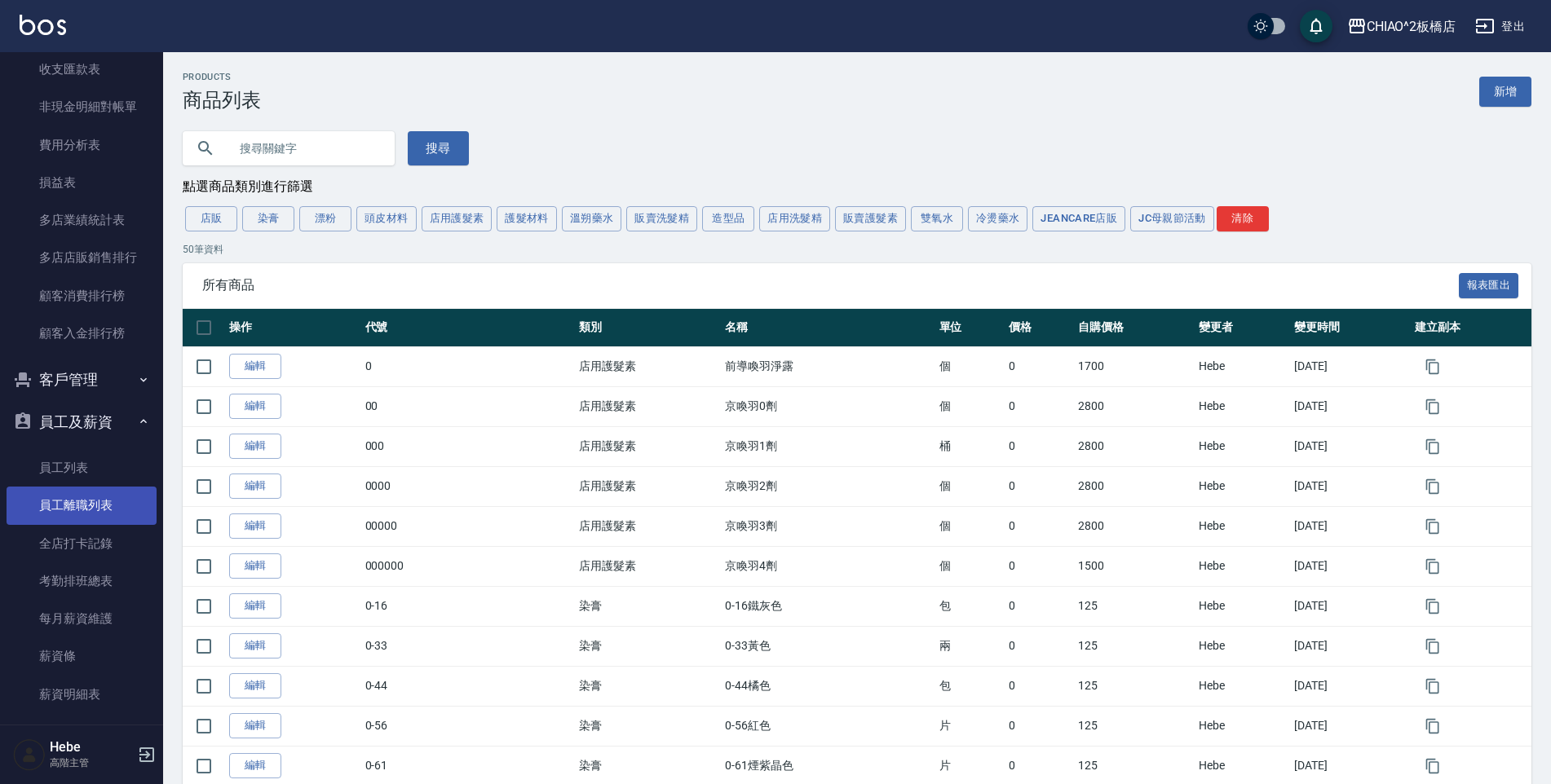
scroll to position [1711, 0]
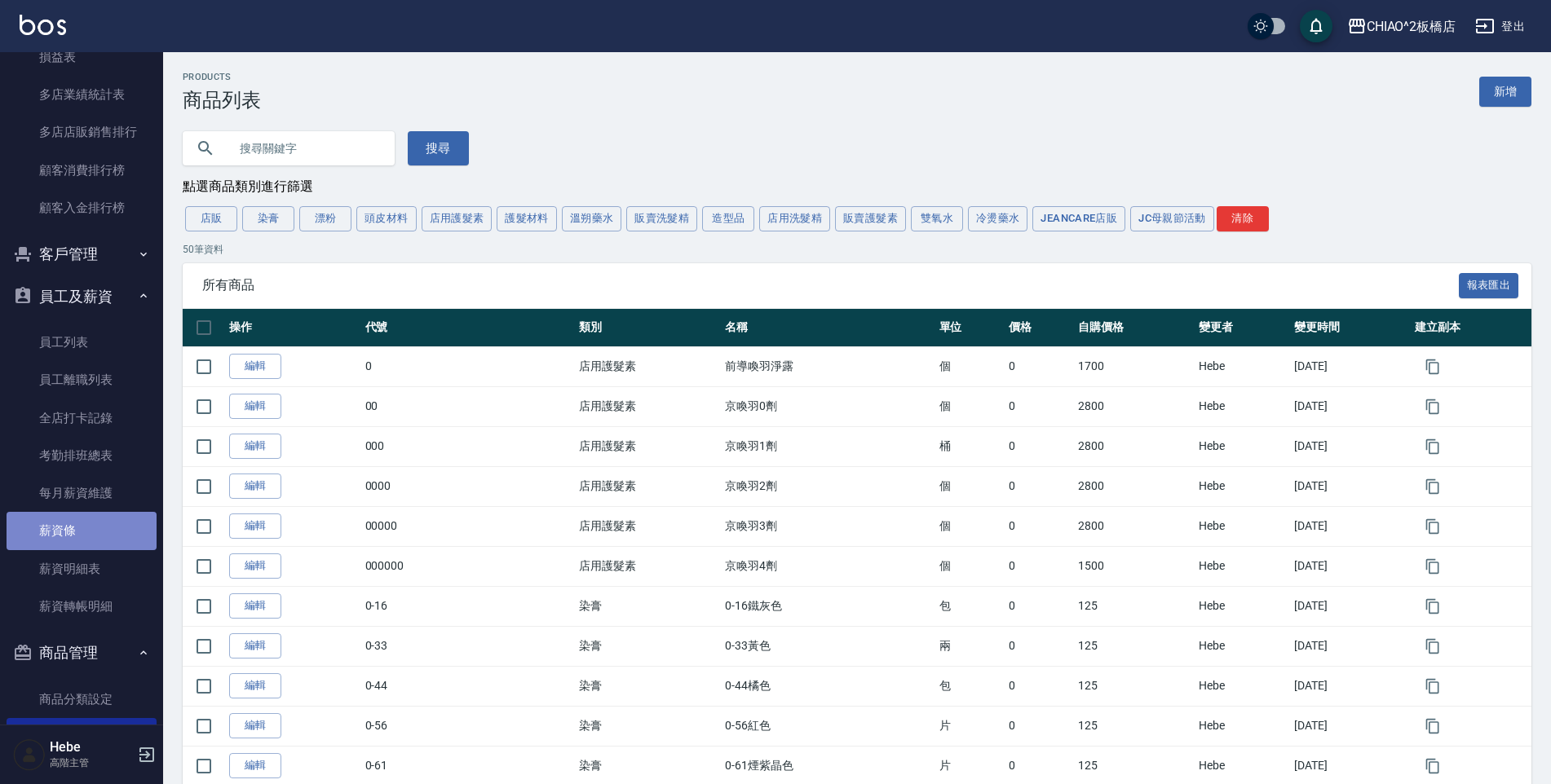
click at [81, 526] on link "薪資條" at bounding box center [81, 530] width 150 height 38
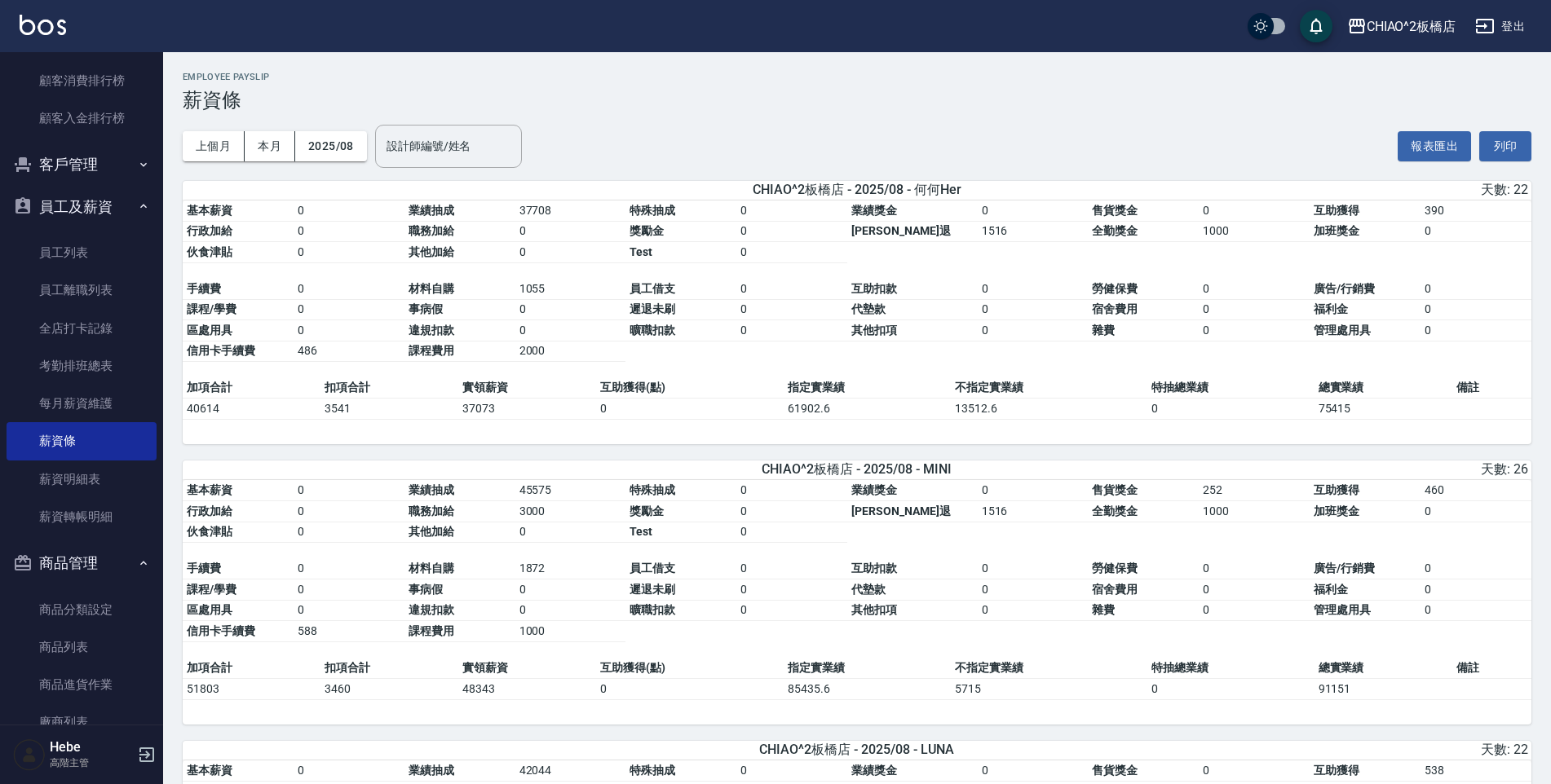
scroll to position [2037, 0]
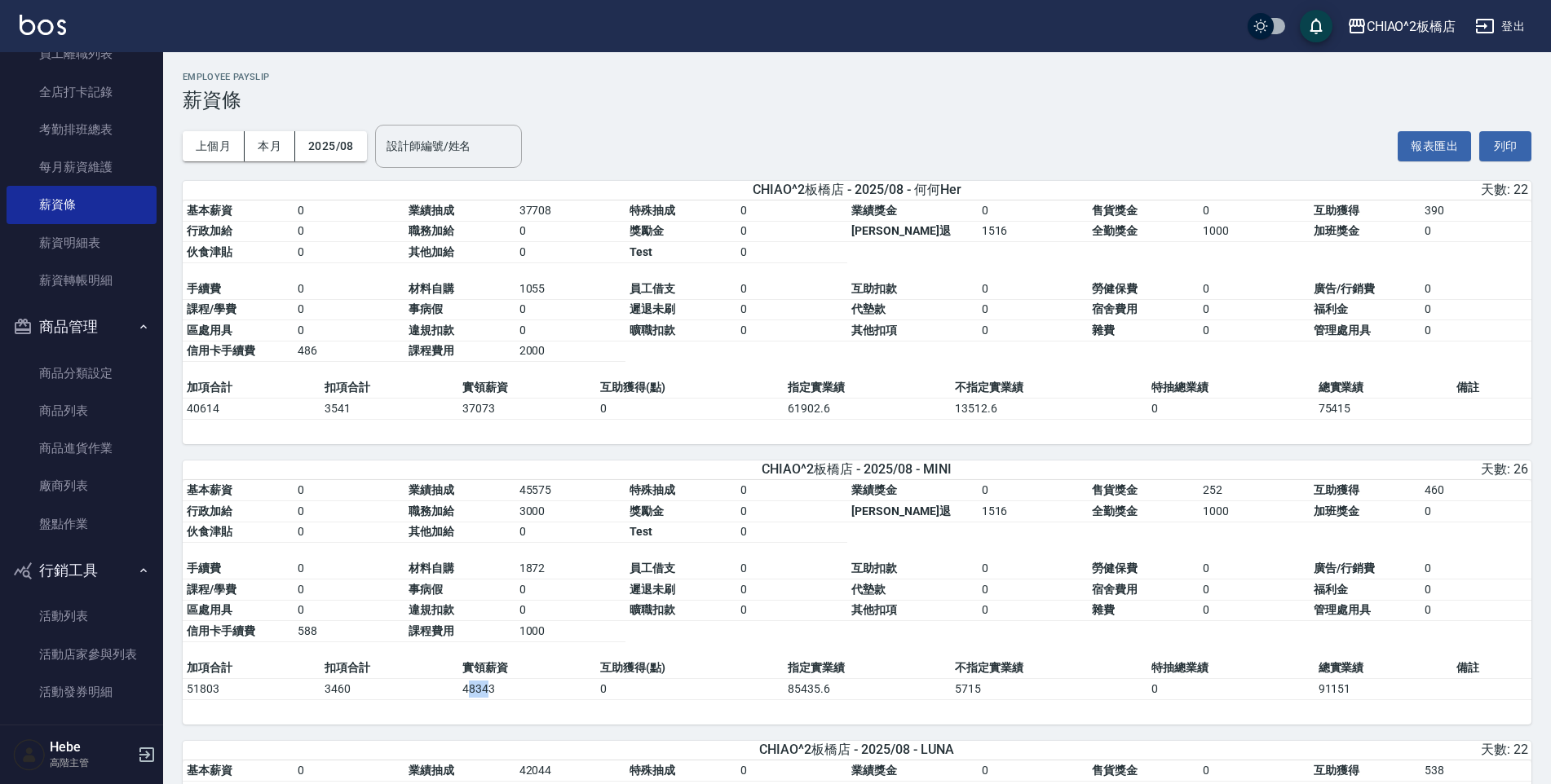
drag, startPoint x: 467, startPoint y: 700, endPoint x: 490, endPoint y: 693, distance: 24.0
click at [490, 693] on td "48343" at bounding box center [527, 688] width 138 height 21
click at [568, 642] on td "1000" at bounding box center [571, 632] width 111 height 21
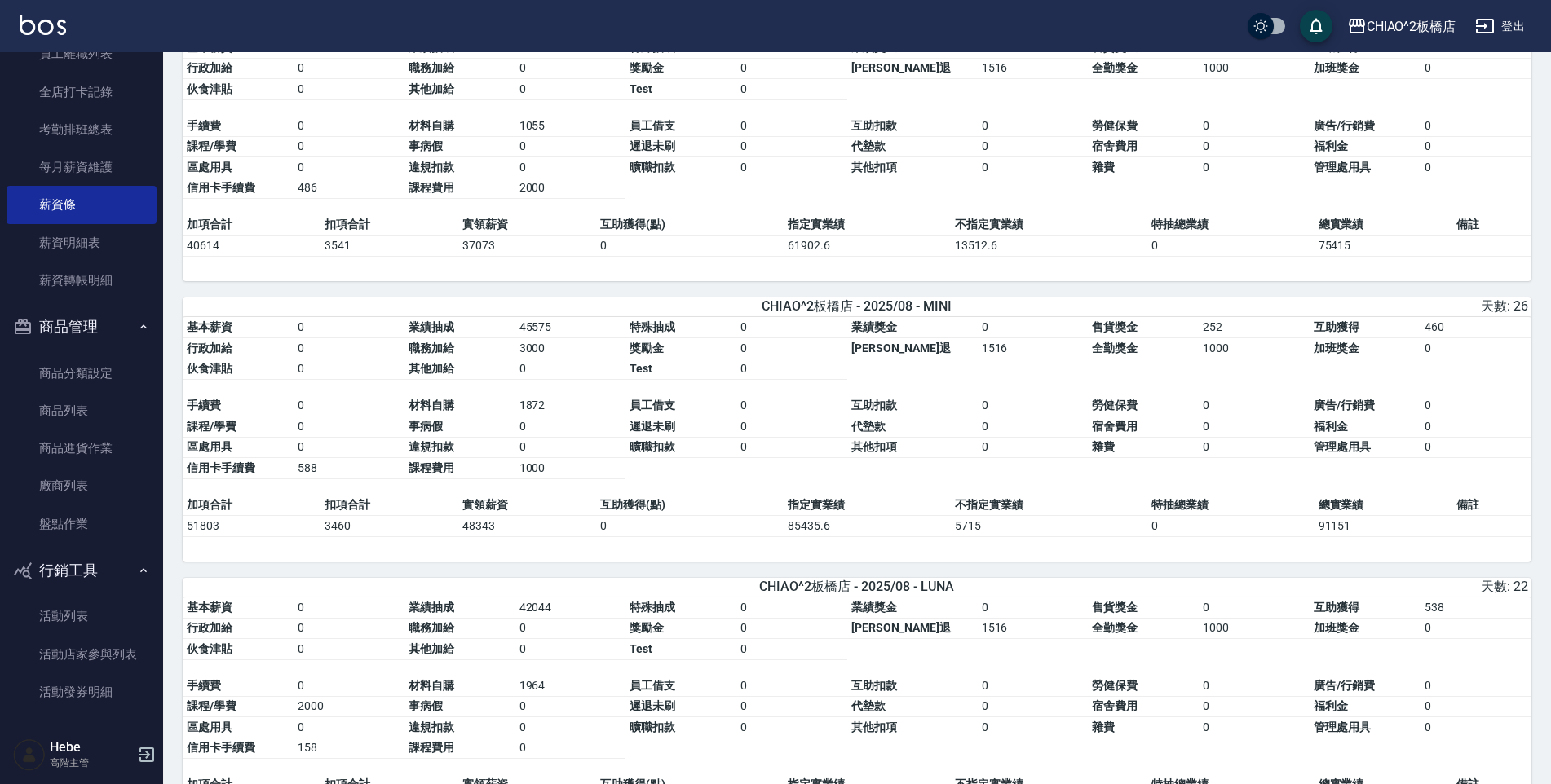
scroll to position [0, 0]
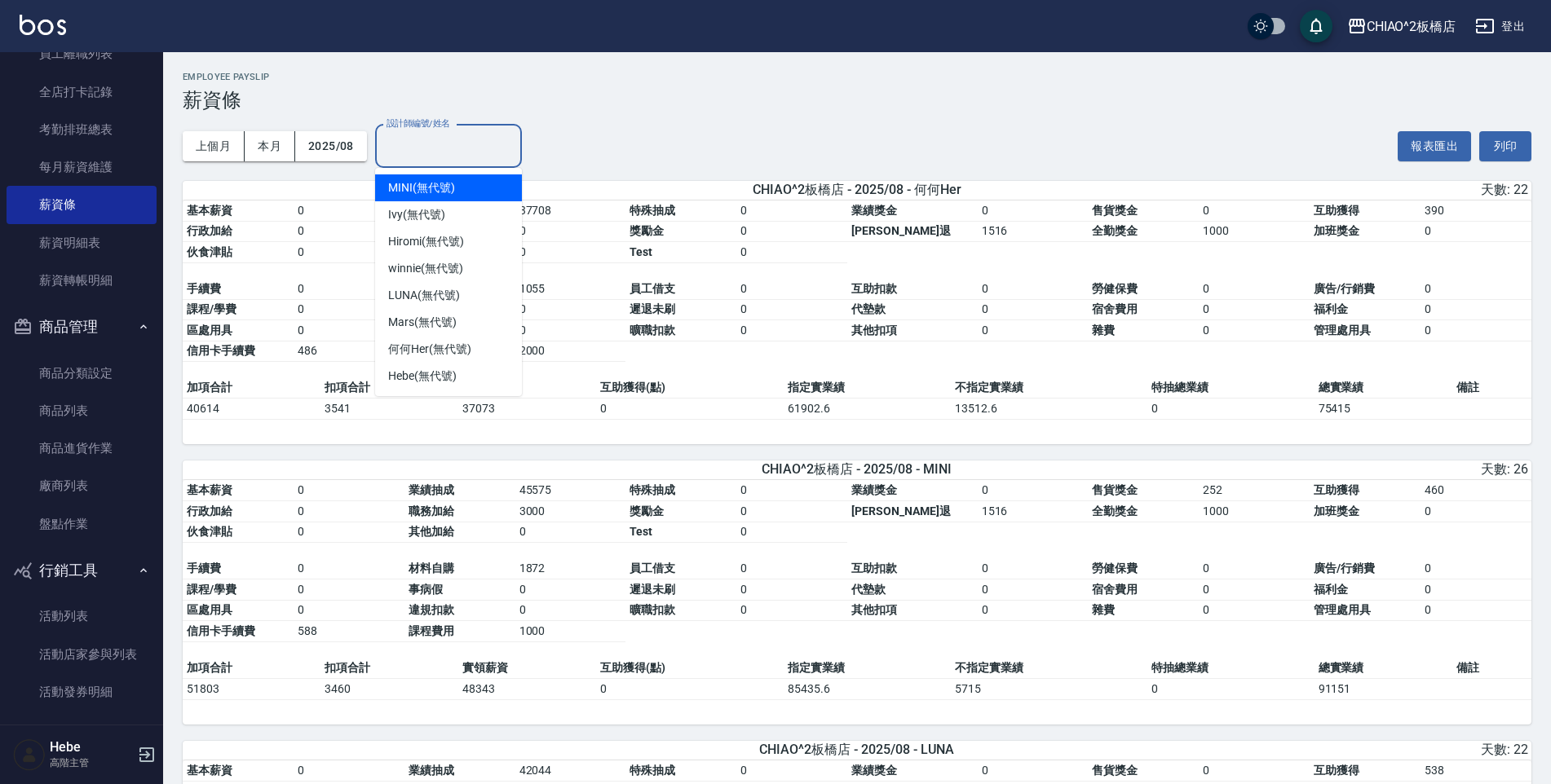
click at [404, 146] on input "設計師編號/姓名" at bounding box center [448, 146] width 132 height 28
click at [419, 210] on div "Ivy (無代號)" at bounding box center [448, 214] width 147 height 27
type input "Ivy(無代號)"
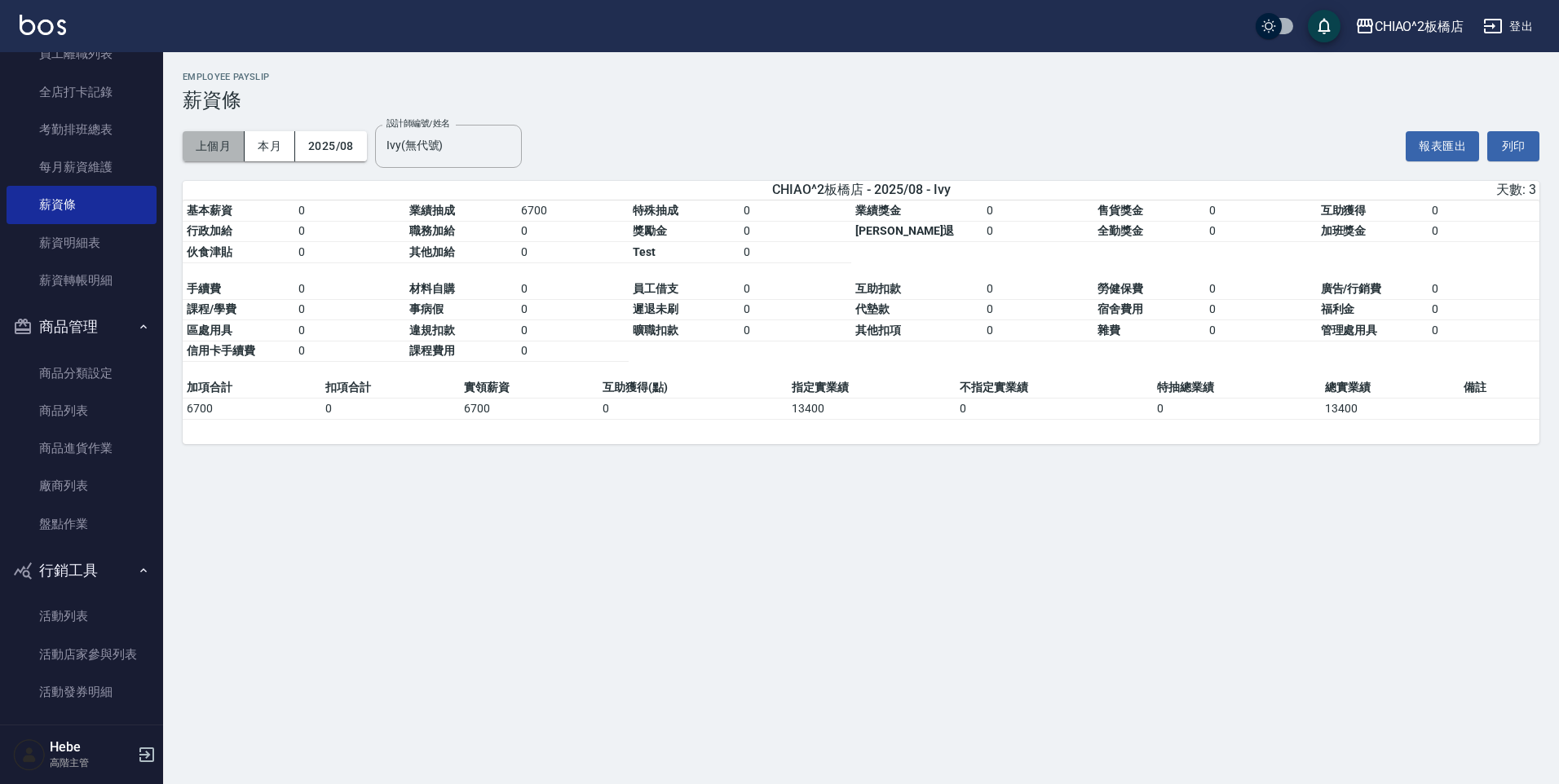
click at [226, 151] on button "上個月" at bounding box center [214, 146] width 62 height 30
click at [506, 142] on icon "Clear" at bounding box center [505, 146] width 17 height 17
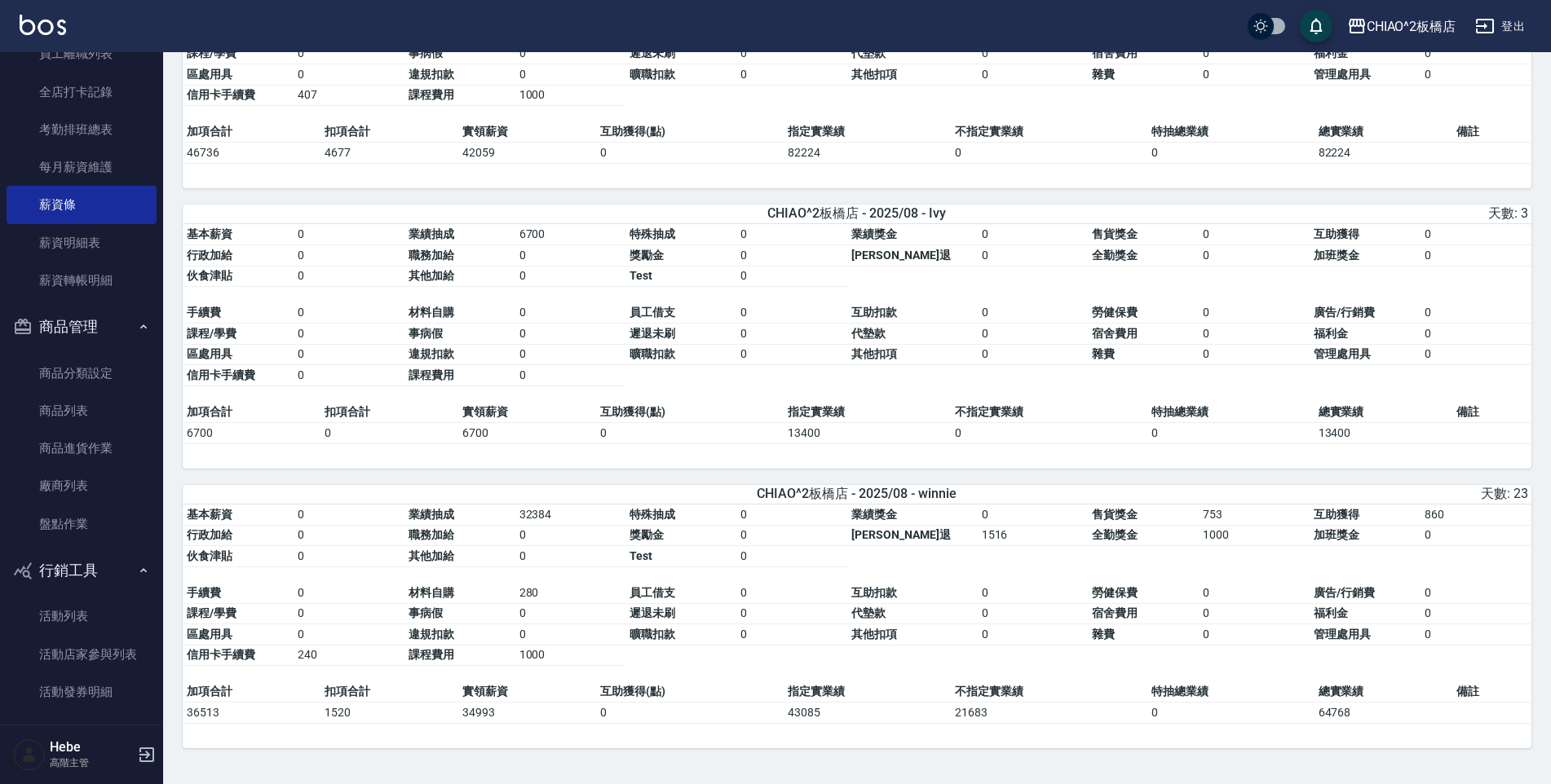
scroll to position [1393, 0]
drag, startPoint x: 504, startPoint y: 714, endPoint x: 455, endPoint y: 711, distance: 49.1
click at [455, 711] on tr "36513 1520 34993 0 43085 21683 0 64768" at bounding box center [857, 713] width 1349 height 21
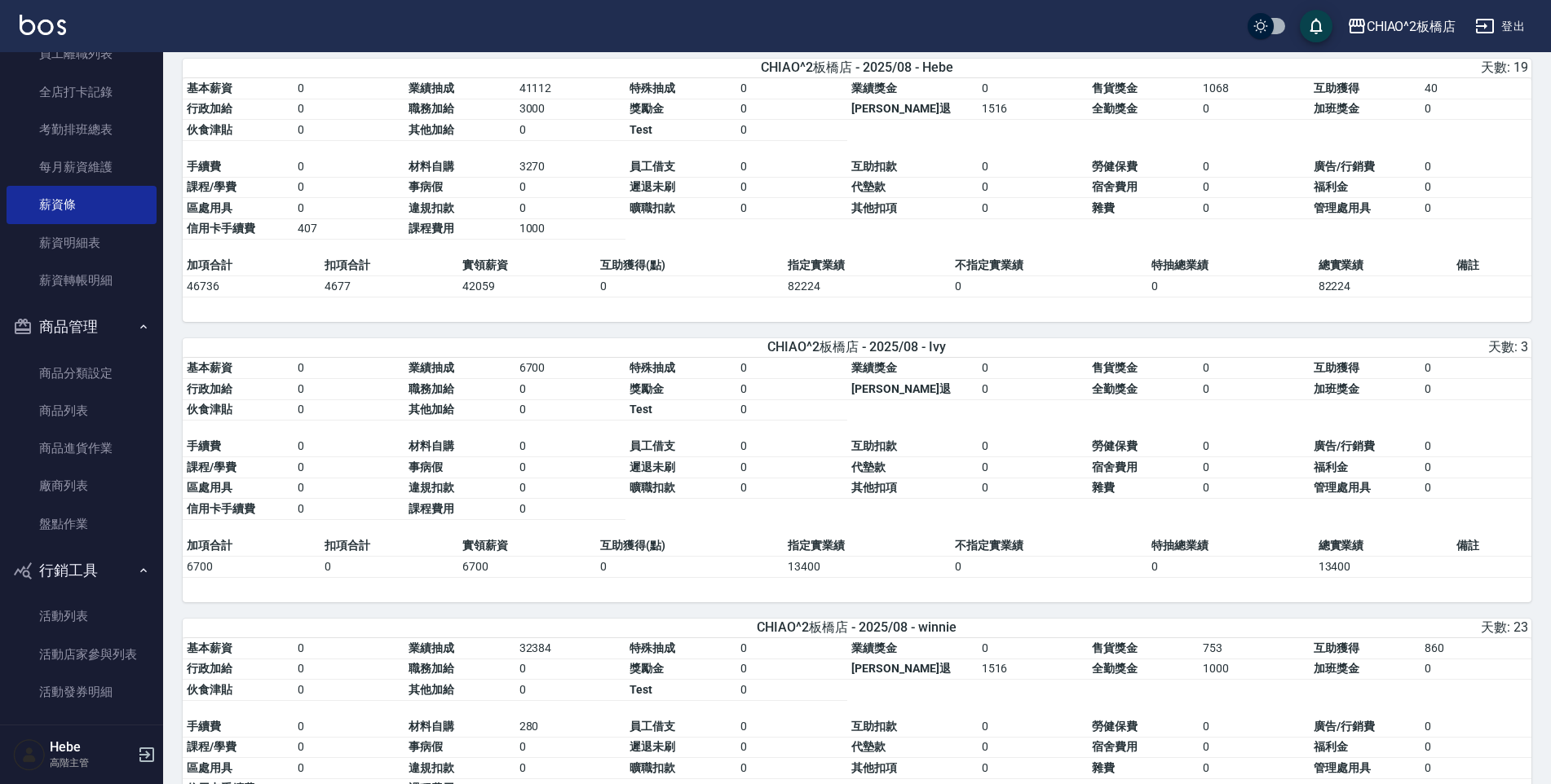
scroll to position [1067, 0]
